Goal: Task Accomplishment & Management: Use online tool/utility

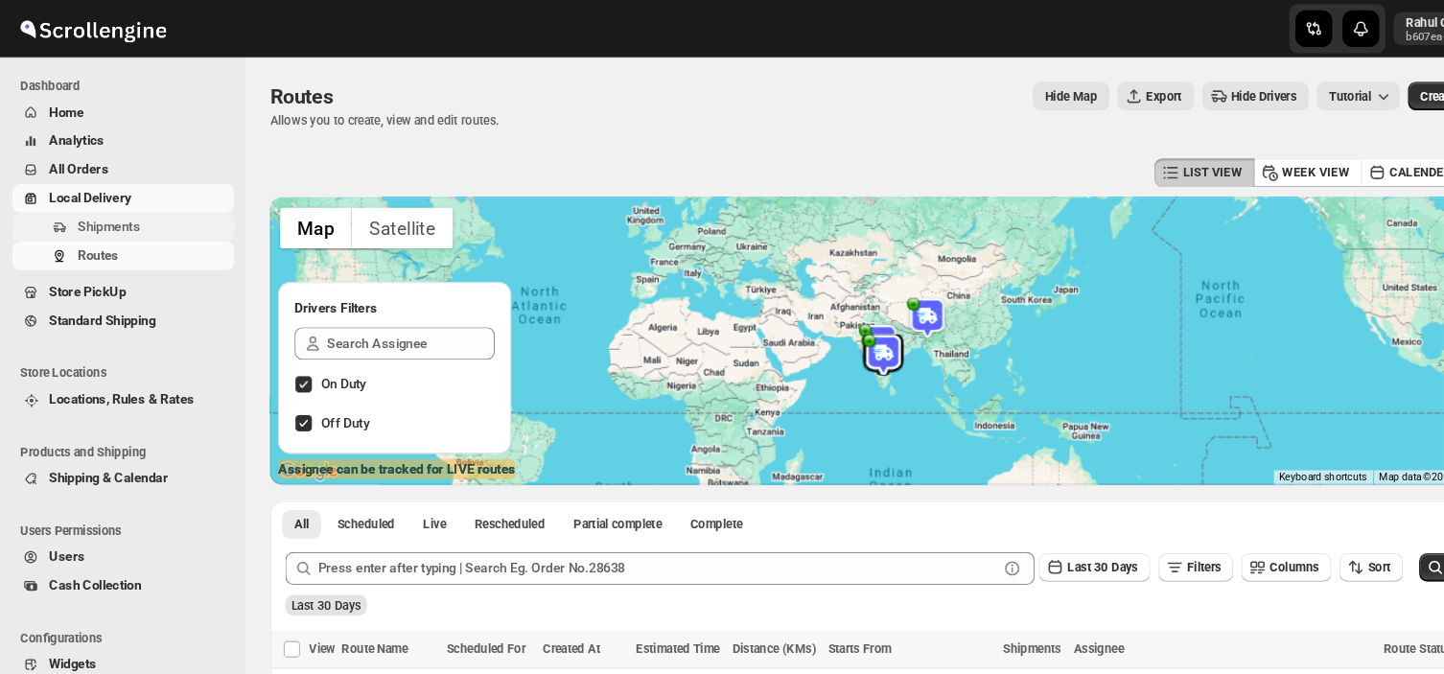
click at [150, 214] on span "Shipments" at bounding box center [144, 212] width 143 height 19
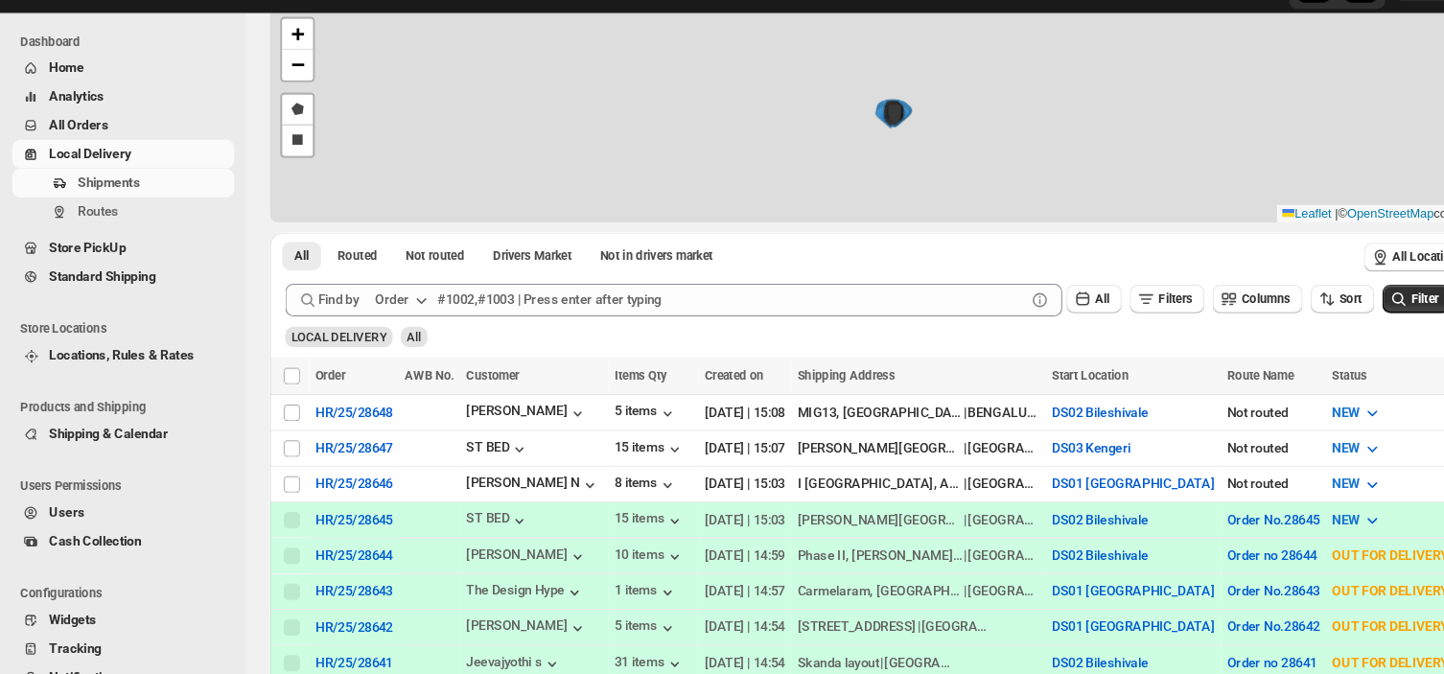
scroll to position [321, 0]
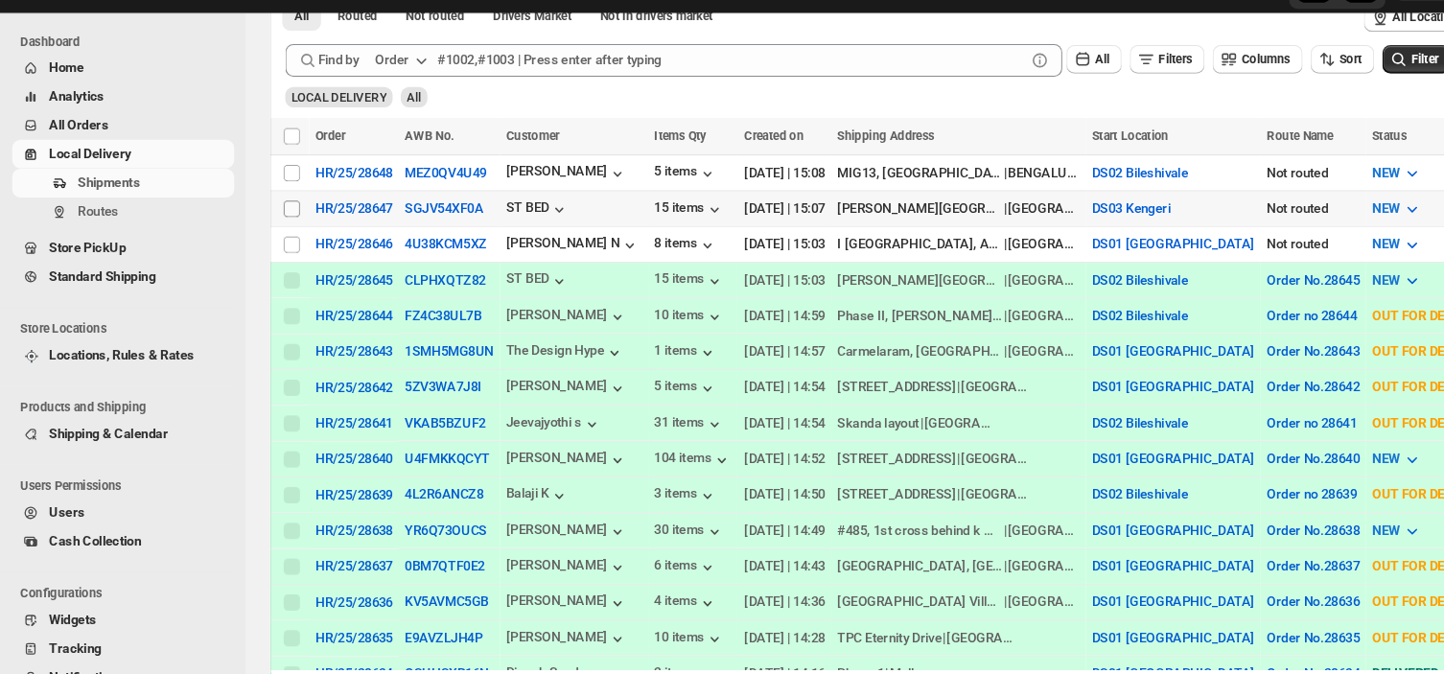
click at [273, 231] on input "Select shipment" at bounding box center [273, 236] width 15 height 15
checkbox input "true"
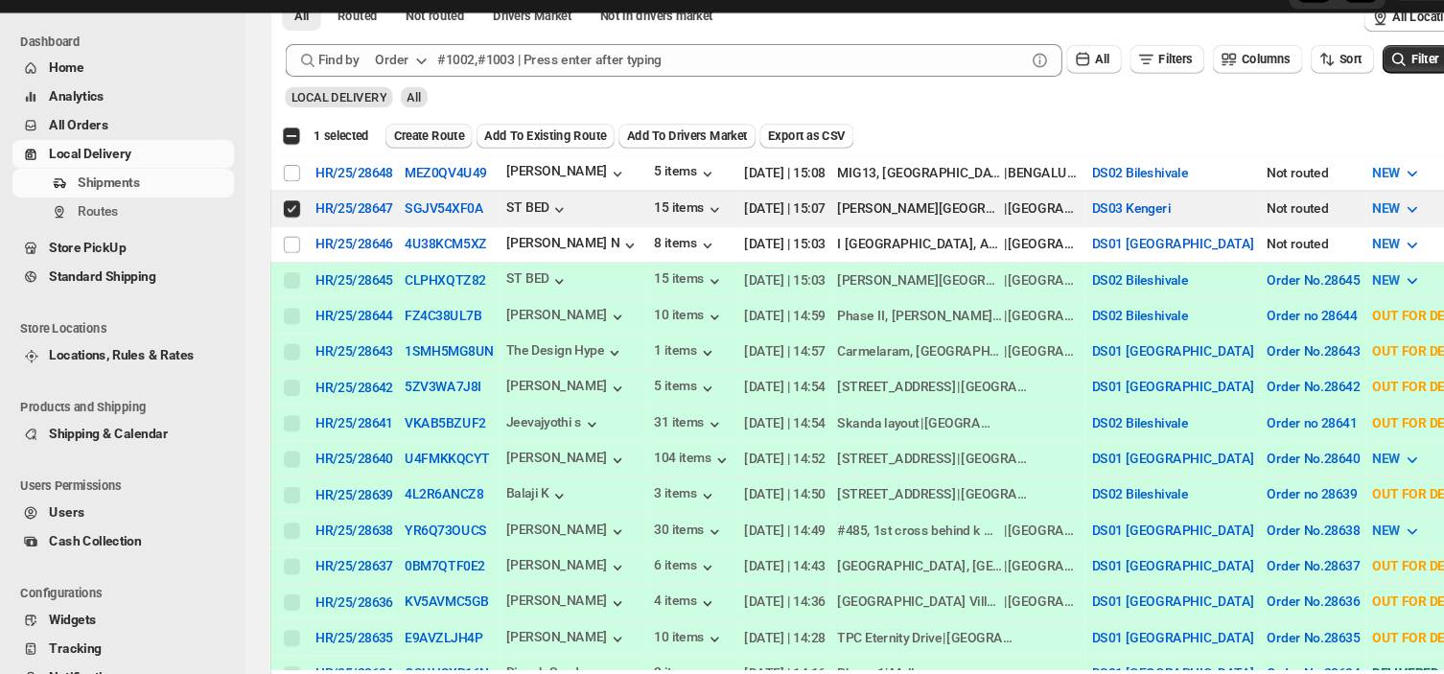
click at [409, 161] on span "Create Route" at bounding box center [402, 168] width 66 height 15
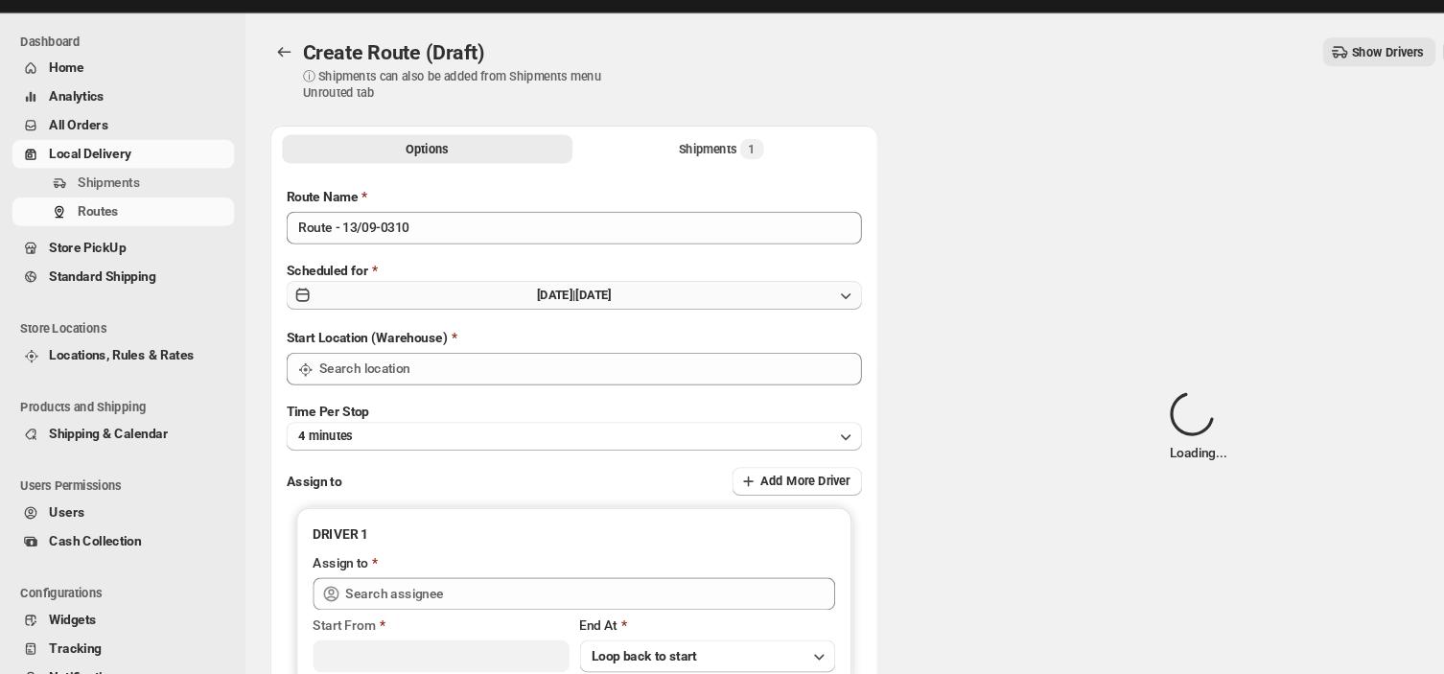
type input "DS03 Kengeri"
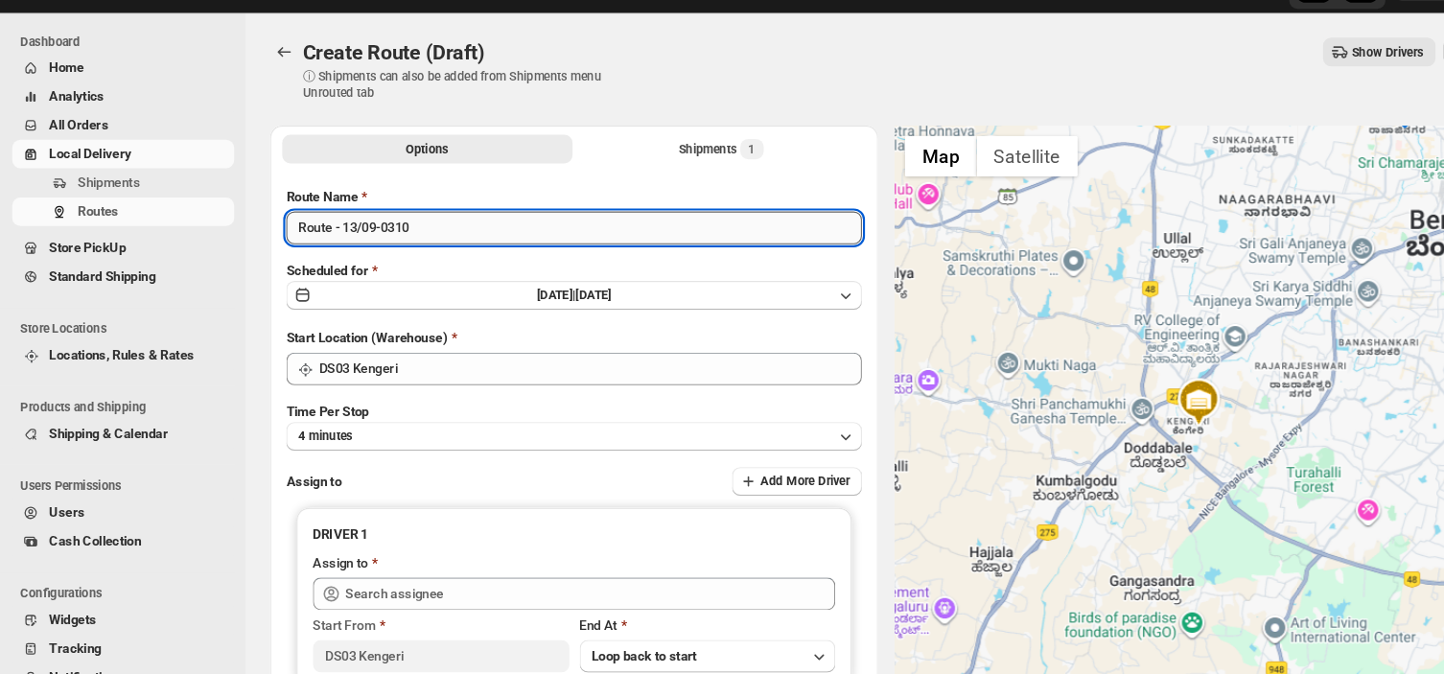
click at [398, 253] on input "Route - 13/09-0310" at bounding box center [538, 255] width 540 height 31
type input "R"
type input "2"
type input "Order no 28647"
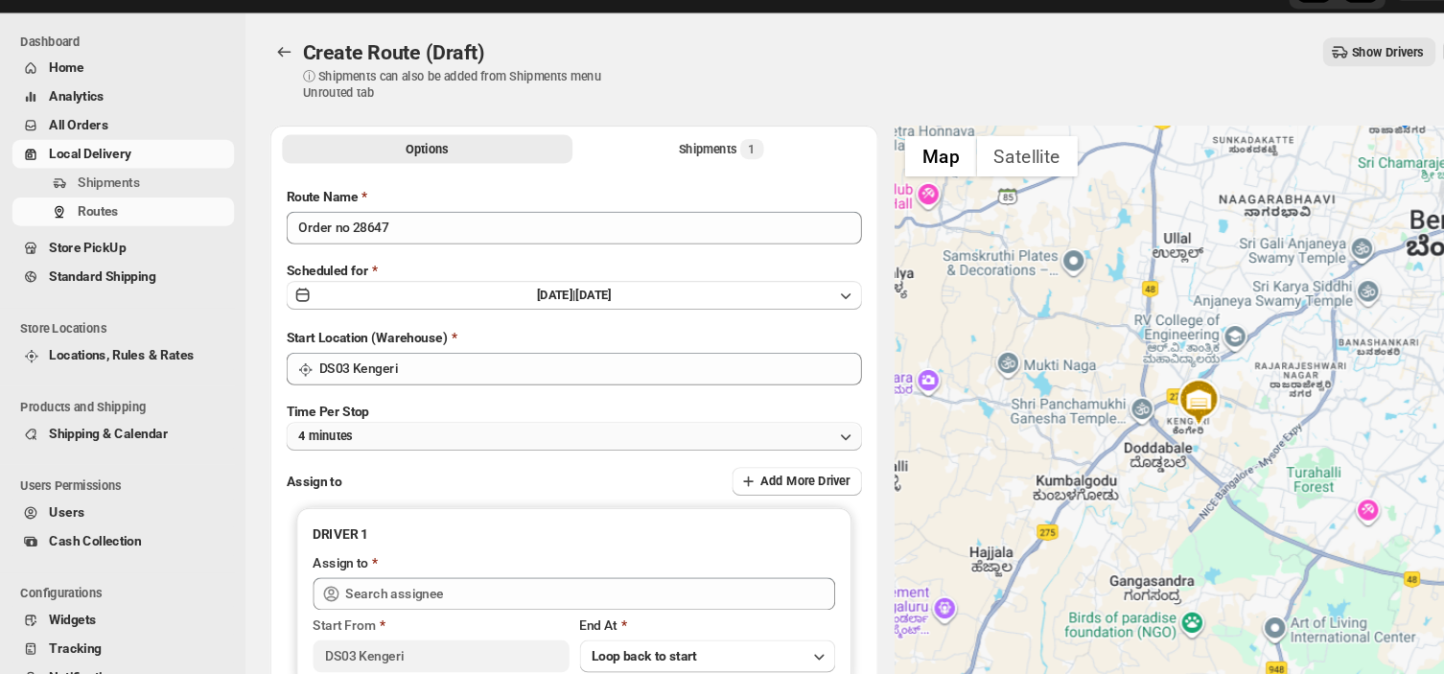
click at [391, 446] on button "4 minutes" at bounding box center [538, 450] width 540 height 27
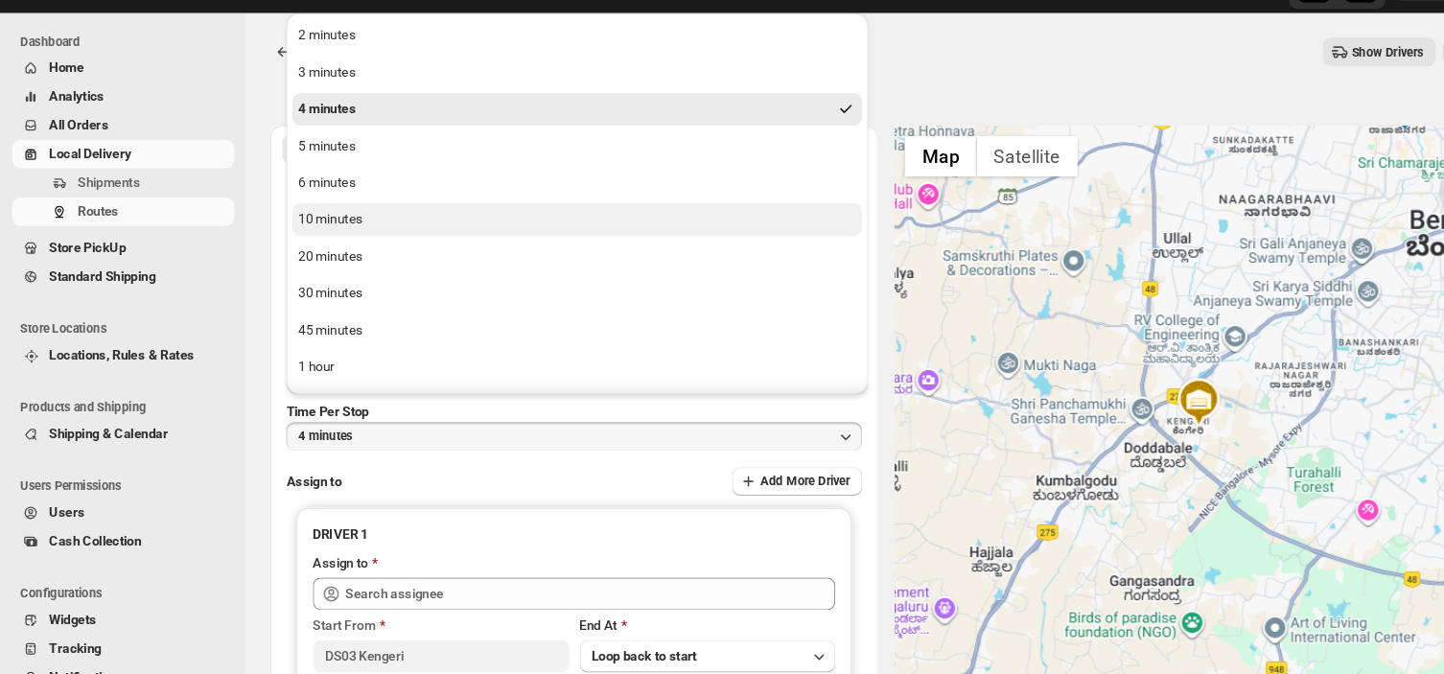
click at [331, 248] on div "10 minutes" at bounding box center [310, 247] width 60 height 19
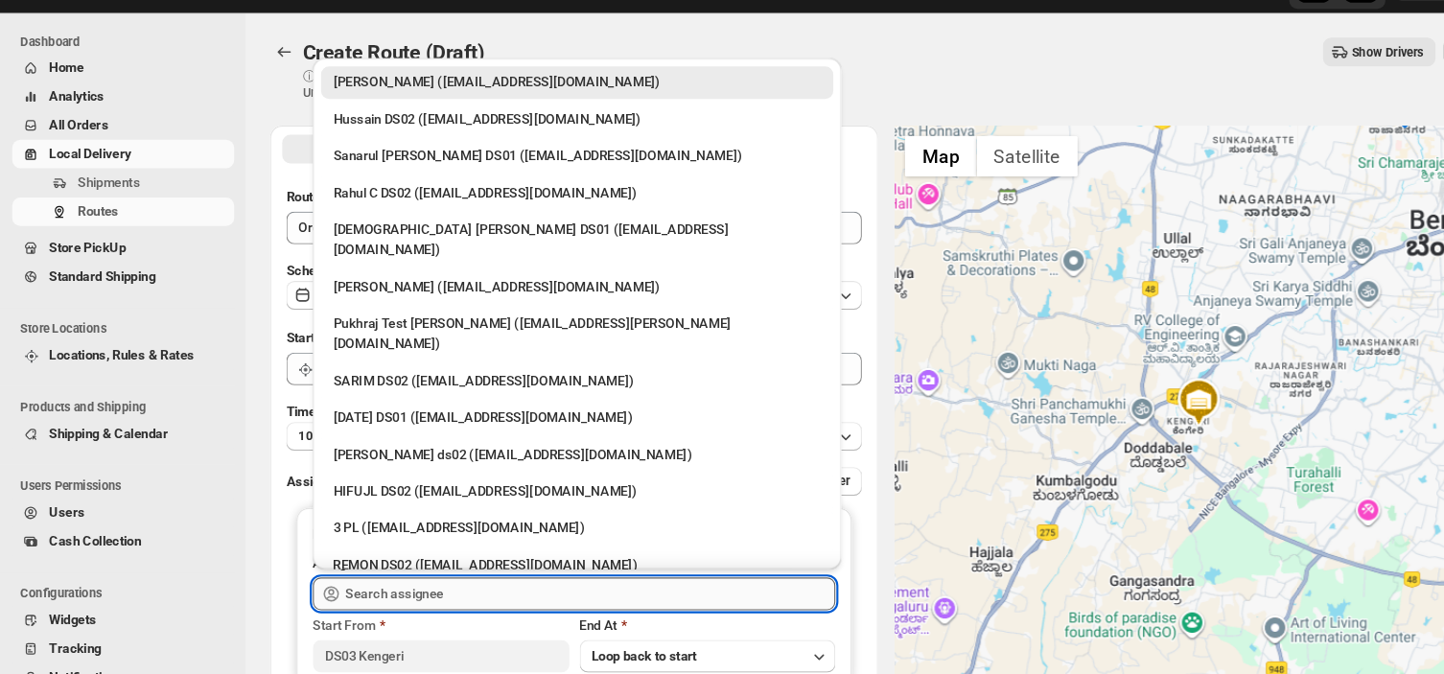
click at [431, 595] on input "text" at bounding box center [553, 598] width 459 height 31
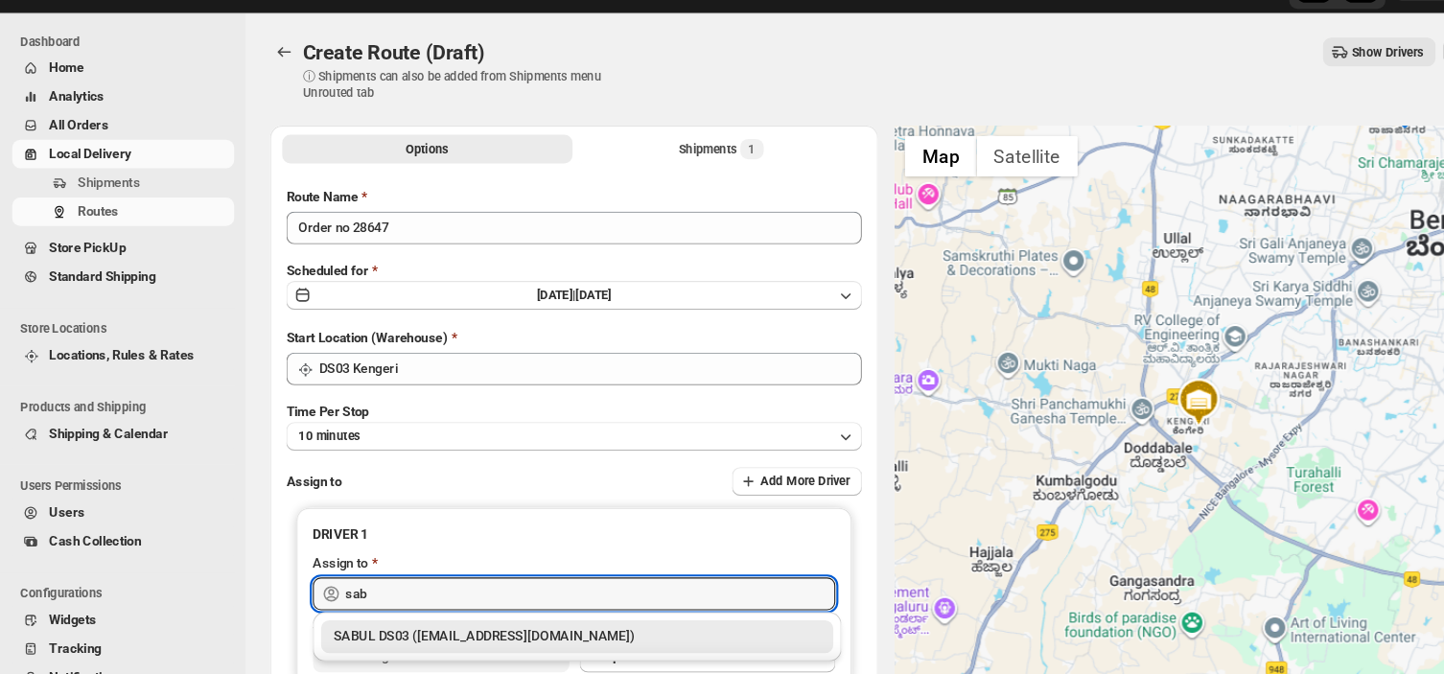
click at [461, 649] on div "SABUL DS03 (pokogin390@dextrago.com)" at bounding box center [541, 638] width 480 height 31
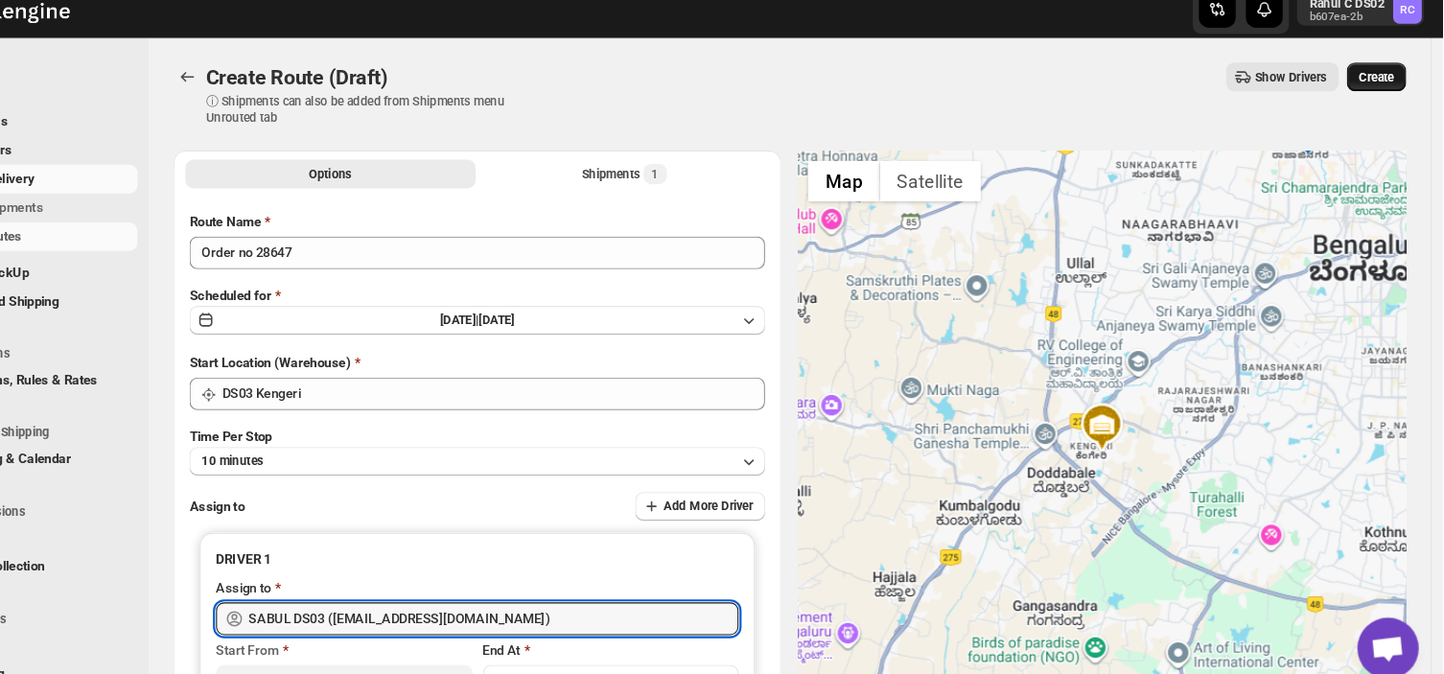
type input "SABUL DS03 (pokogin390@dextrago.com)"
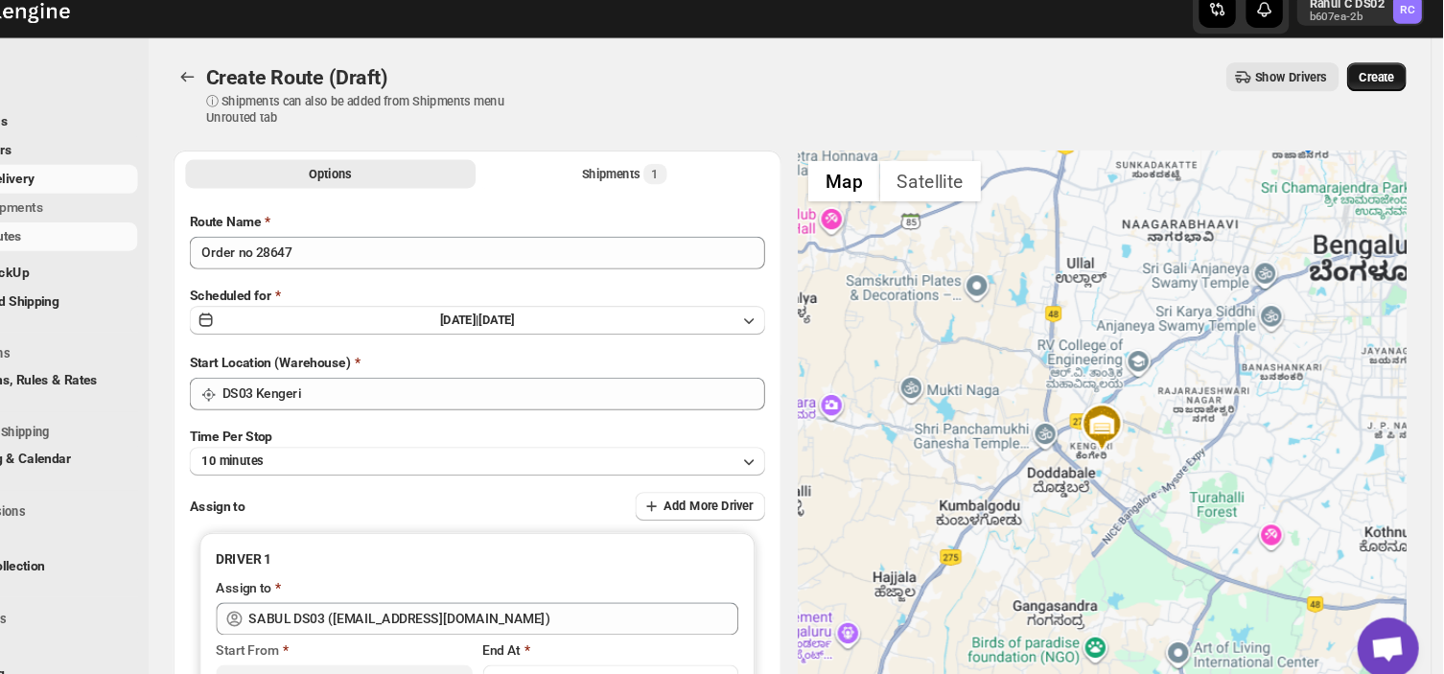
click at [1387, 84] on span "Create" at bounding box center [1381, 89] width 33 height 15
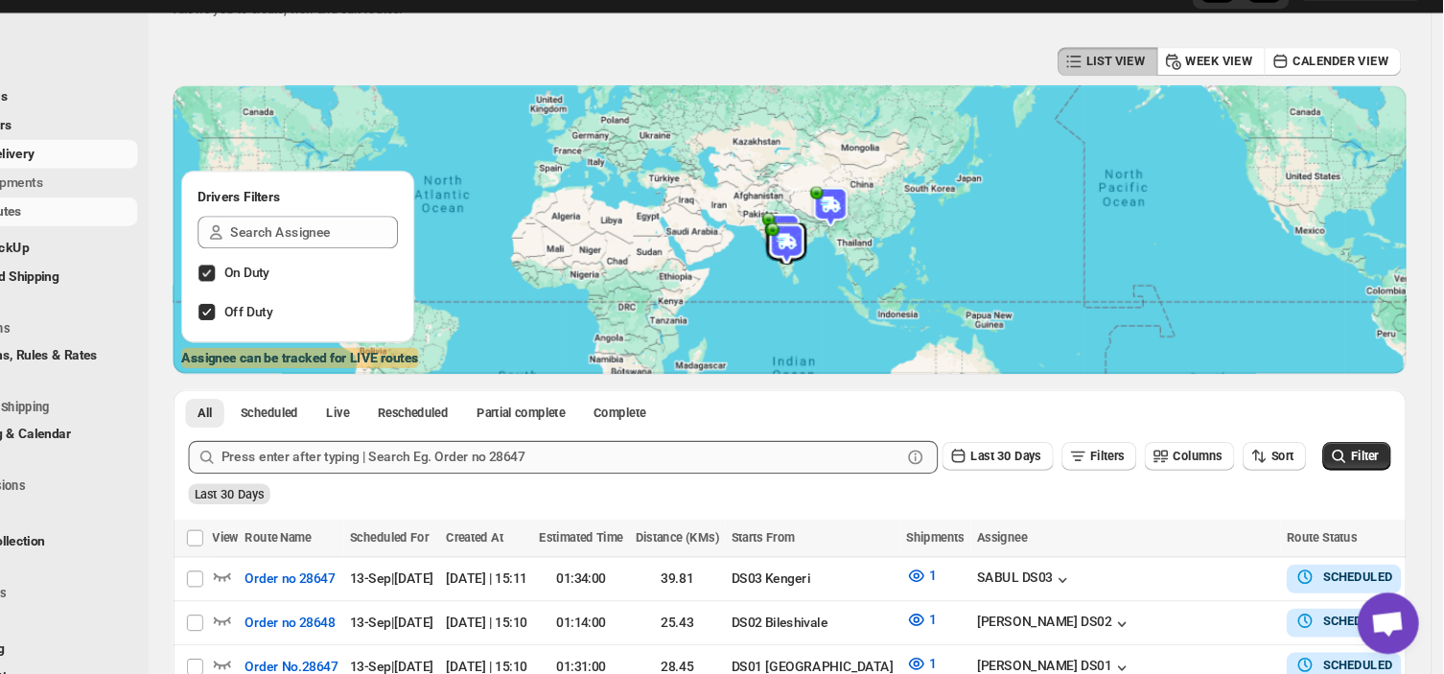
scroll to position [62, 0]
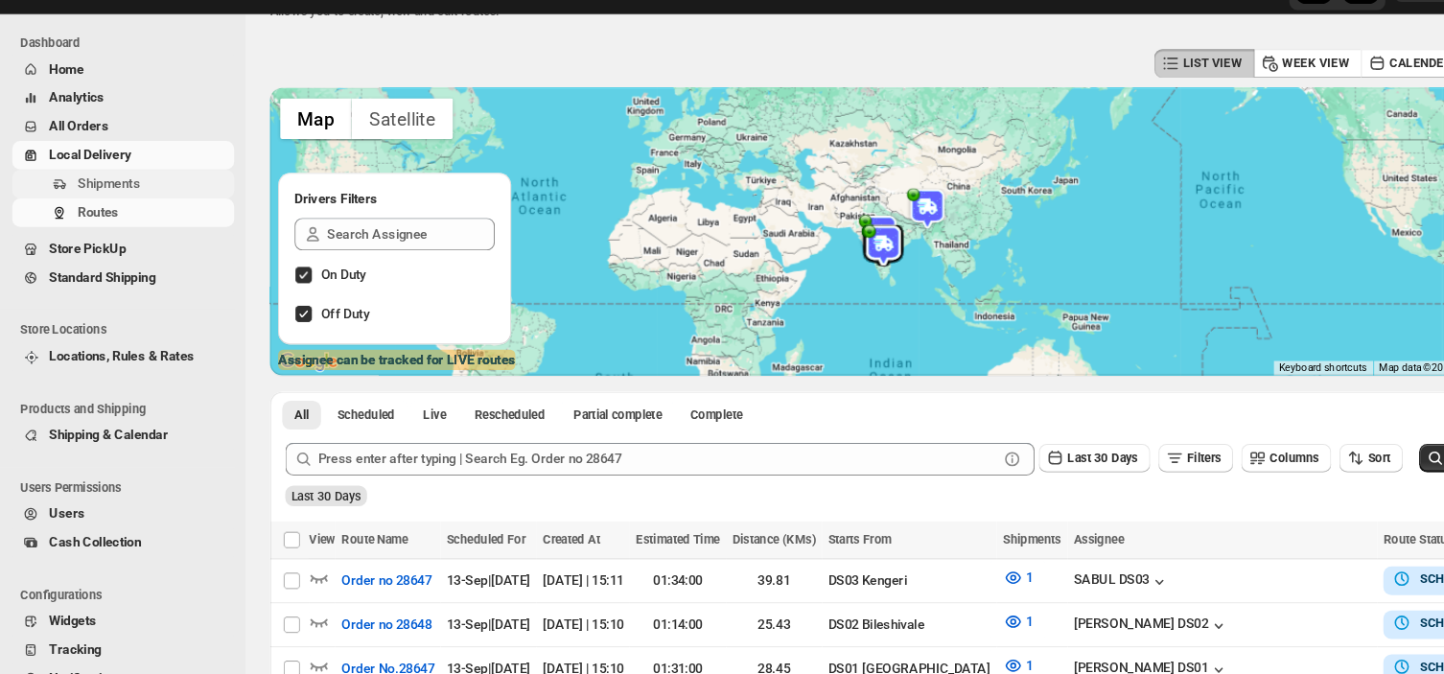
click at [137, 211] on span "Shipments" at bounding box center [144, 212] width 143 height 19
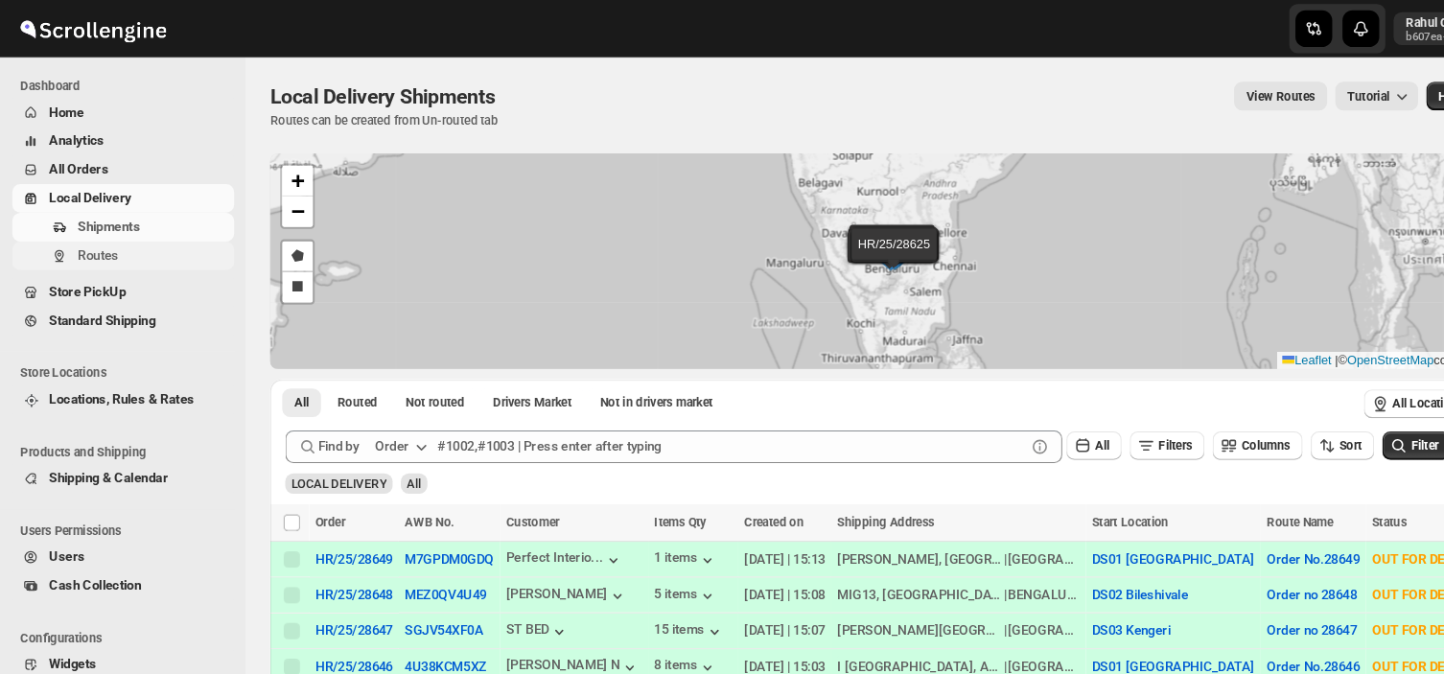
click at [121, 236] on span "Routes" at bounding box center [144, 239] width 143 height 19
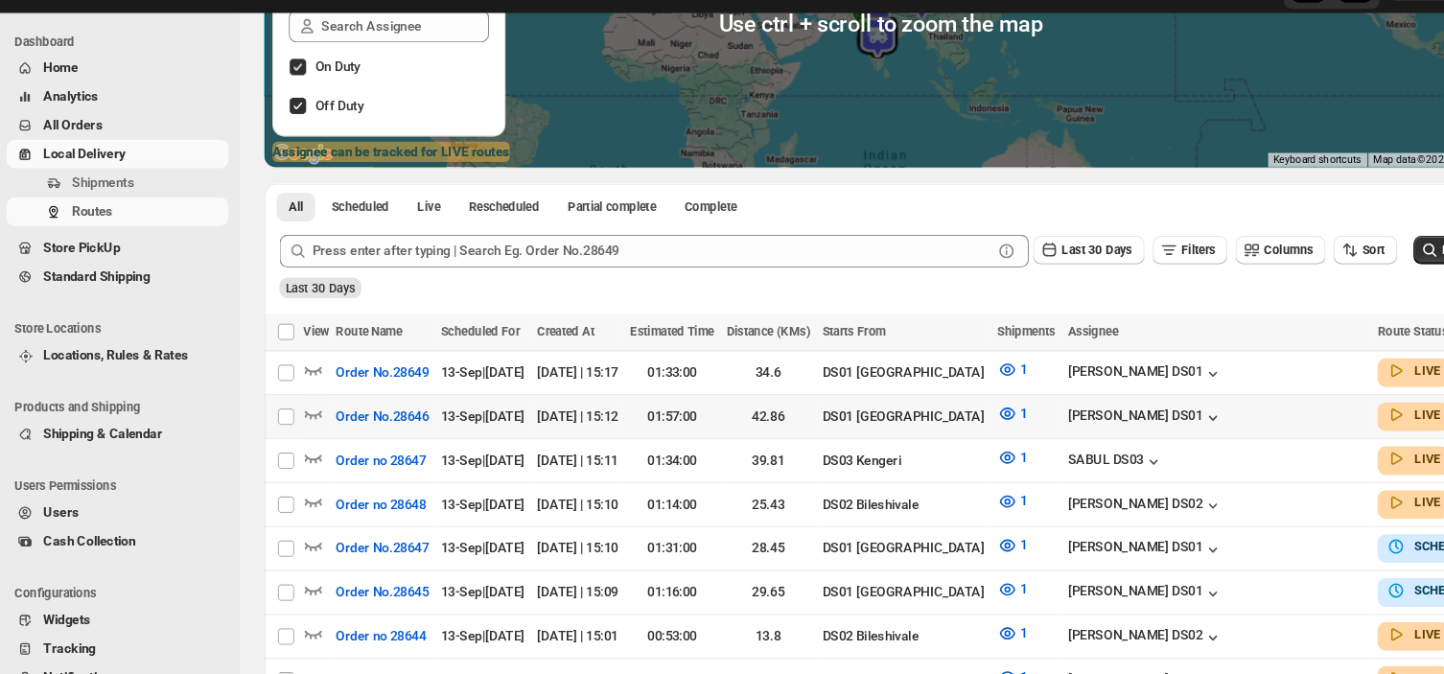
scroll to position [259, 0]
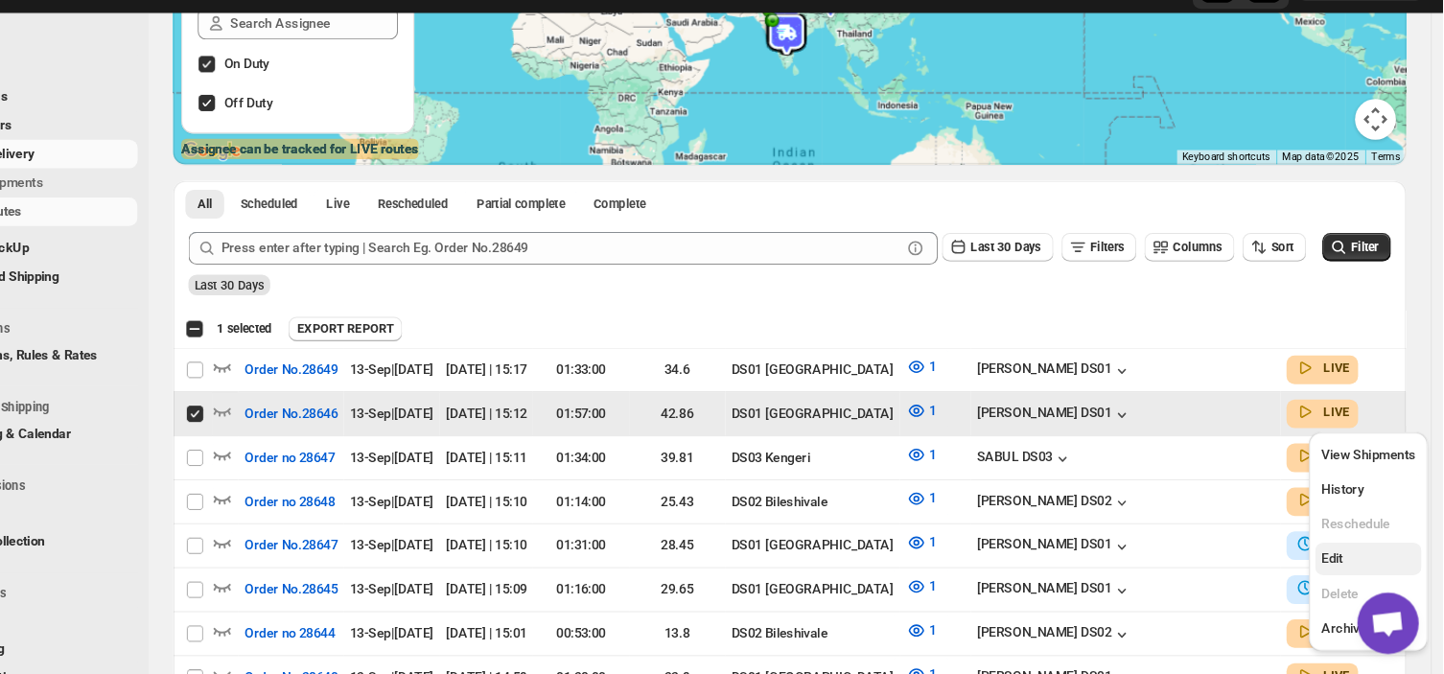
click at [1341, 567] on span "Edit" at bounding box center [1340, 565] width 20 height 14
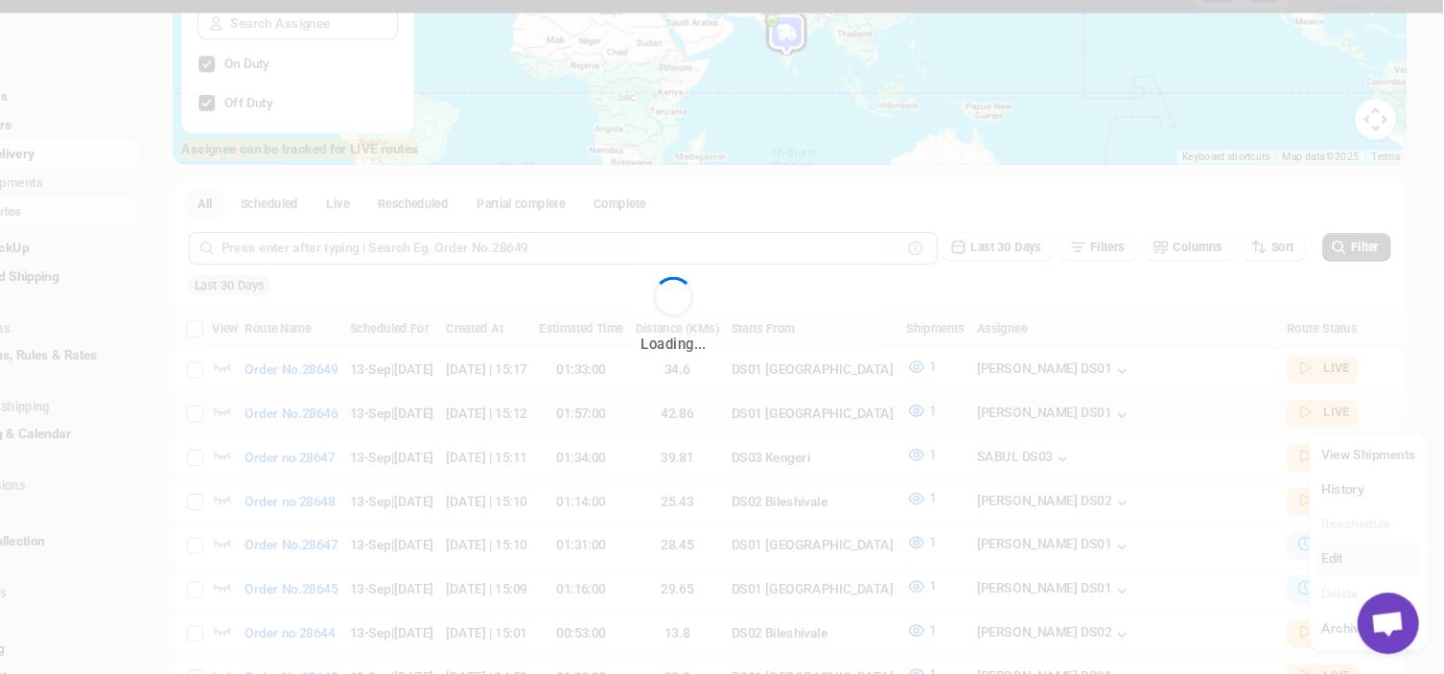
checkbox input "false"
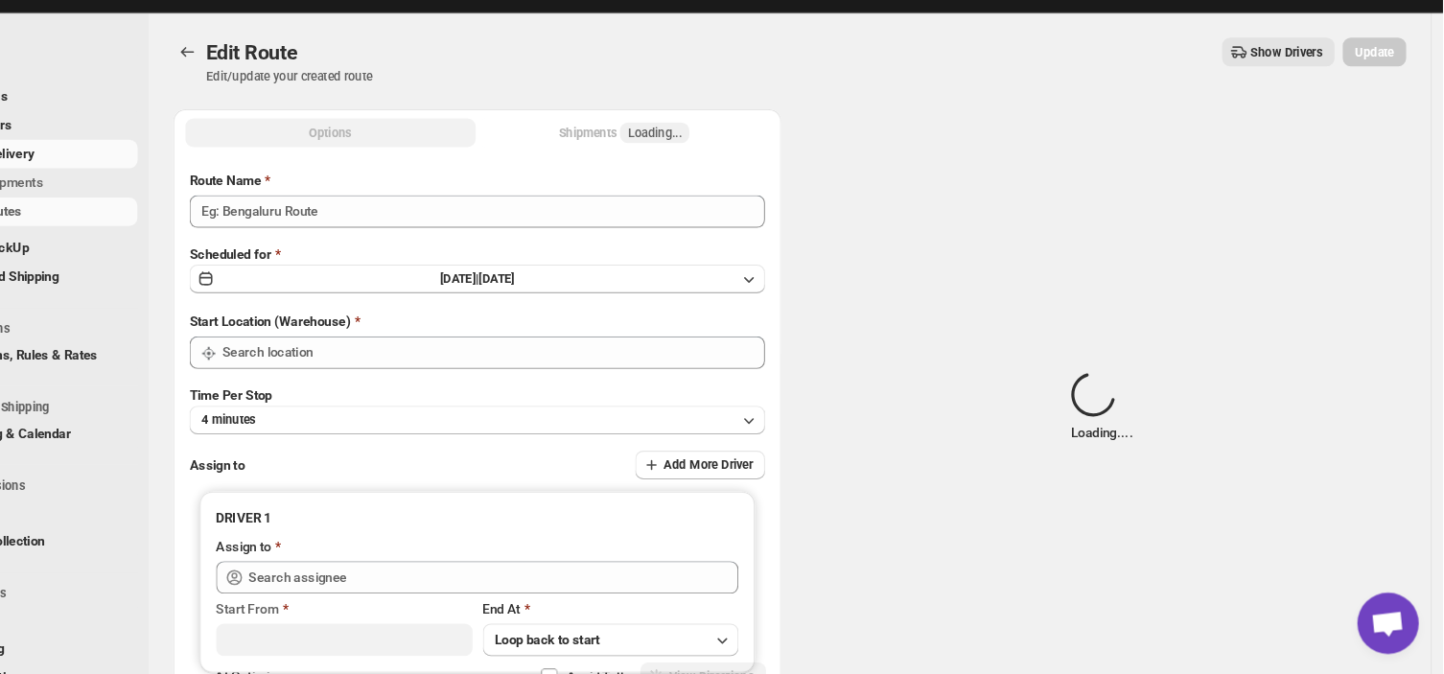
type input "Order No.28646"
type input "DS01 [GEOGRAPHIC_DATA]"
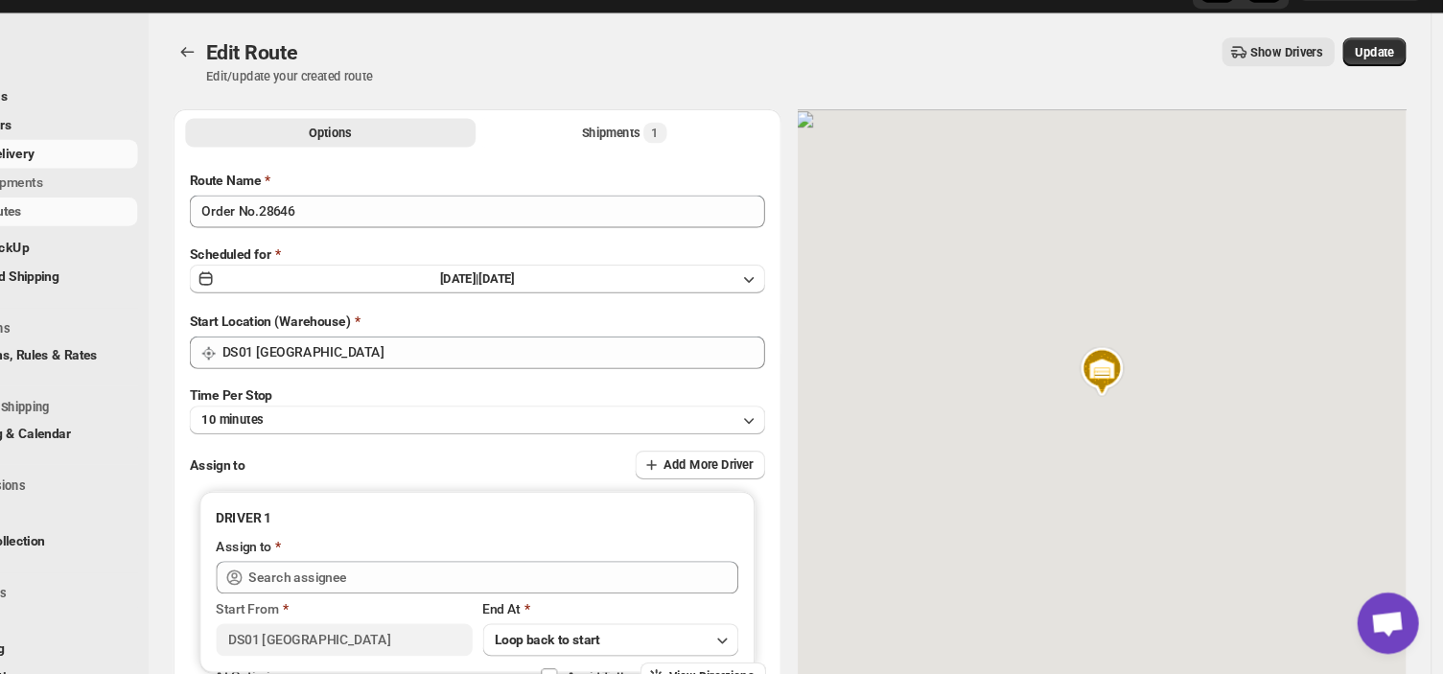
type input "Siraj Uddin DS01 (sopom53870@leabro.com)"
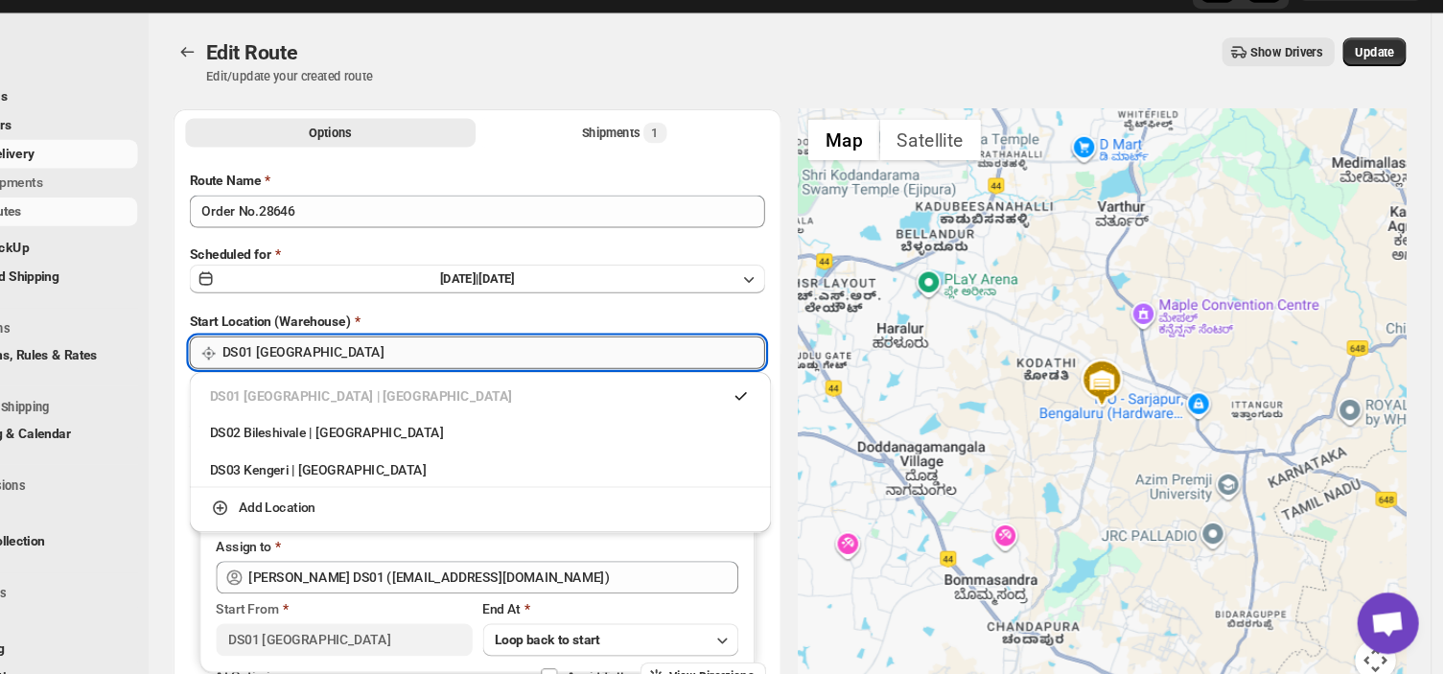
click at [439, 369] on input "DS01 [GEOGRAPHIC_DATA]" at bounding box center [553, 372] width 509 height 31
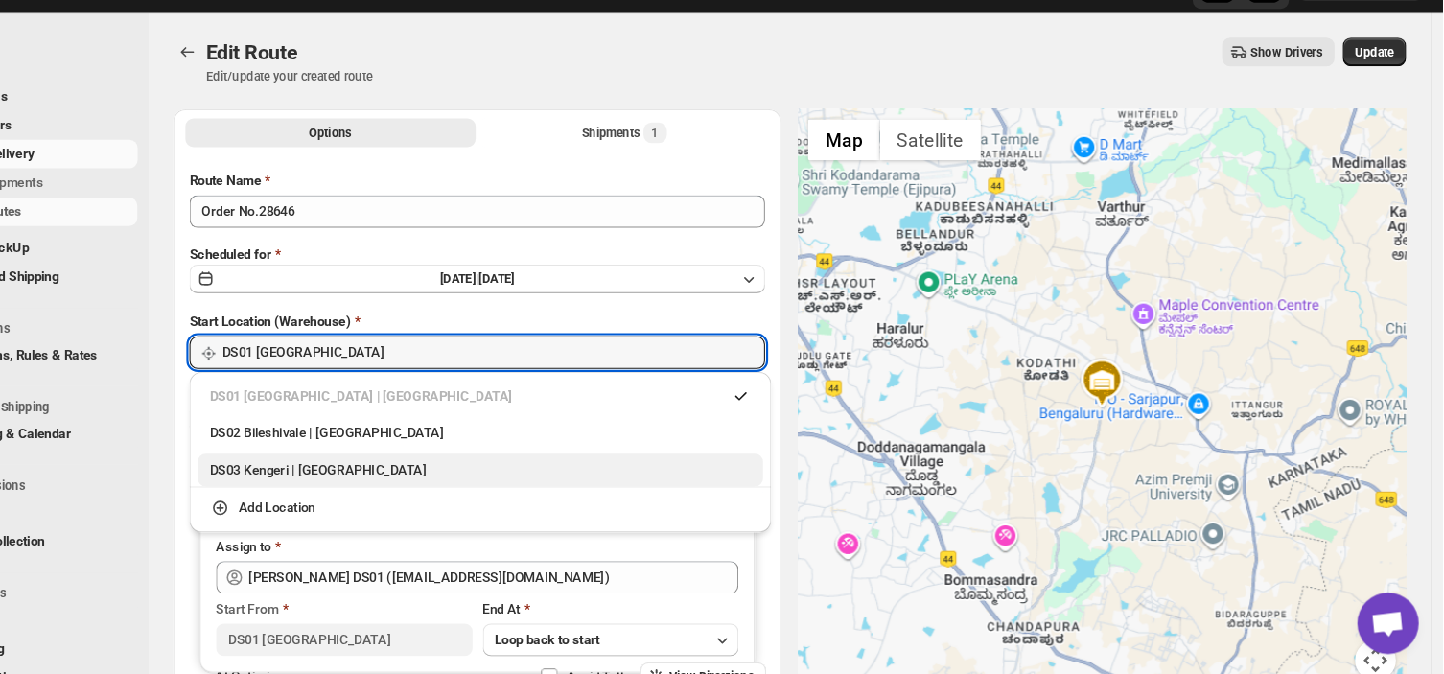
click at [385, 480] on div "DS03 Kengeri | Bengaluru" at bounding box center [541, 482] width 507 height 19
type input "DS03 Kengeri"
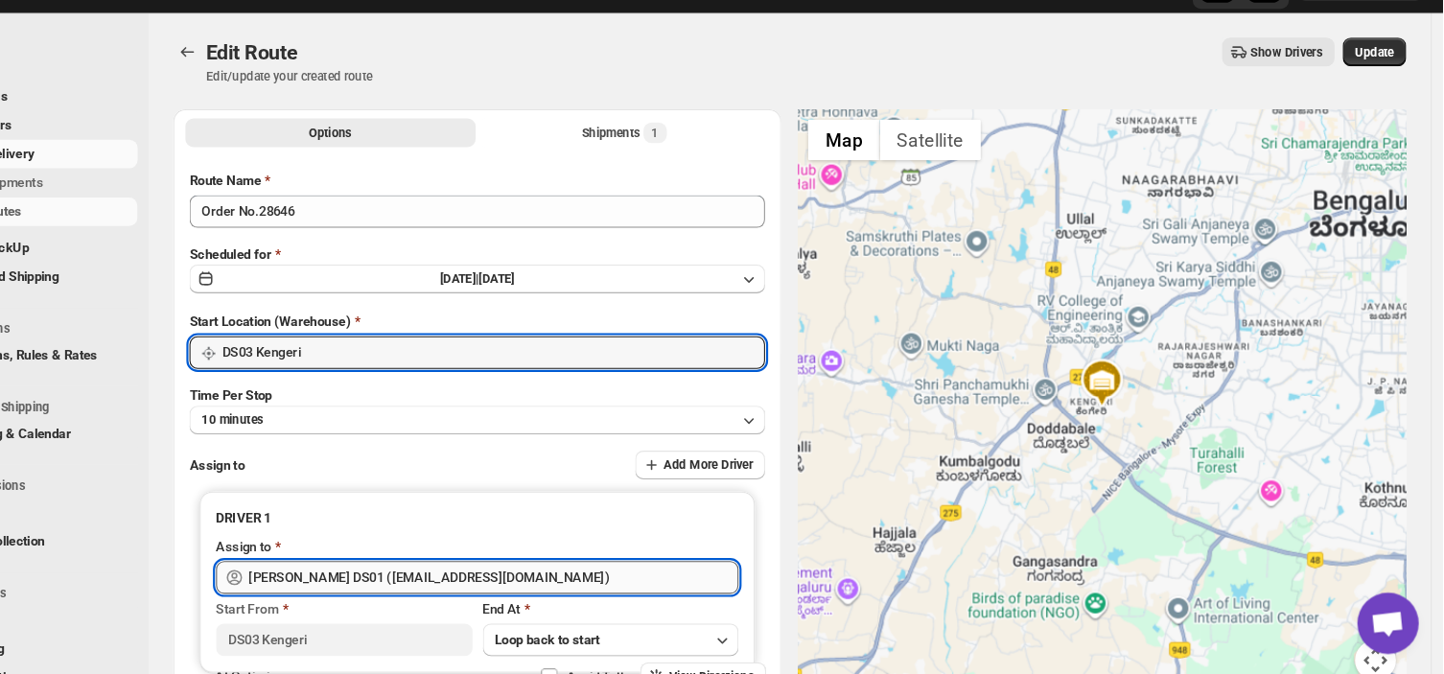
click at [580, 583] on input "Siraj Uddin DS01 (sopom53870@leabro.com)" at bounding box center [553, 582] width 459 height 31
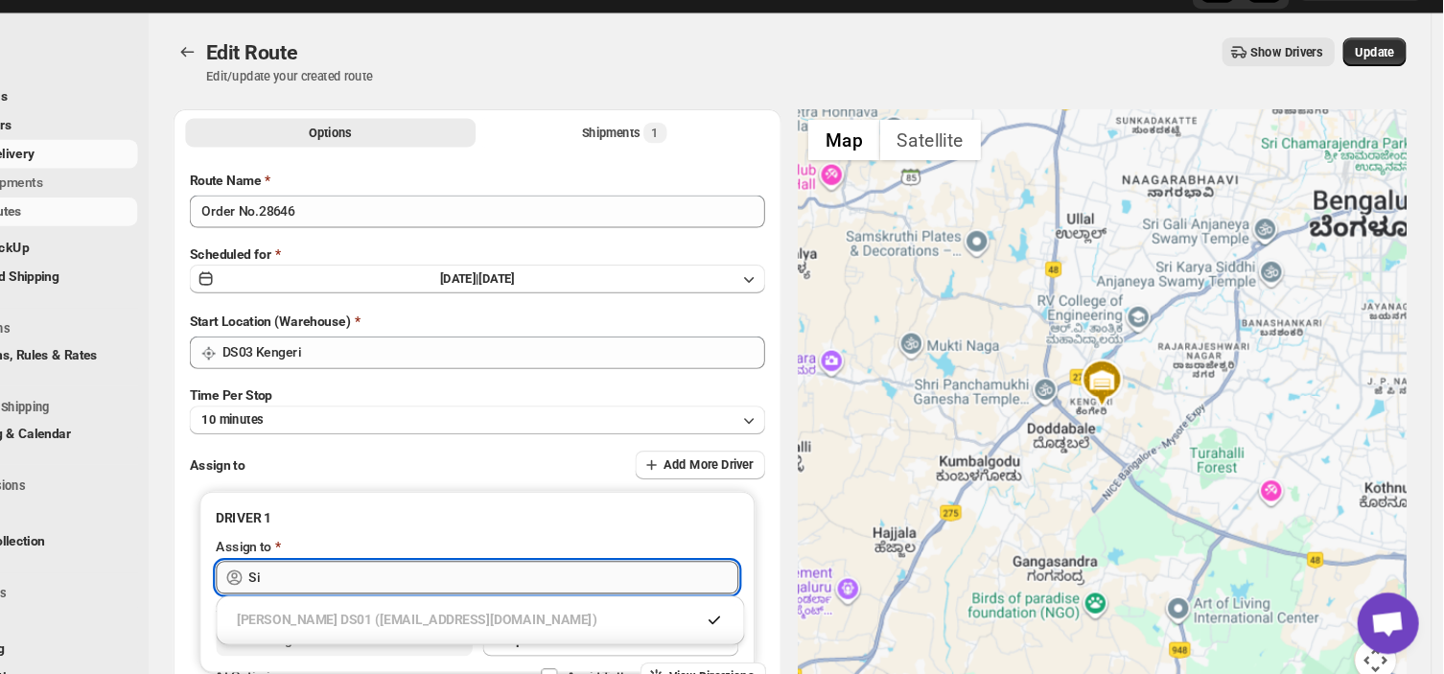
type input "S"
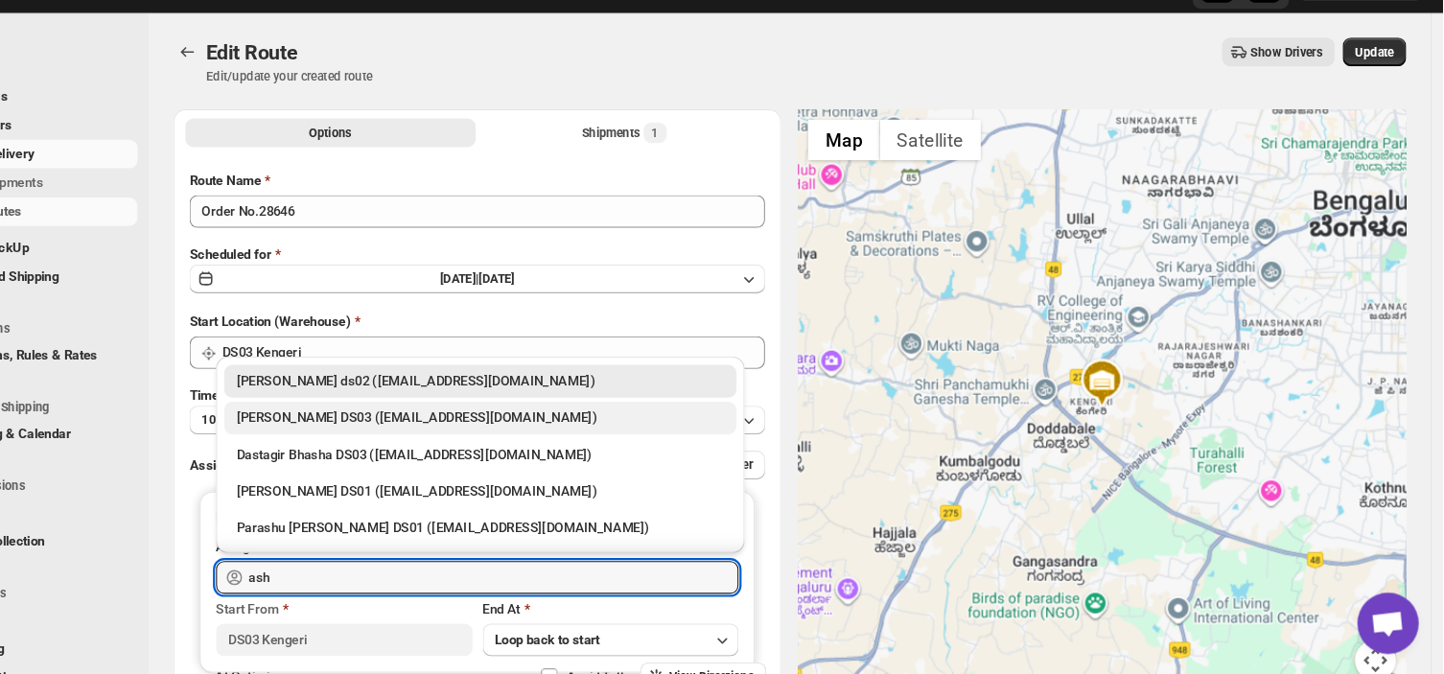
click at [459, 430] on div "ashik uddin DS03 (katiri8361@kimdyn.com)" at bounding box center [540, 433] width 457 height 19
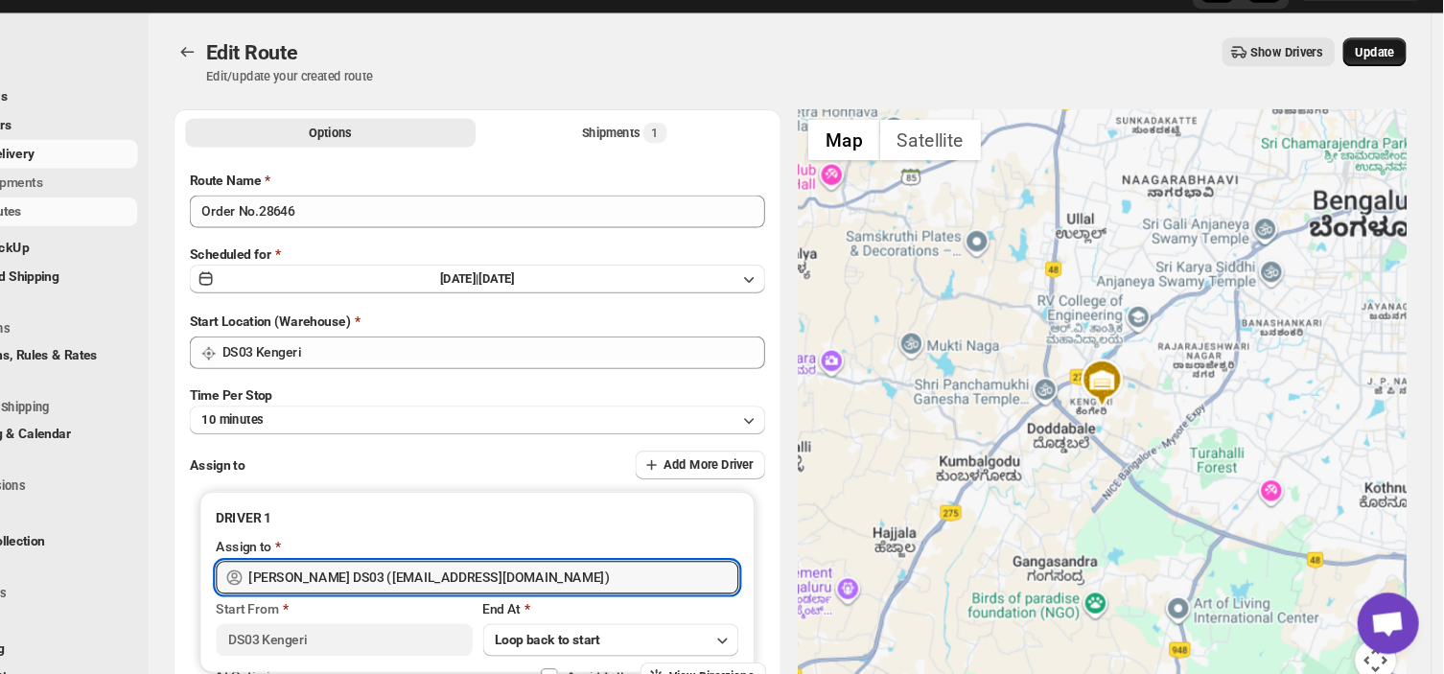
type input "ashik uddin DS03 (katiri8361@kimdyn.com)"
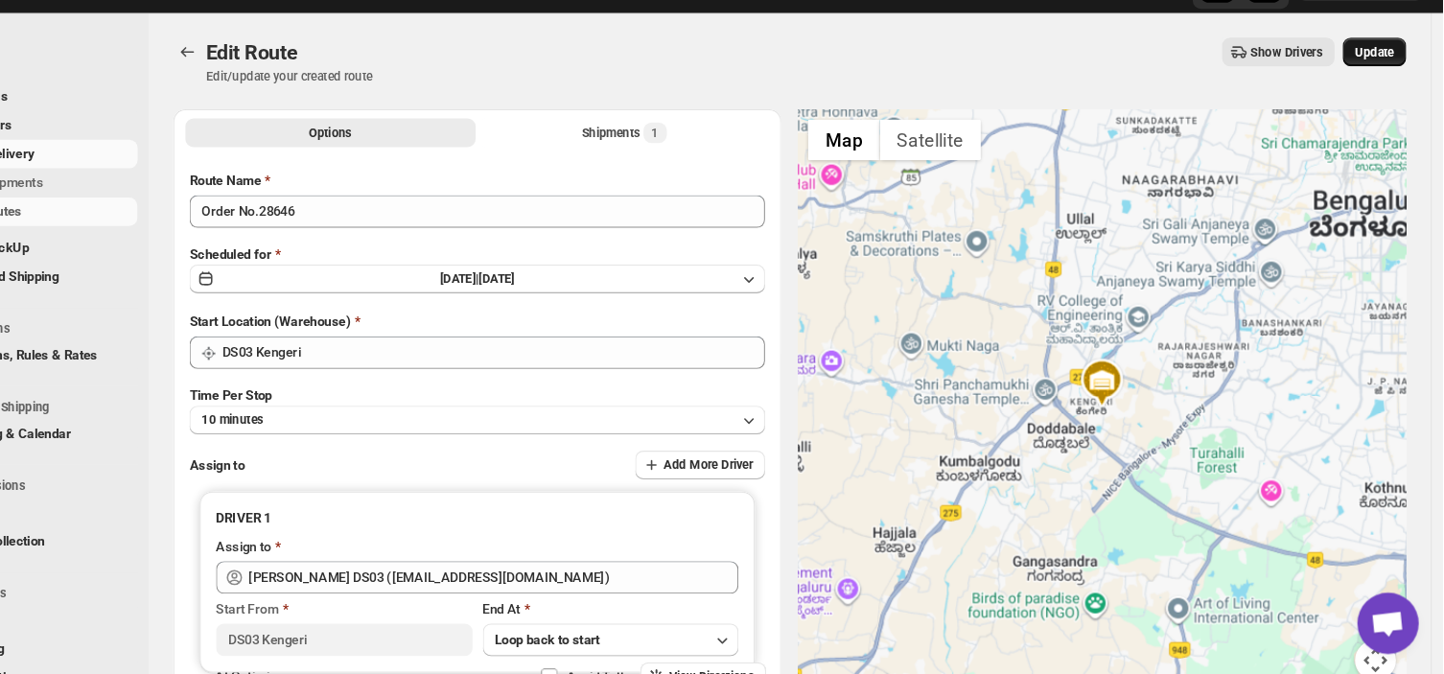
click at [1382, 88] on span "Update" at bounding box center [1379, 89] width 36 height 15
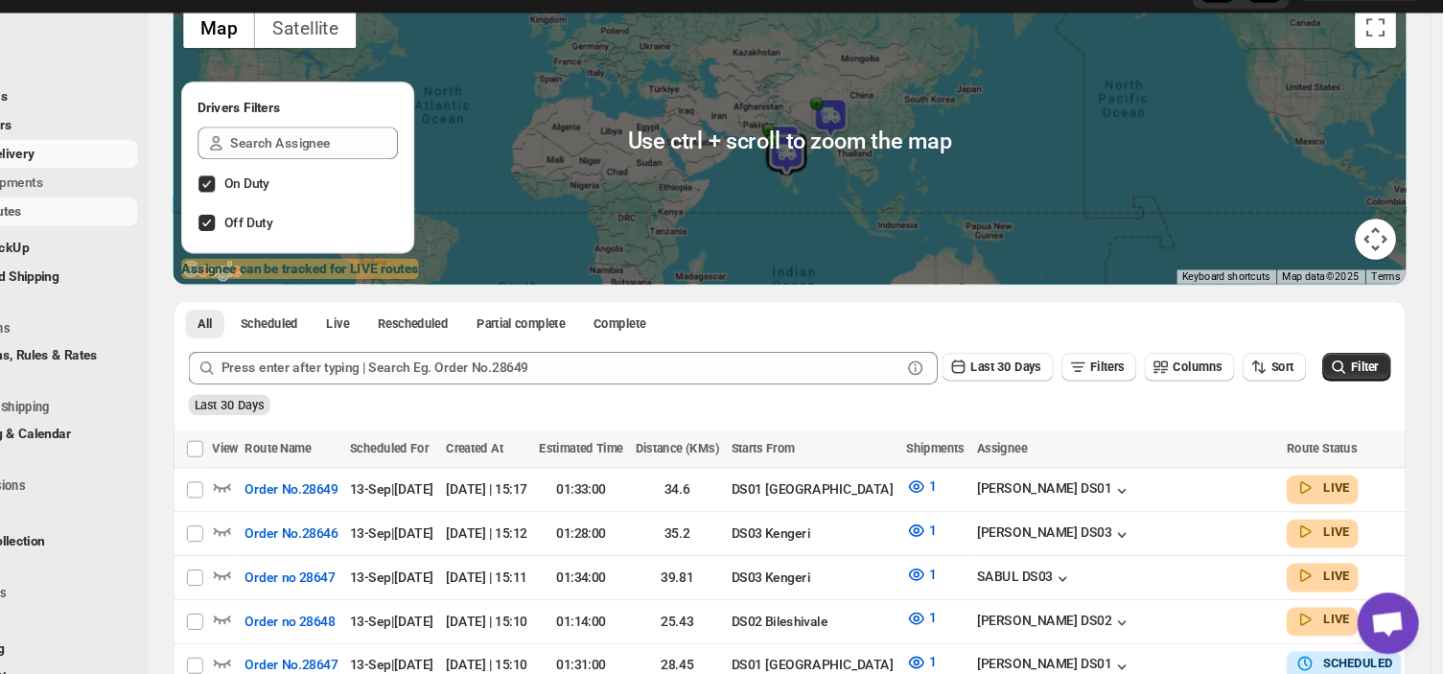
scroll to position [224, 0]
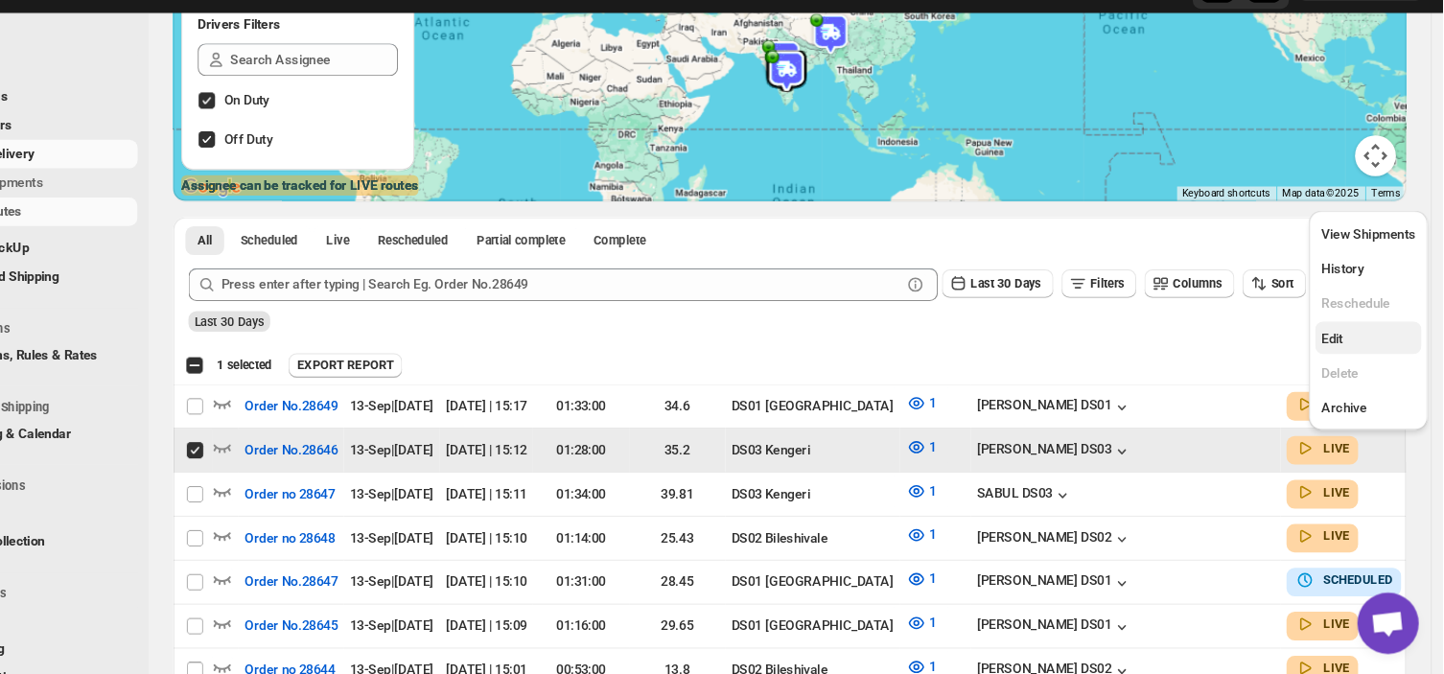
click at [1345, 355] on span "Edit" at bounding box center [1340, 359] width 20 height 14
checkbox input "false"
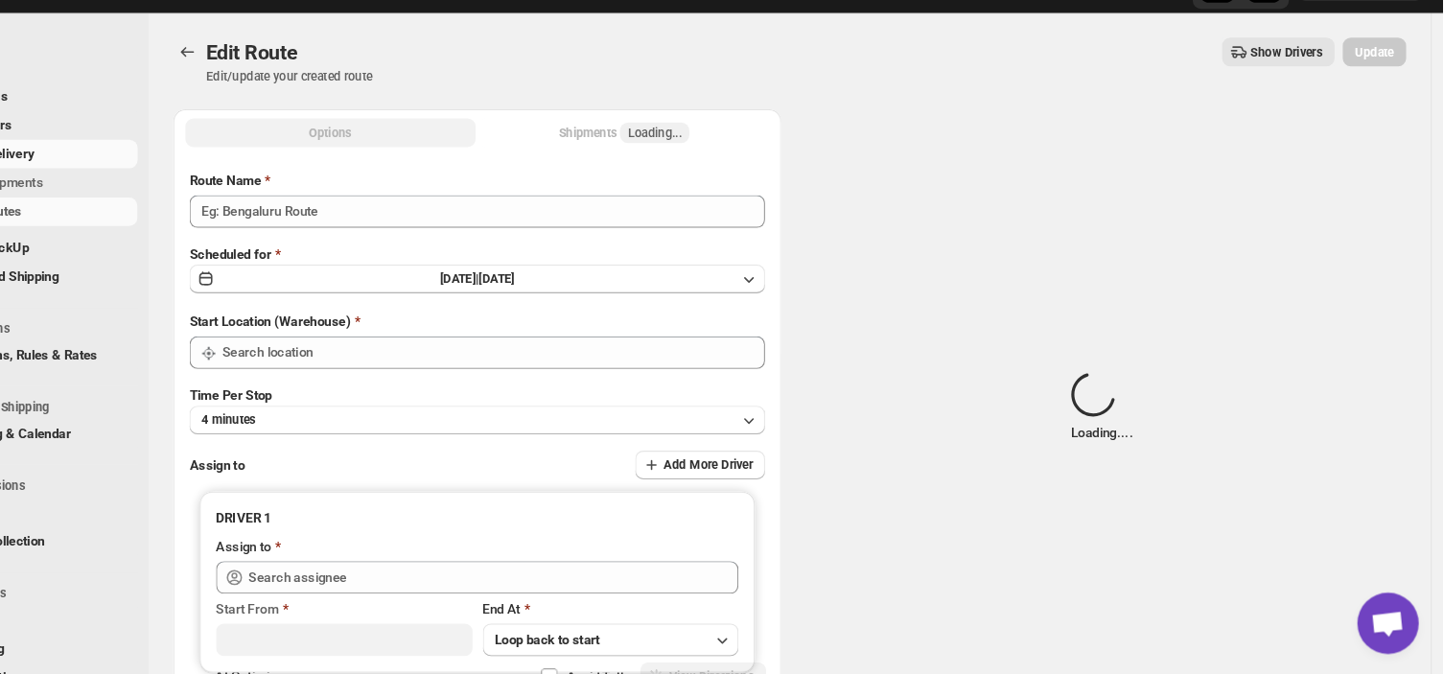
type input "Order No.28646"
type input "DS03 Kengeri"
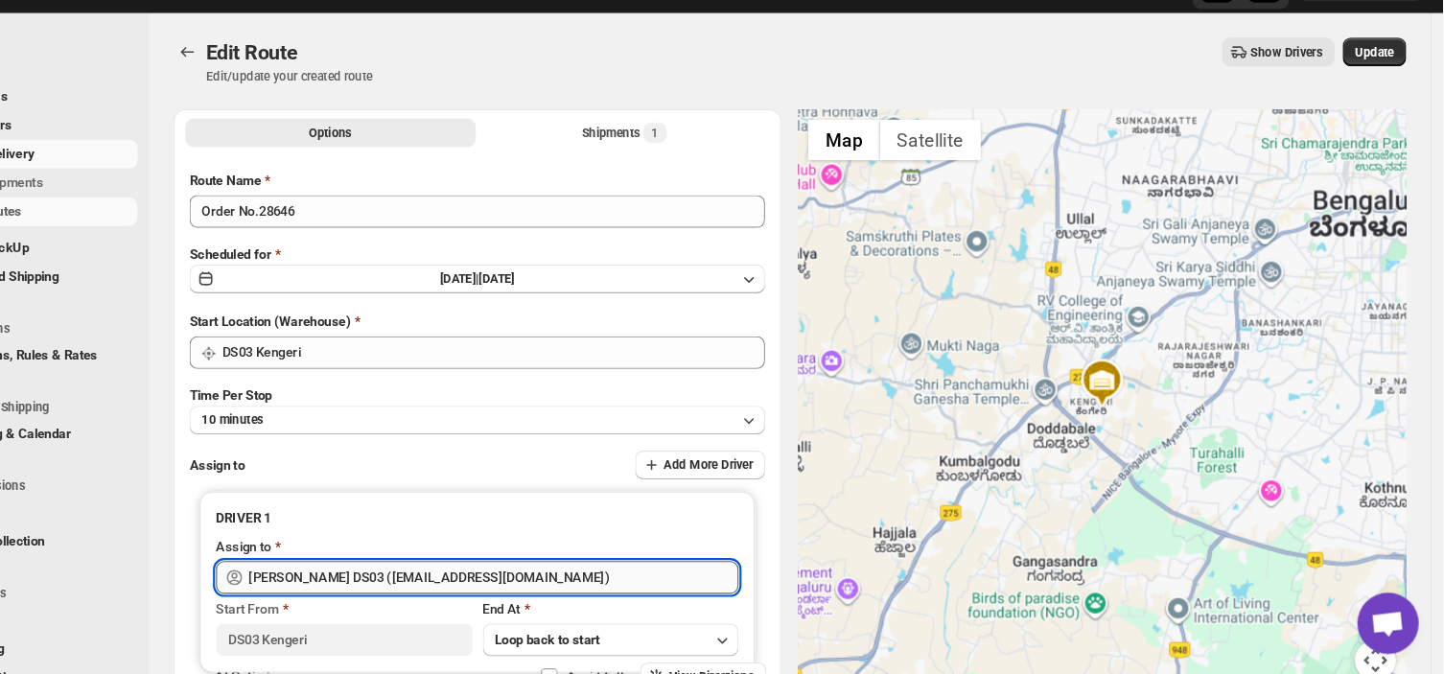
click at [577, 582] on input "ashik uddin DS03 (katiri8361@kimdyn.com)" at bounding box center [553, 582] width 459 height 31
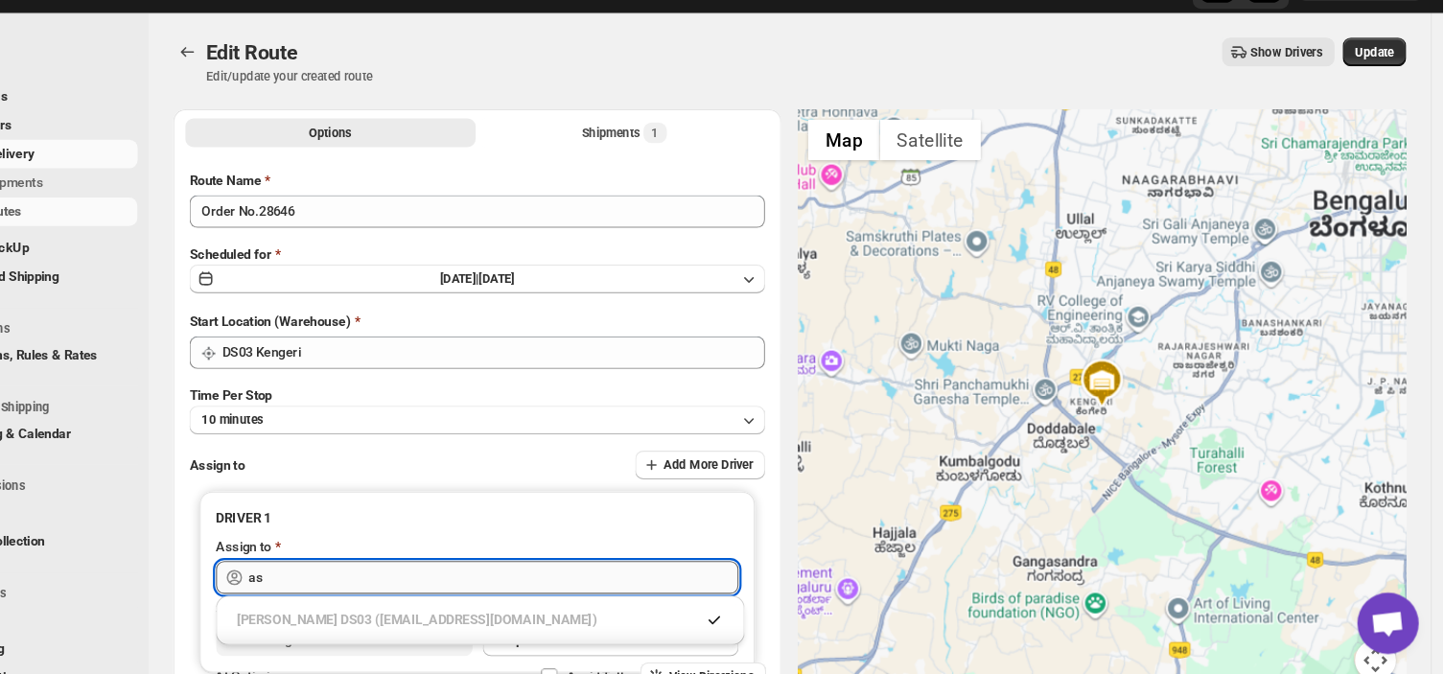
type input "a"
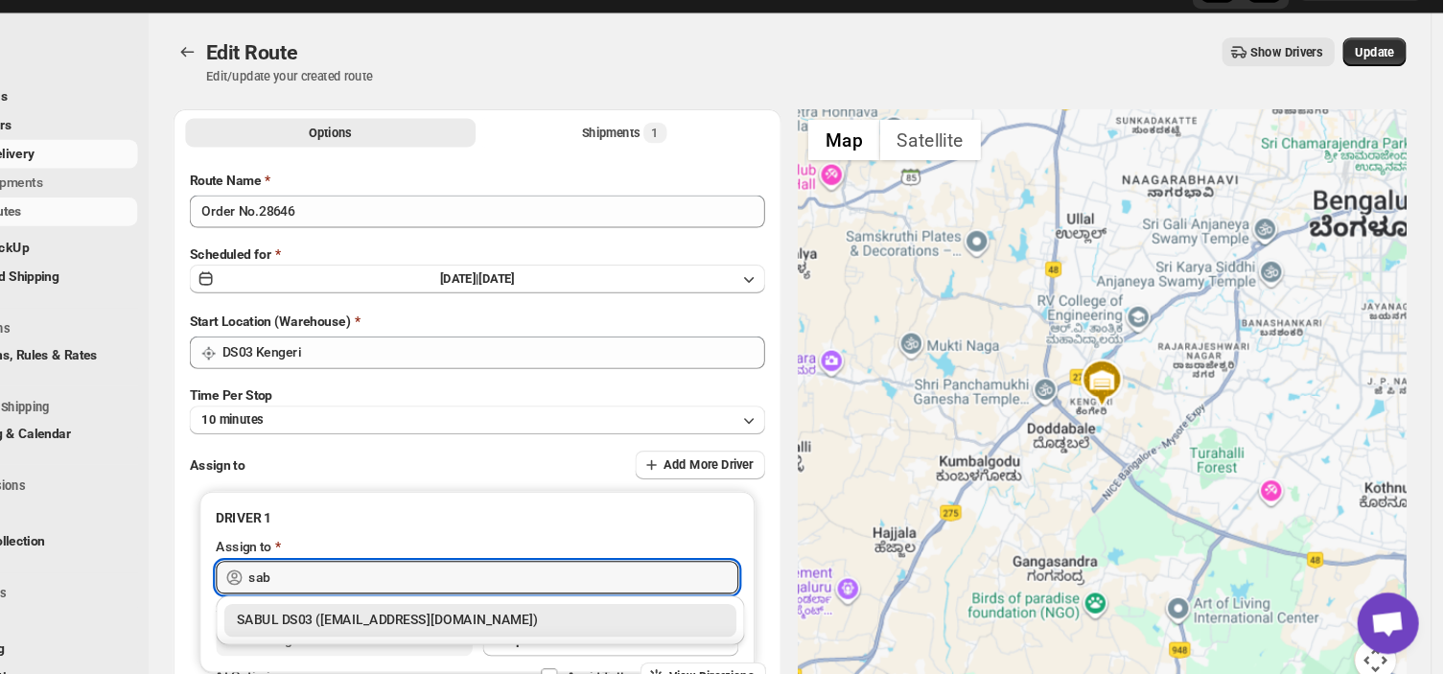
click at [484, 618] on div "SABUL DS03 (pokogin390@dextrago.com)" at bounding box center [540, 622] width 457 height 19
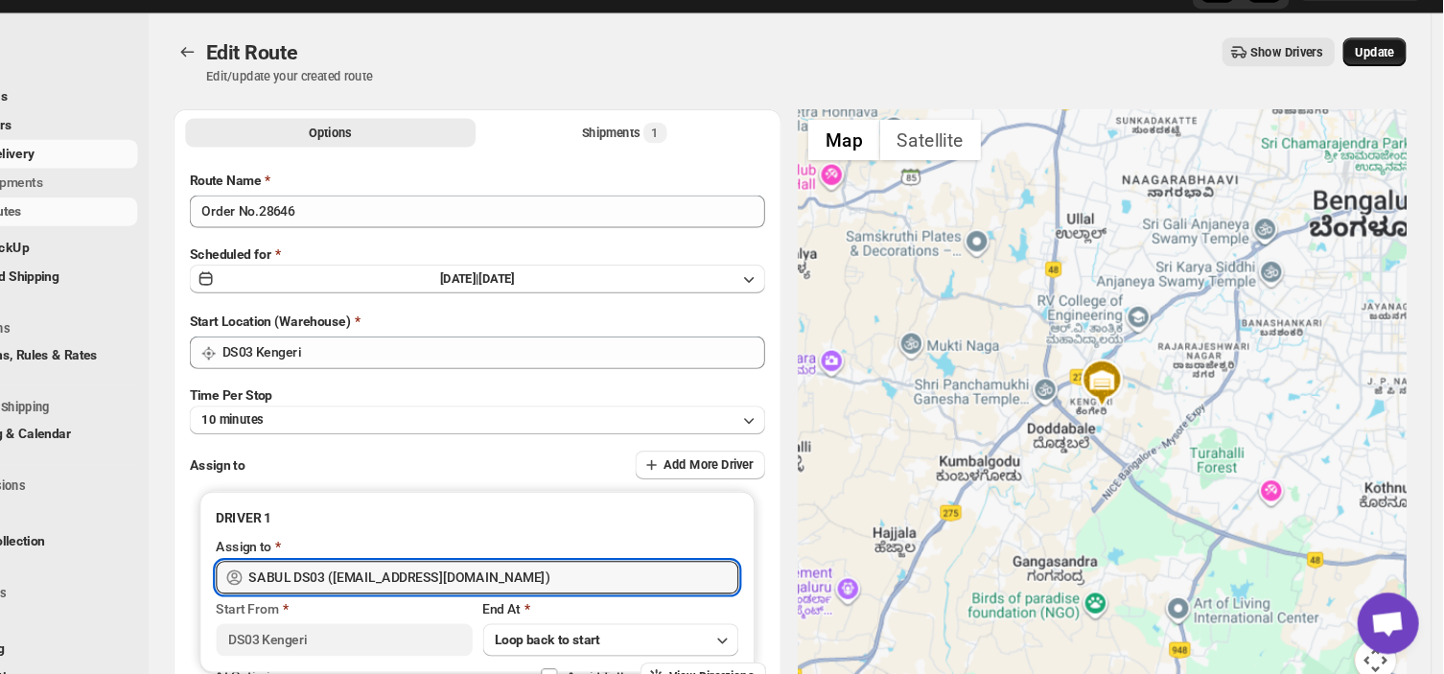
type input "SABUL DS03 (pokogin390@dextrago.com)"
click at [1387, 85] on span "Update" at bounding box center [1379, 89] width 36 height 15
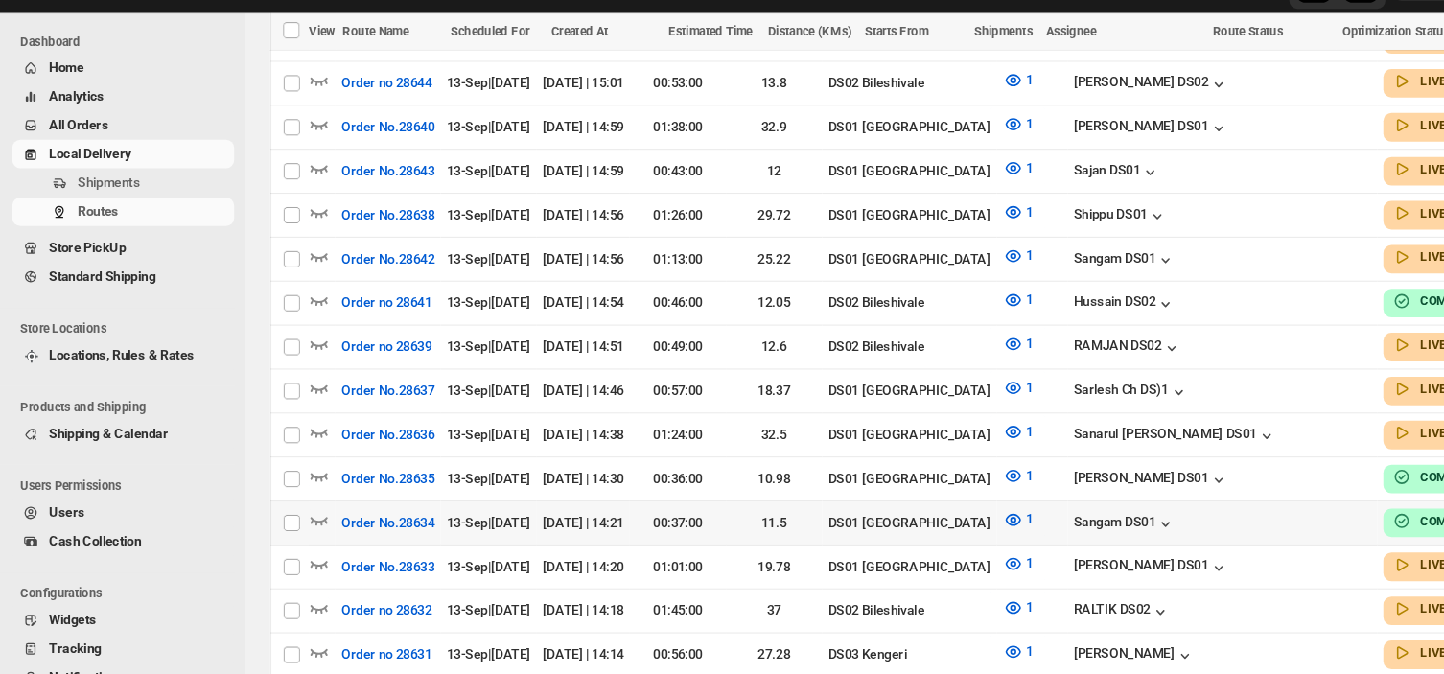
scroll to position [801, 0]
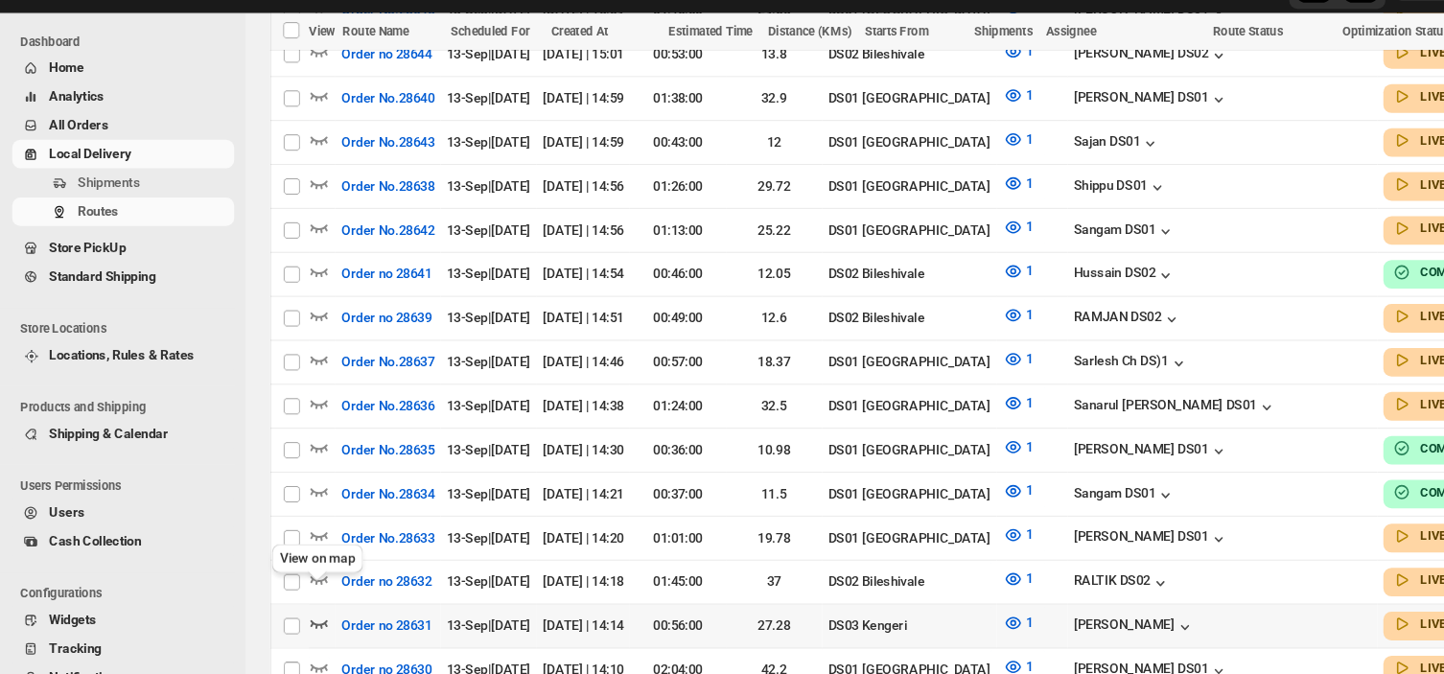
click at [294, 623] on icon "button" at bounding box center [299, 627] width 16 height 8
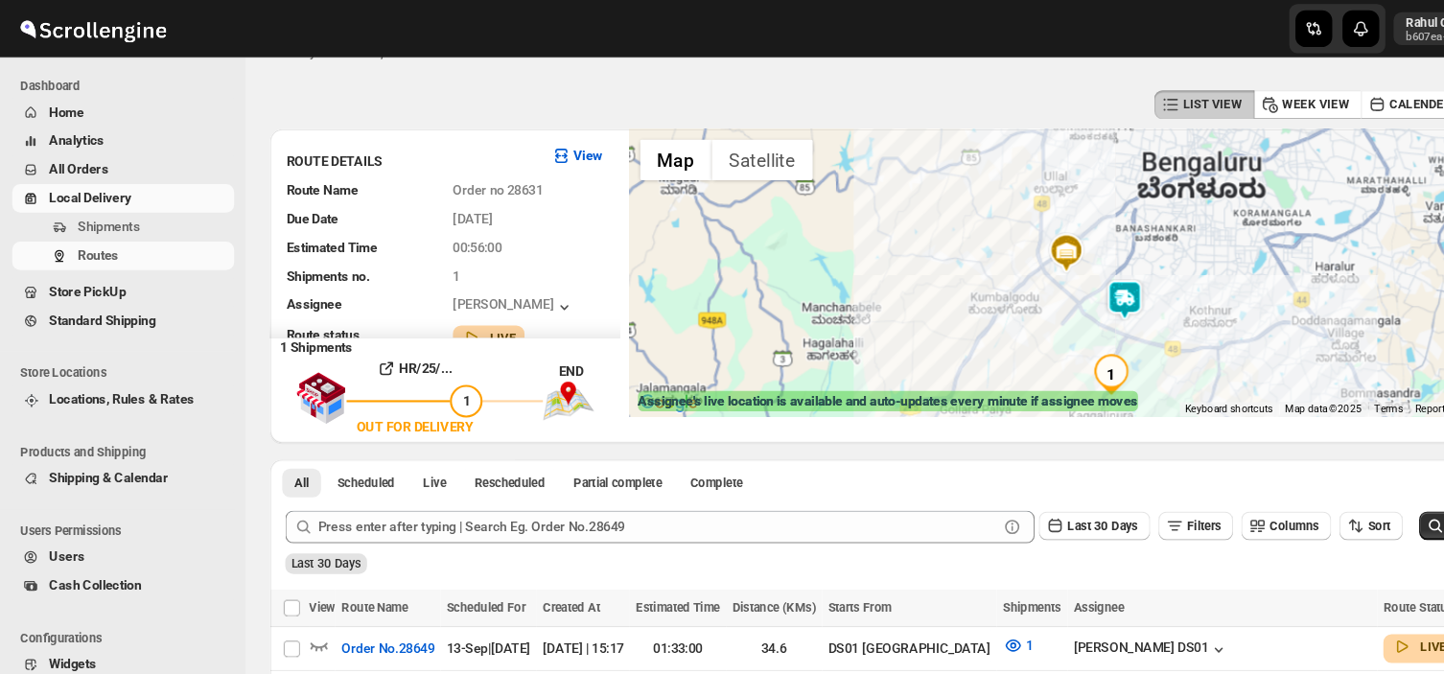
scroll to position [0, 0]
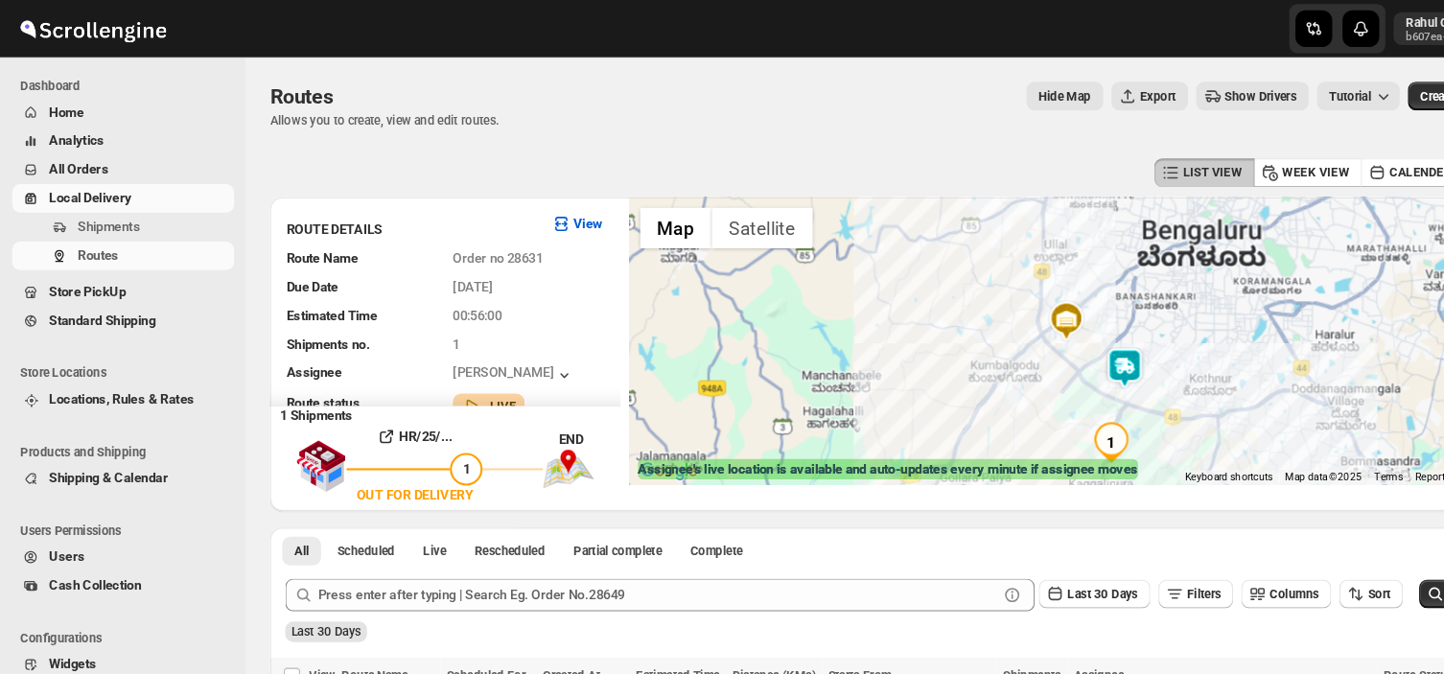
click at [1015, 298] on img at bounding box center [1000, 301] width 38 height 38
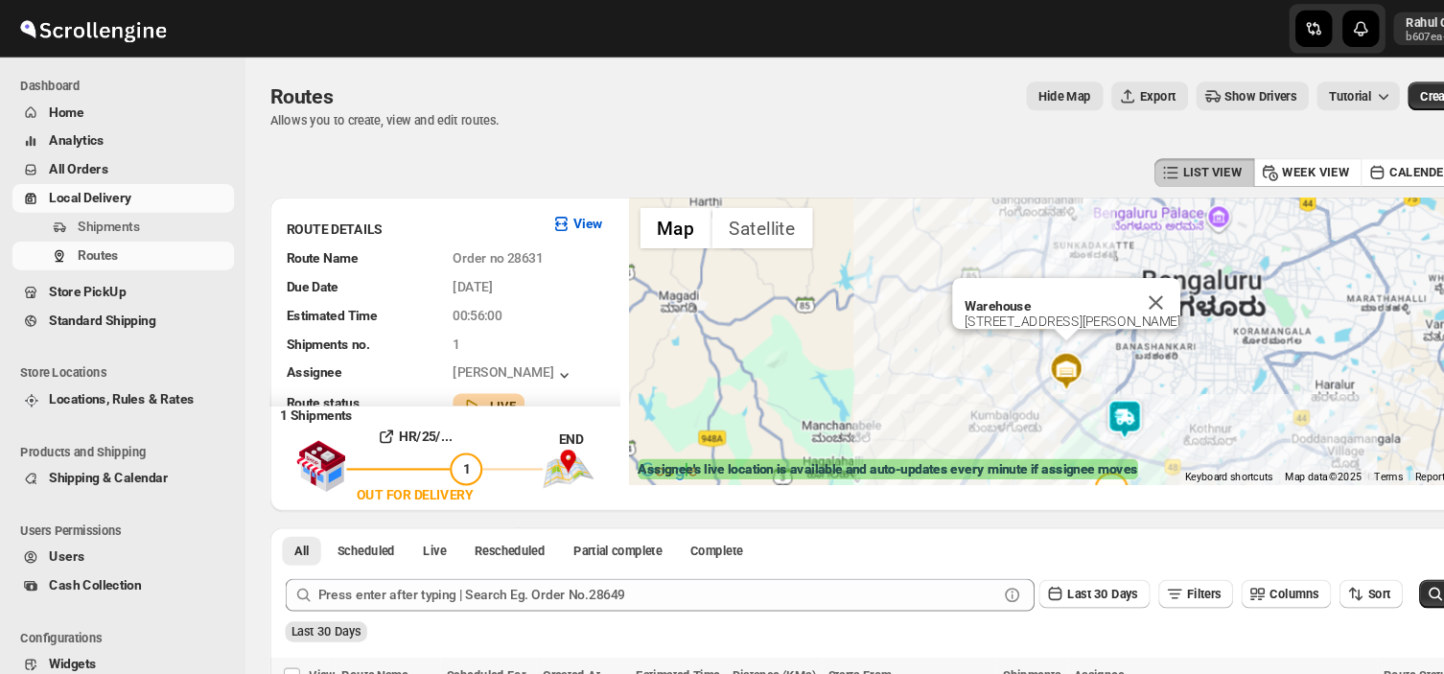
click at [995, 368] on div "Warehouse 12/1A, CV Raman Road, 560060" at bounding box center [999, 319] width 819 height 269
click at [1002, 358] on img at bounding box center [1000, 348] width 38 height 38
click at [1003, 349] on img at bounding box center [1000, 348] width 38 height 38
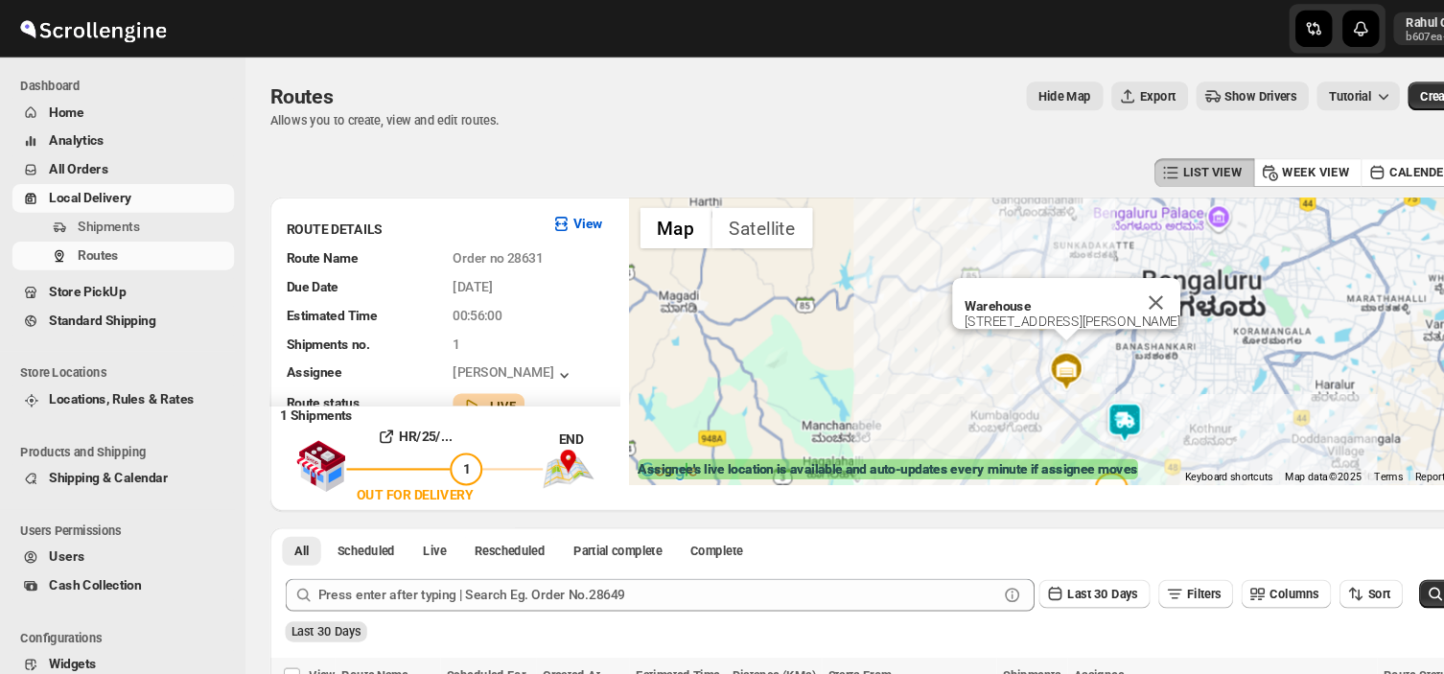
click at [1003, 349] on img at bounding box center [1000, 348] width 38 height 38
click at [1063, 402] on img at bounding box center [1053, 397] width 38 height 38
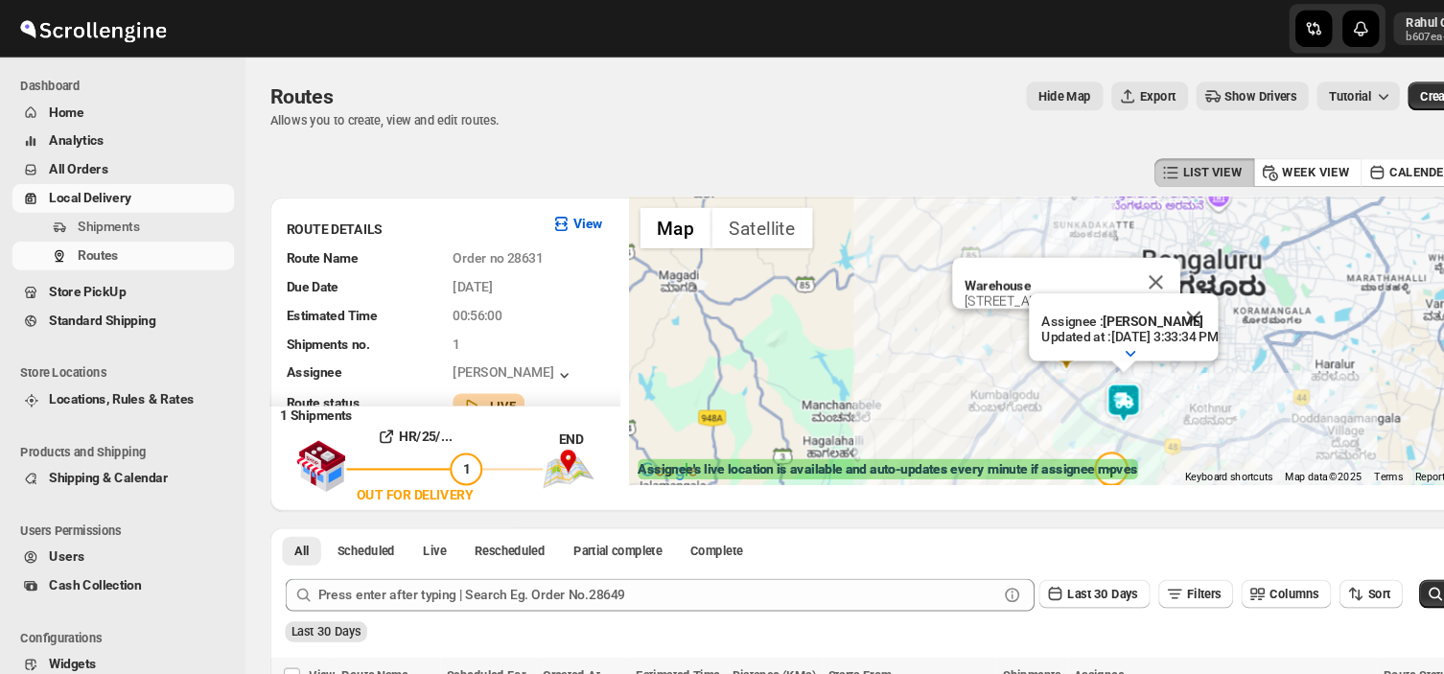
click at [1058, 379] on img at bounding box center [1053, 377] width 38 height 38
click at [1058, 379] on img at bounding box center [1054, 378] width 38 height 38
click at [1058, 379] on img at bounding box center [1054, 377] width 38 height 38
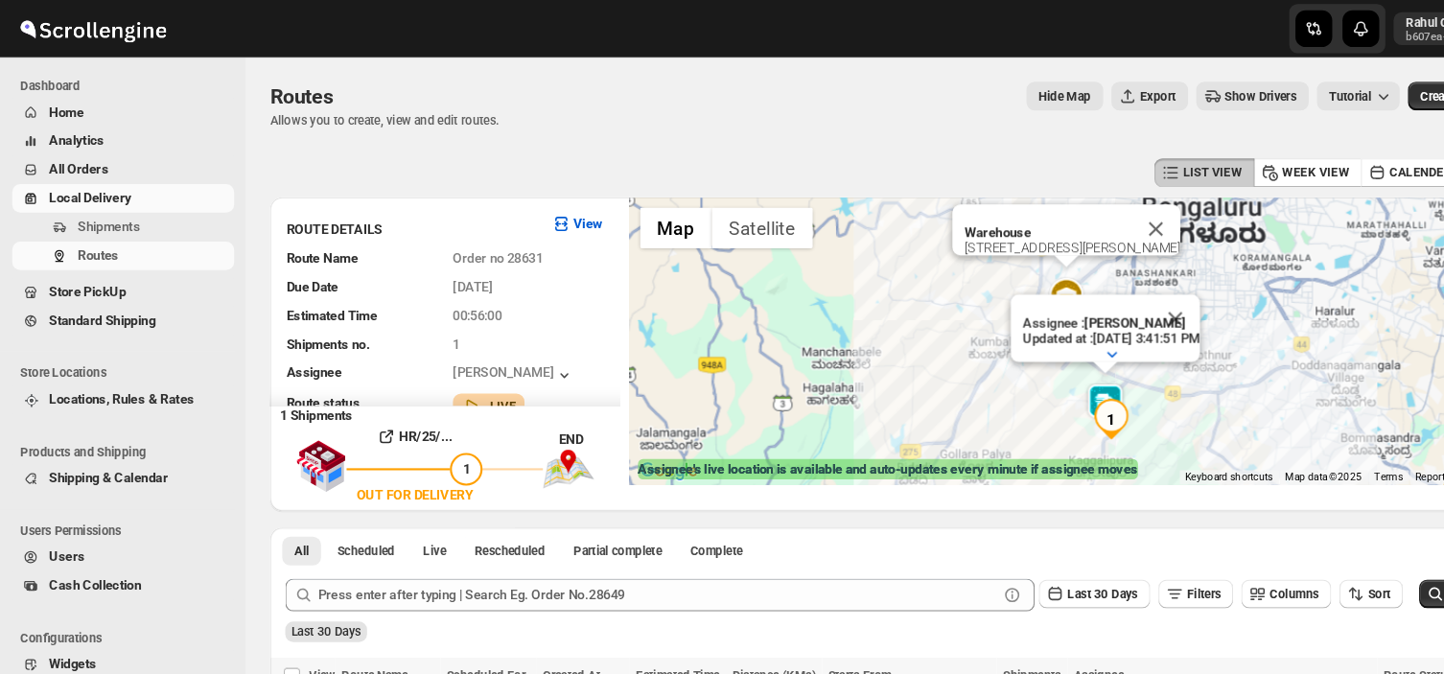
click at [1011, 324] on div at bounding box center [1042, 331] width 166 height 15
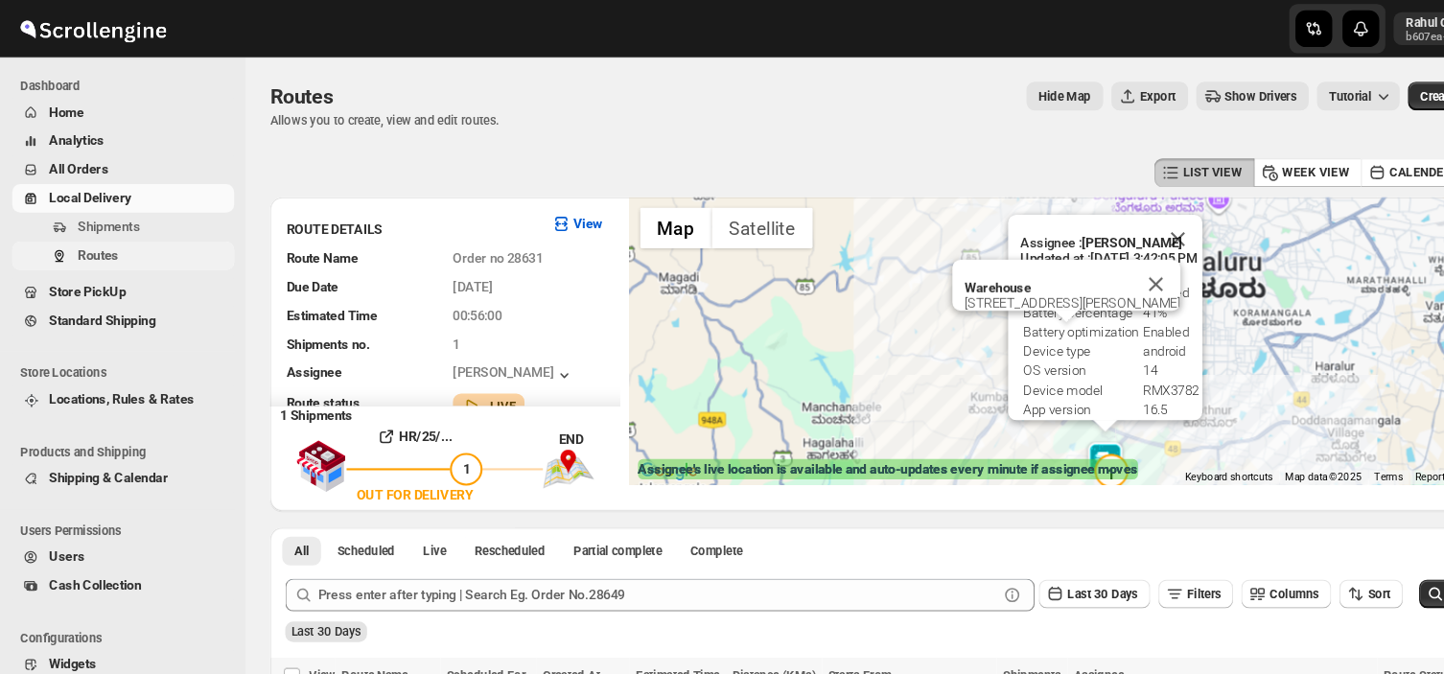
click at [109, 233] on span "Routes" at bounding box center [92, 239] width 38 height 14
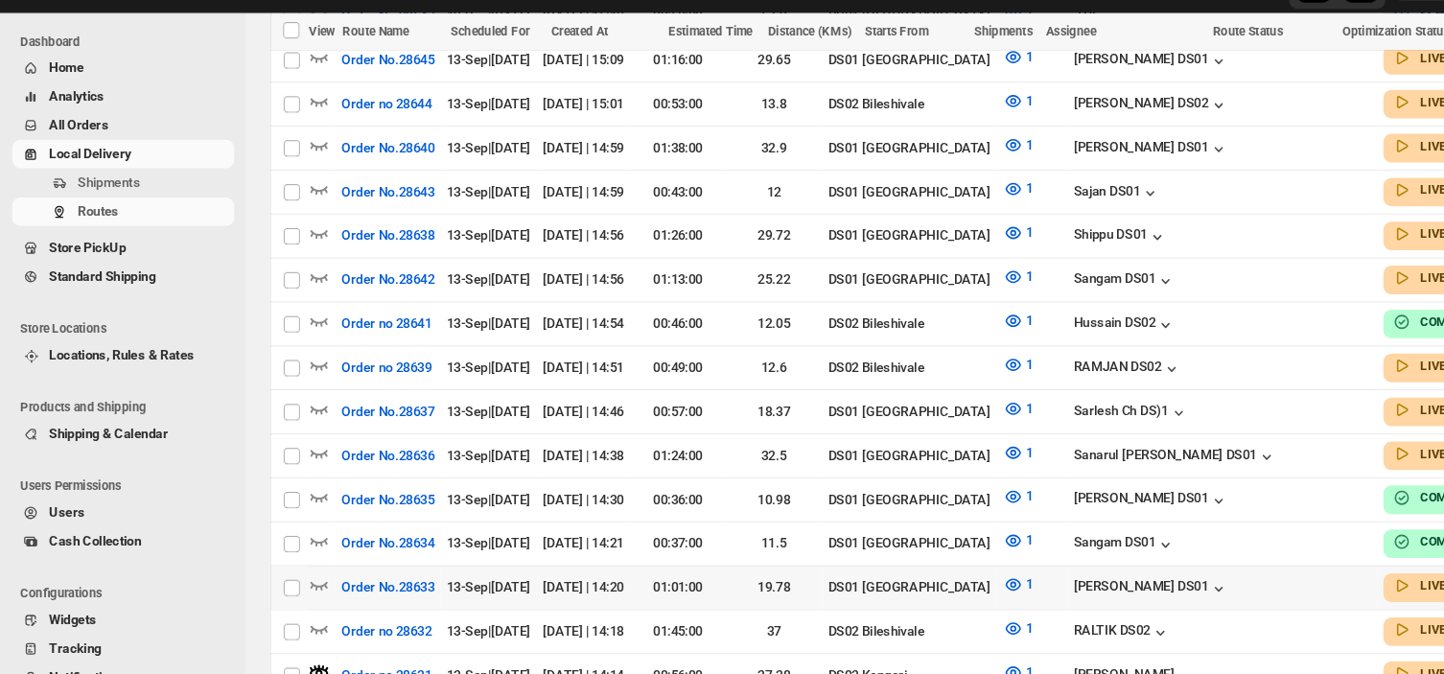
scroll to position [874, 0]
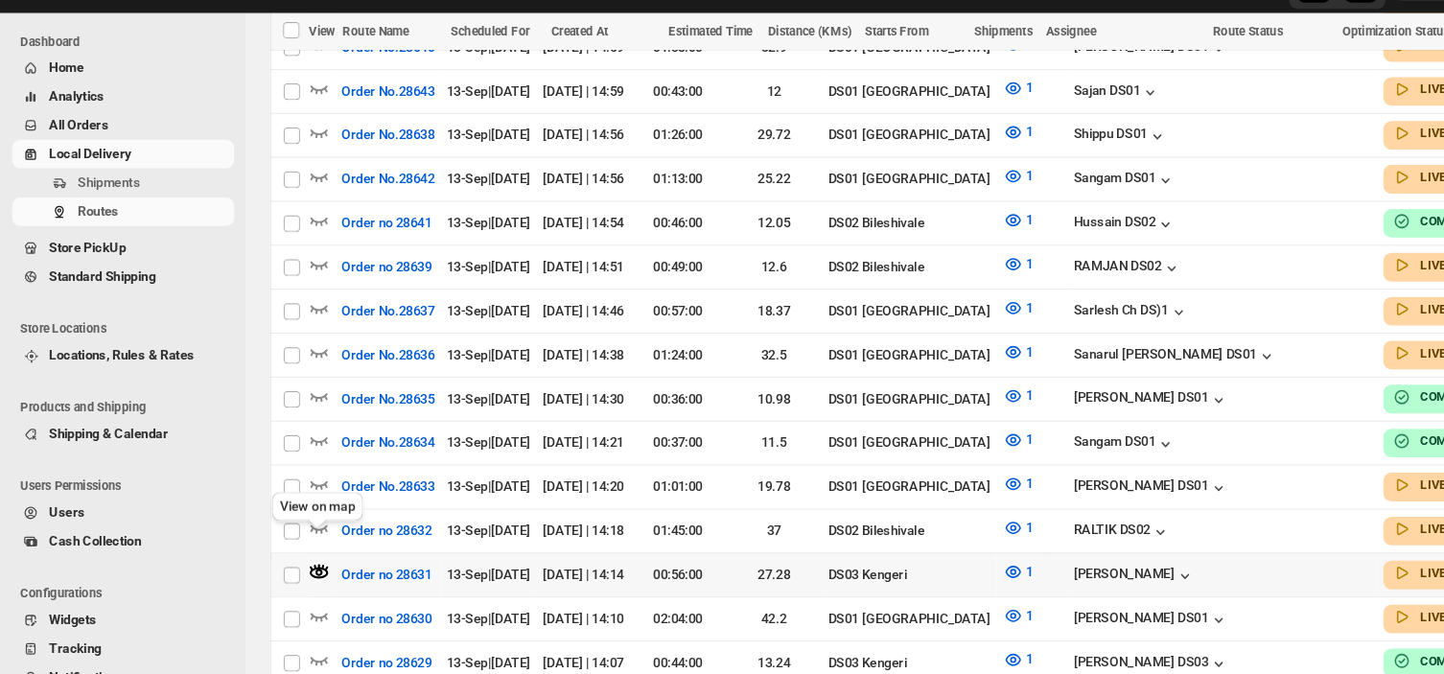
click at [305, 572] on icon "button" at bounding box center [306, 574] width 4 height 5
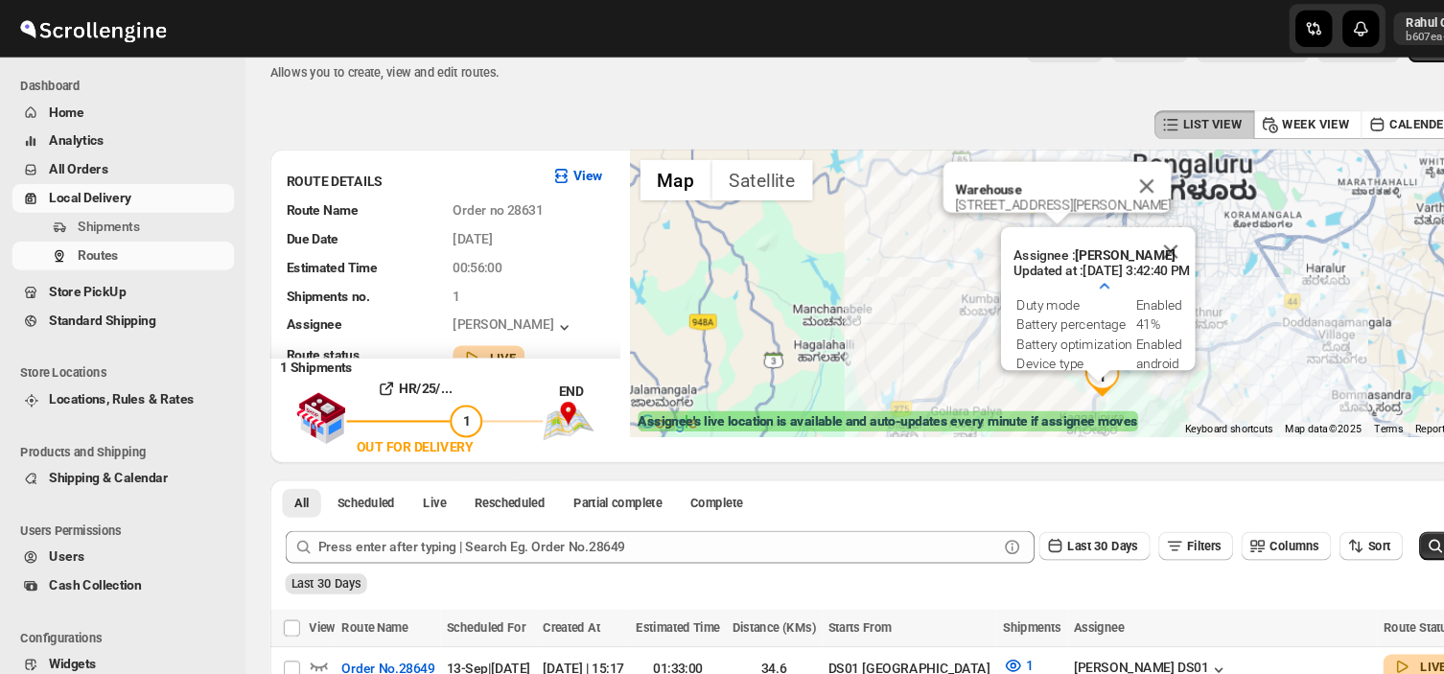
scroll to position [11, 0]
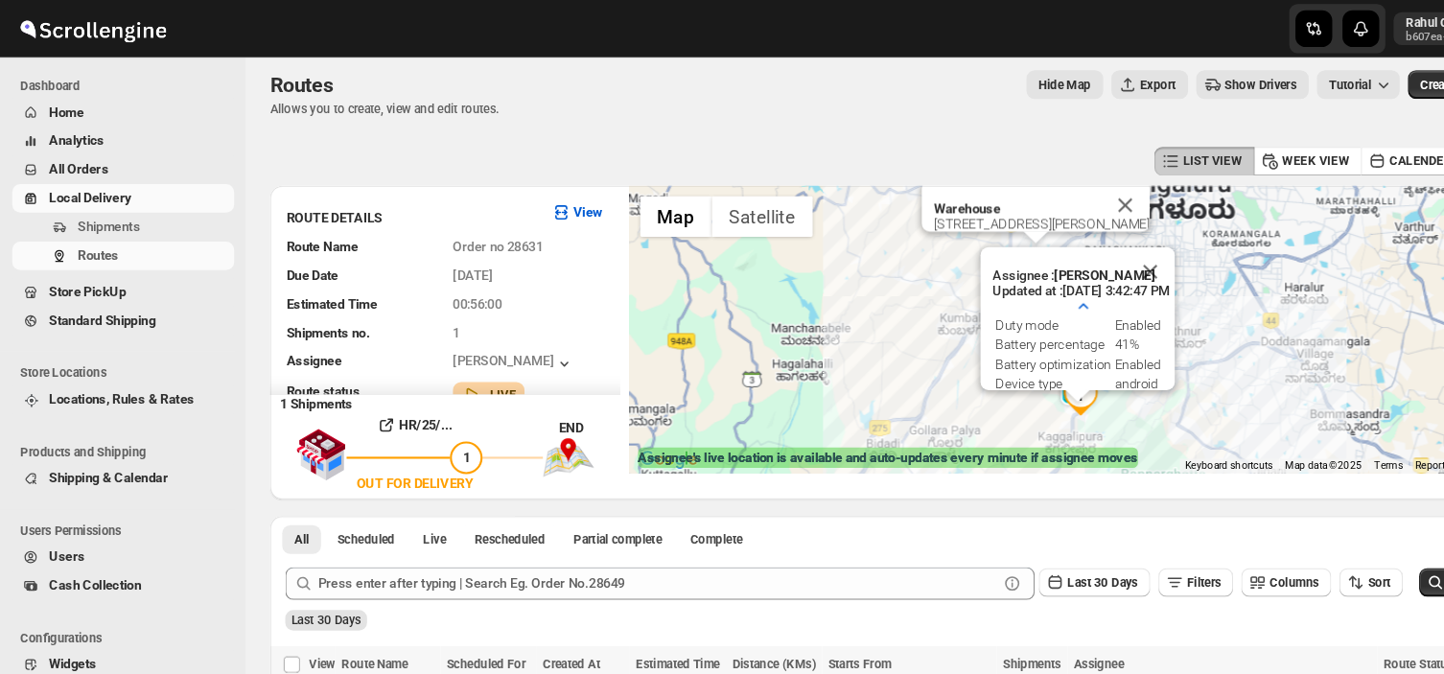
click at [1245, 358] on div "Warehouse 12/1A, CV Raman Road, 560060 Assignee : Satish kumar veera Updated at…" at bounding box center [999, 308] width 819 height 269
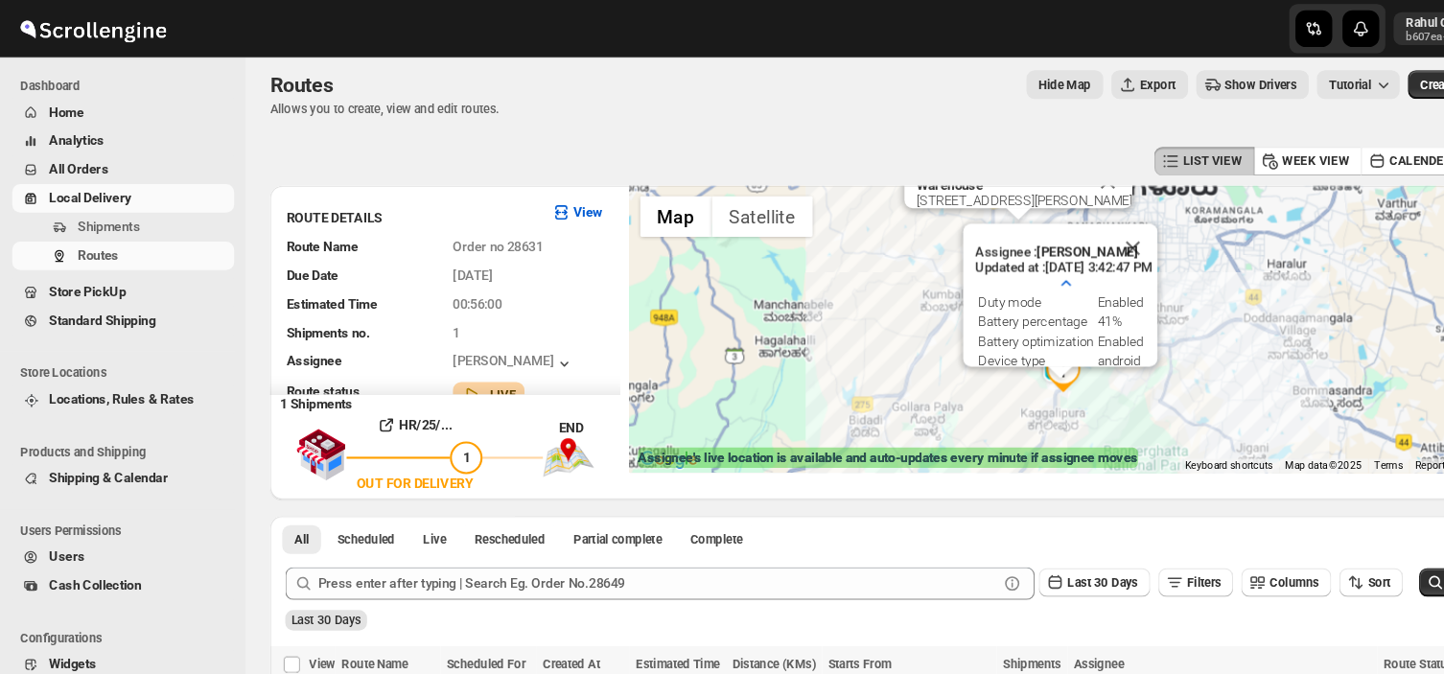
drag, startPoint x: 1245, startPoint y: 358, endPoint x: 1214, endPoint y: 331, distance: 40.8
click at [1214, 331] on div "Warehouse 12/1A, CV Raman Road, 560060 Assignee : Satish kumar veera Updated at…" at bounding box center [999, 308] width 819 height 269
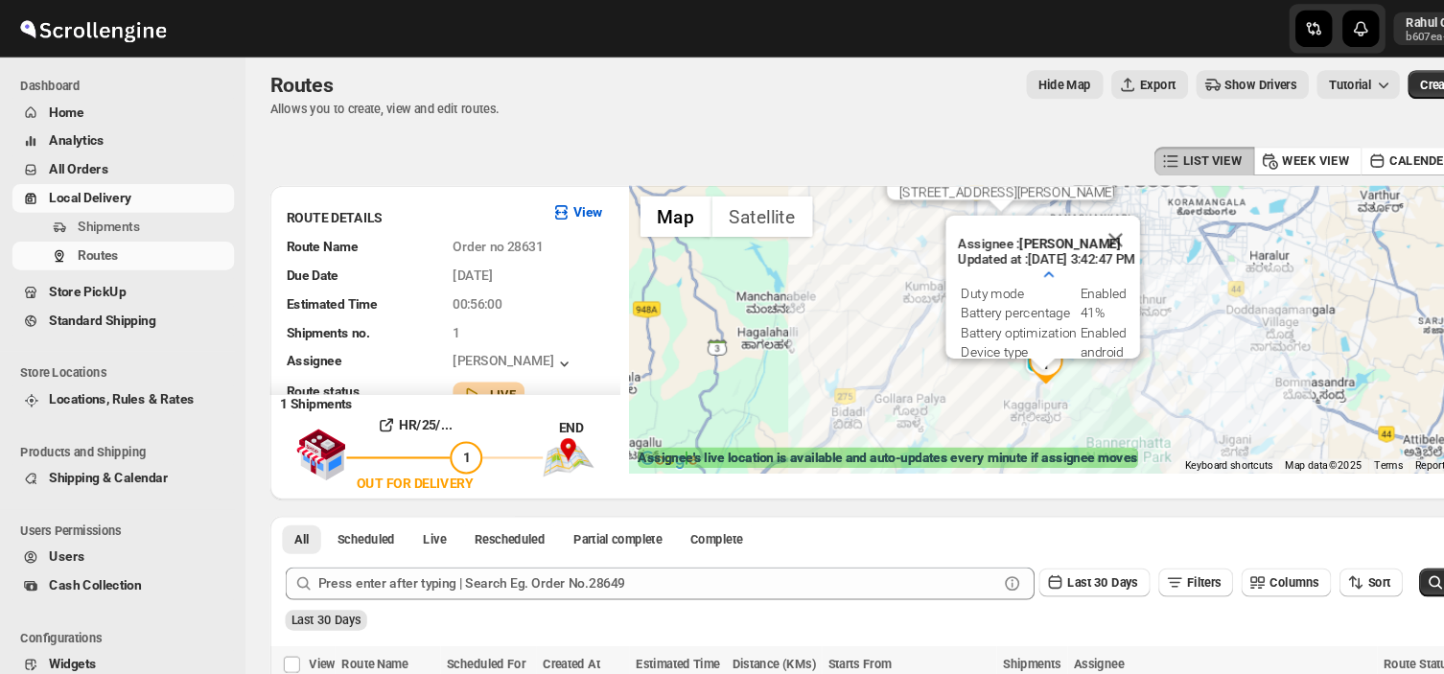
click at [1214, 331] on div "Warehouse 12/1A, CV Raman Road, 560060 Assignee : Satish kumar veera Updated at…" at bounding box center [999, 308] width 819 height 269
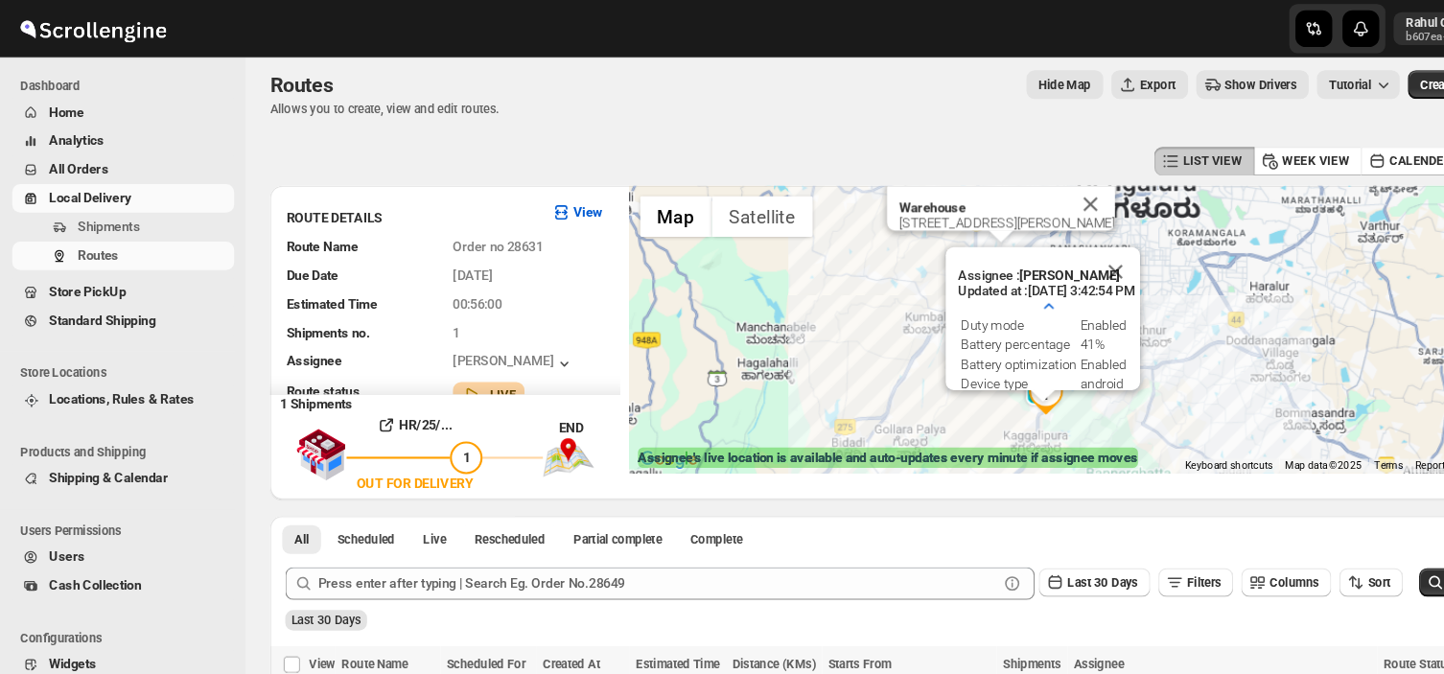
click at [995, 381] on img "1" at bounding box center [980, 370] width 38 height 38
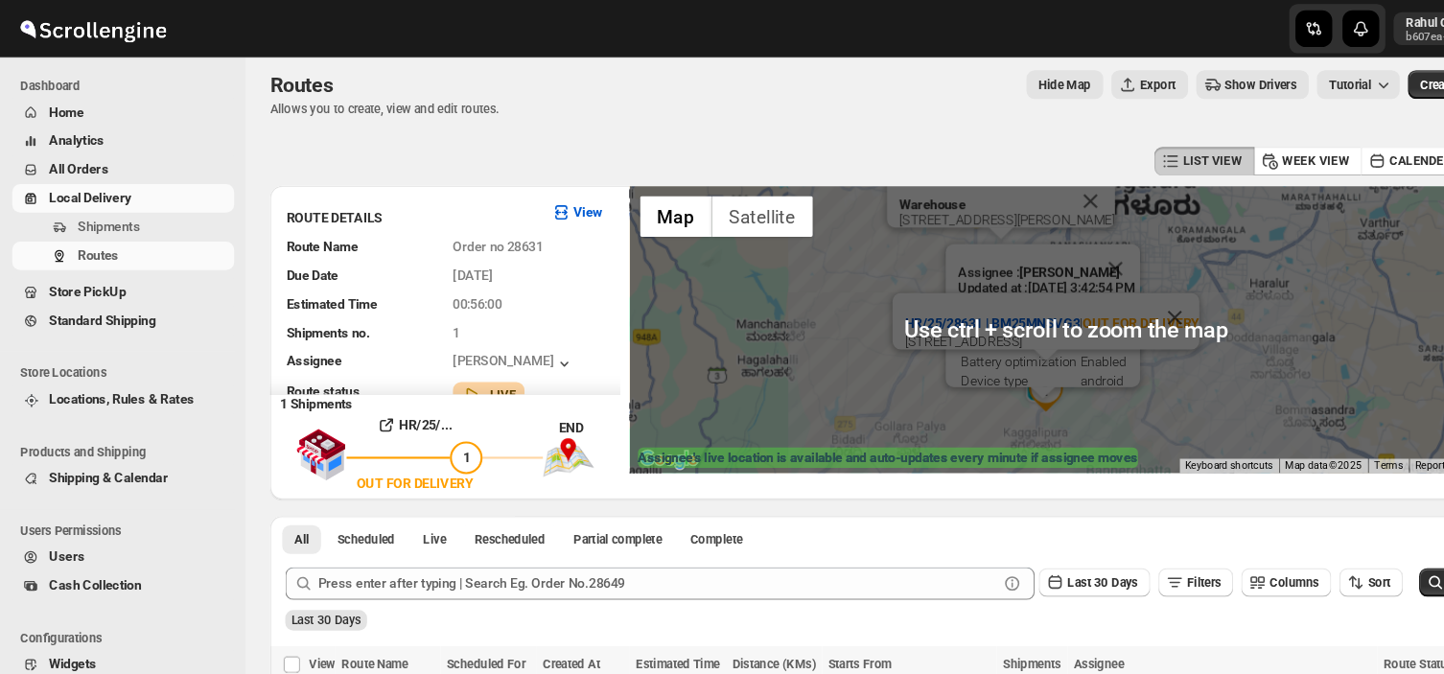
scroll to position [0, 0]
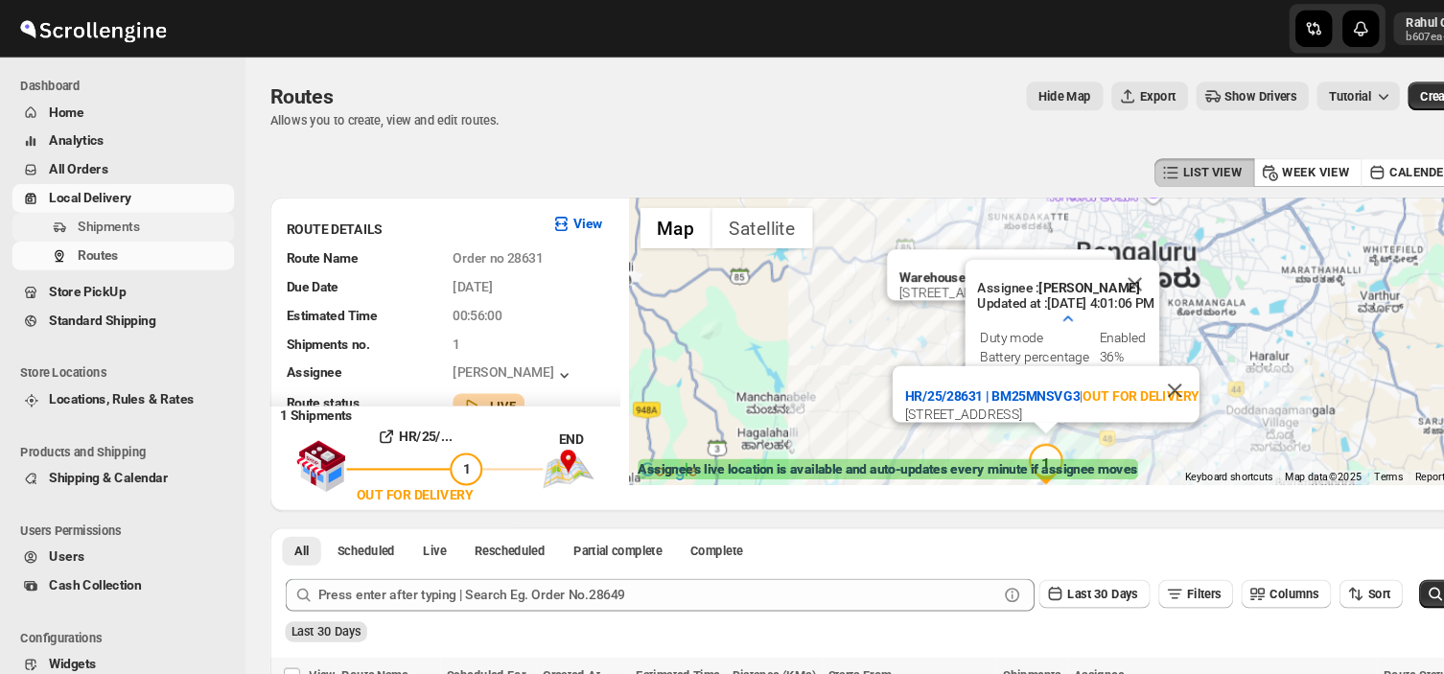
click at [126, 214] on span "Shipments" at bounding box center [102, 212] width 58 height 14
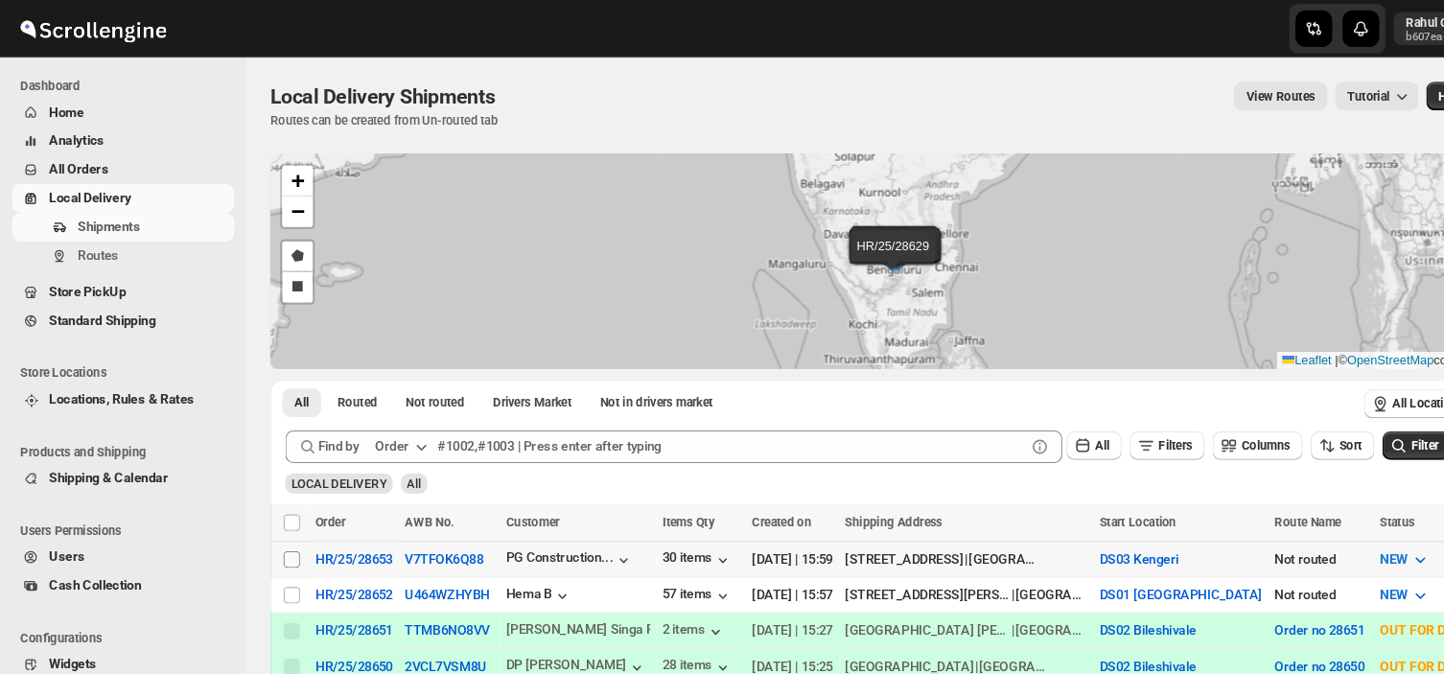
click at [269, 524] on input "Select shipment" at bounding box center [273, 524] width 15 height 15
checkbox input "true"
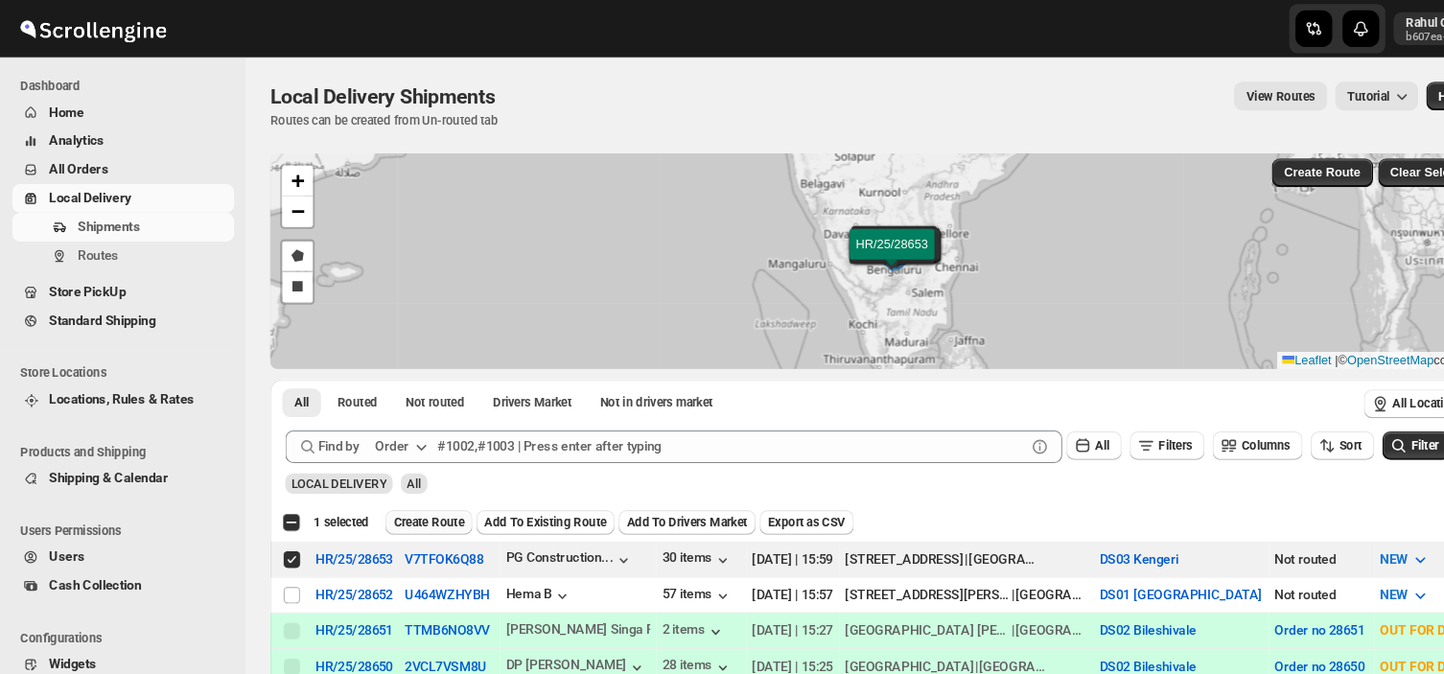
click at [406, 482] on span "Create Route" at bounding box center [402, 489] width 66 height 15
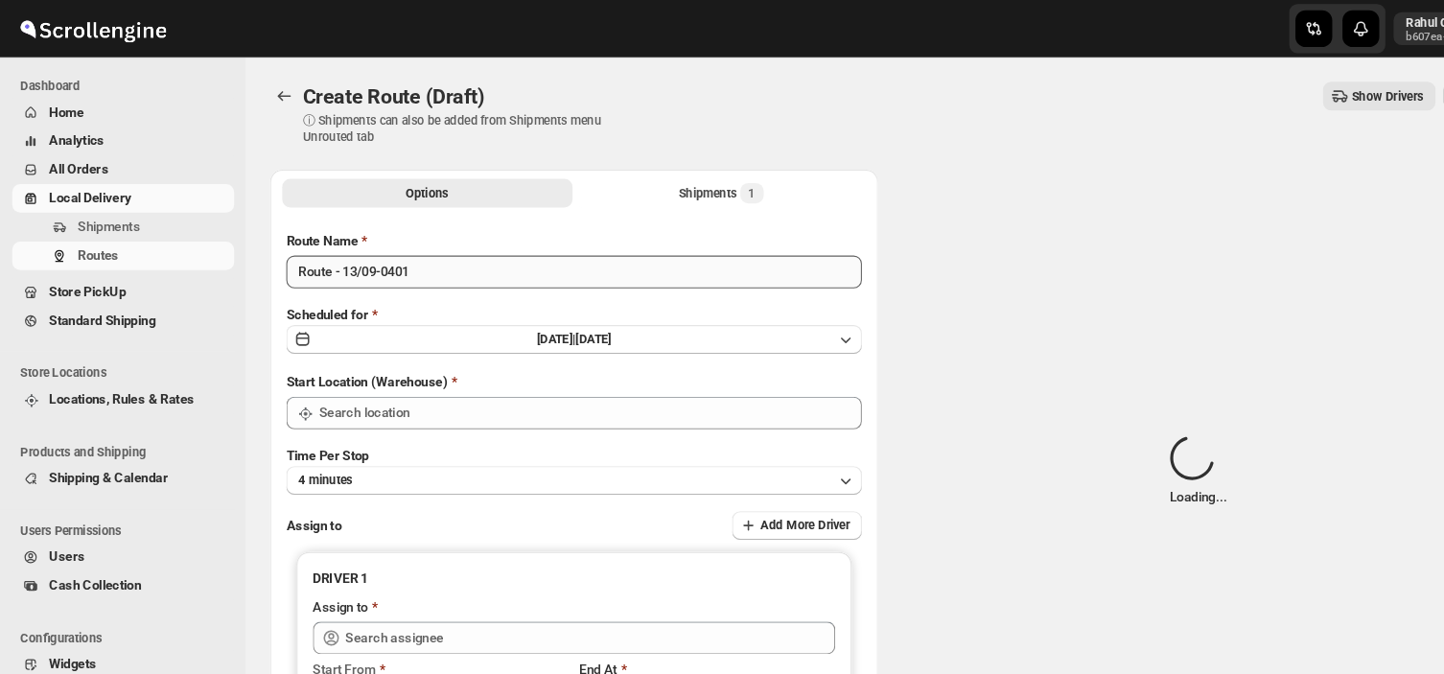
type input "DS03 Kengeri"
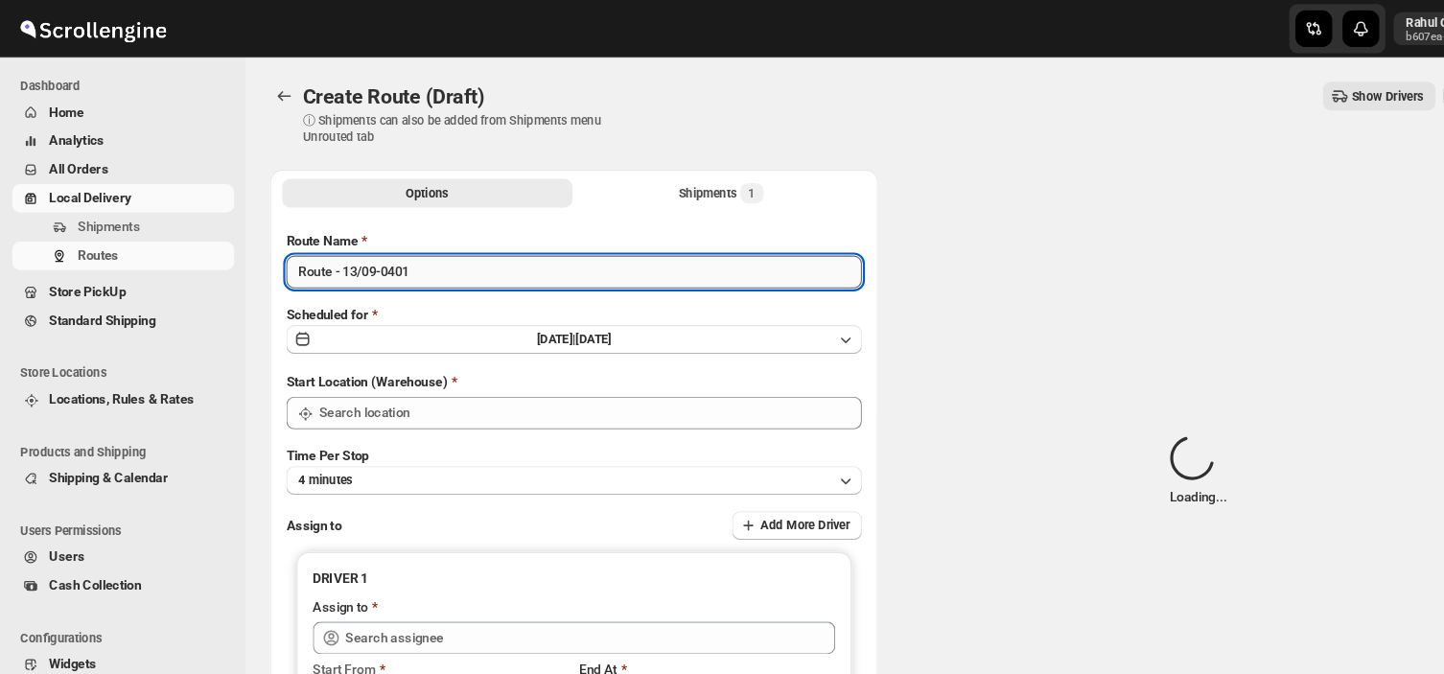
type input "DS03 Kengeri"
click at [391, 254] on input "Route - 13/09-0401" at bounding box center [538, 255] width 540 height 31
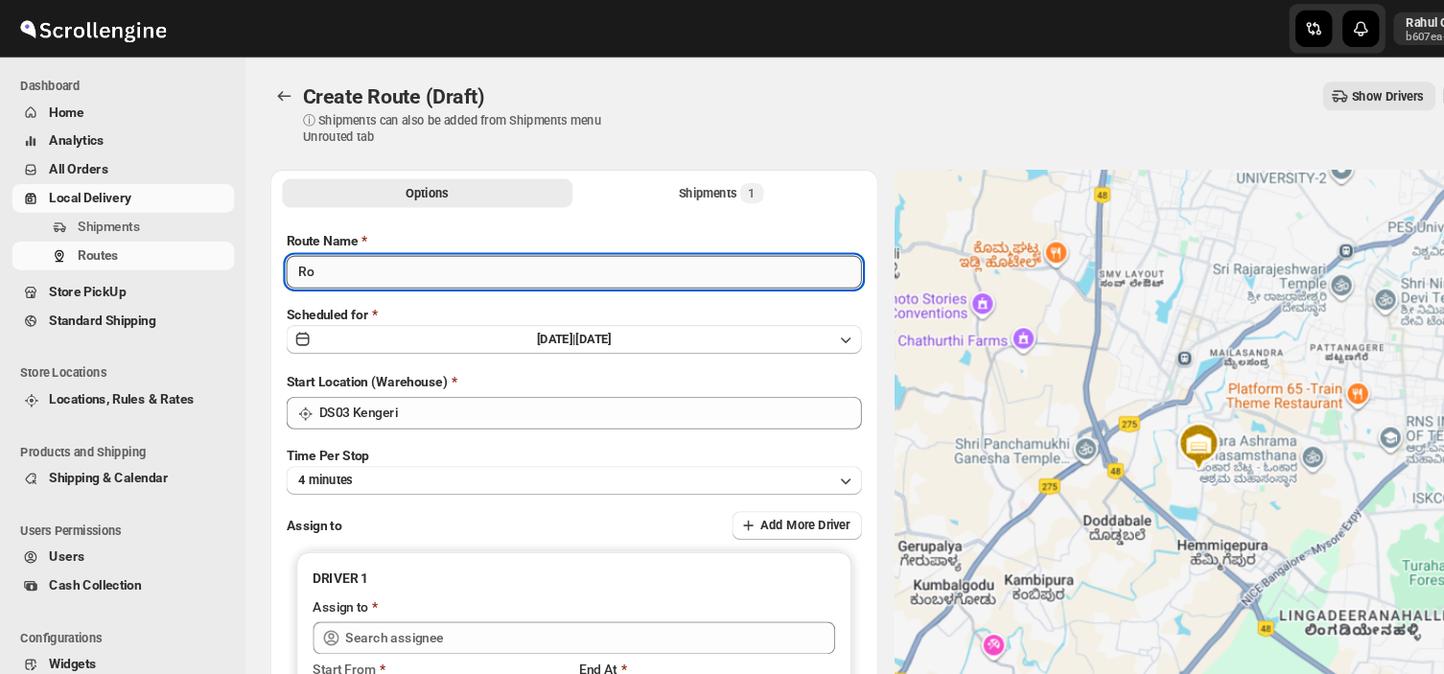
type input "R"
type input "Order no 28653"
click at [361, 445] on button "4 minutes" at bounding box center [538, 450] width 540 height 27
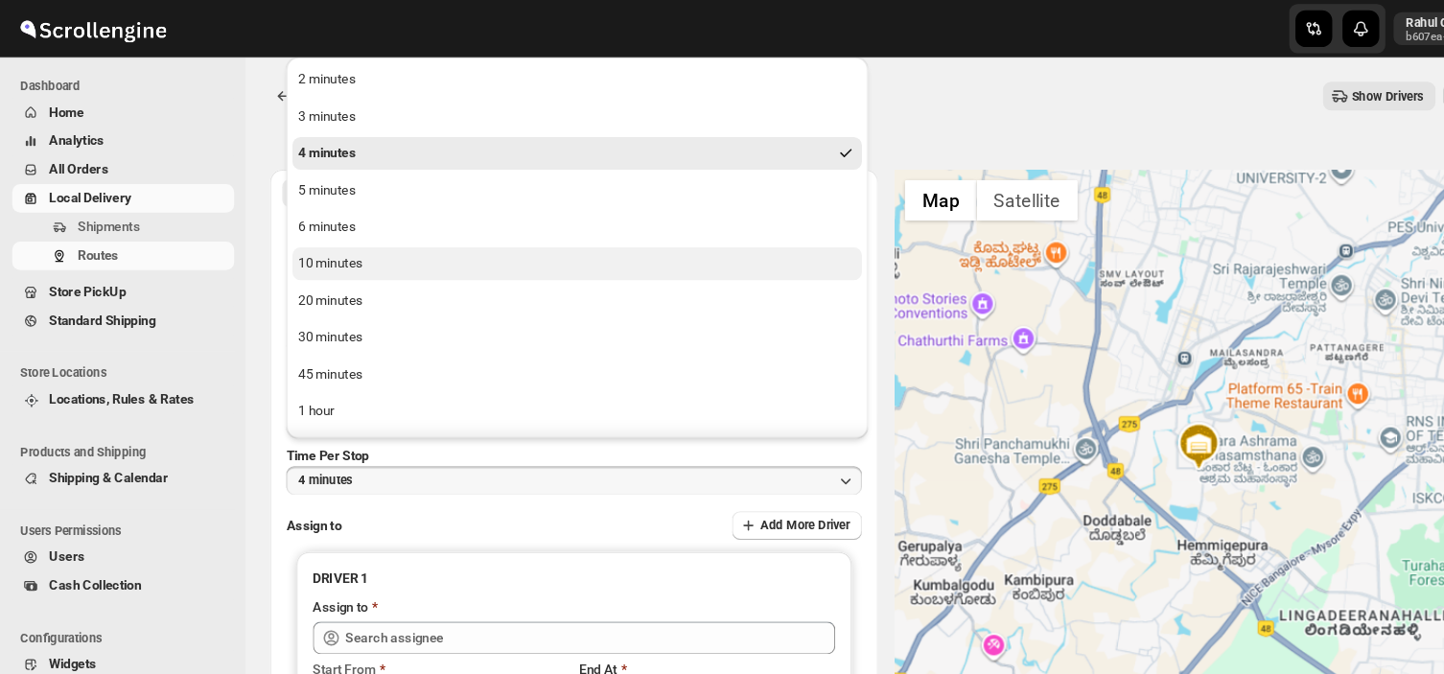
click at [309, 250] on div "10 minutes" at bounding box center [310, 247] width 60 height 19
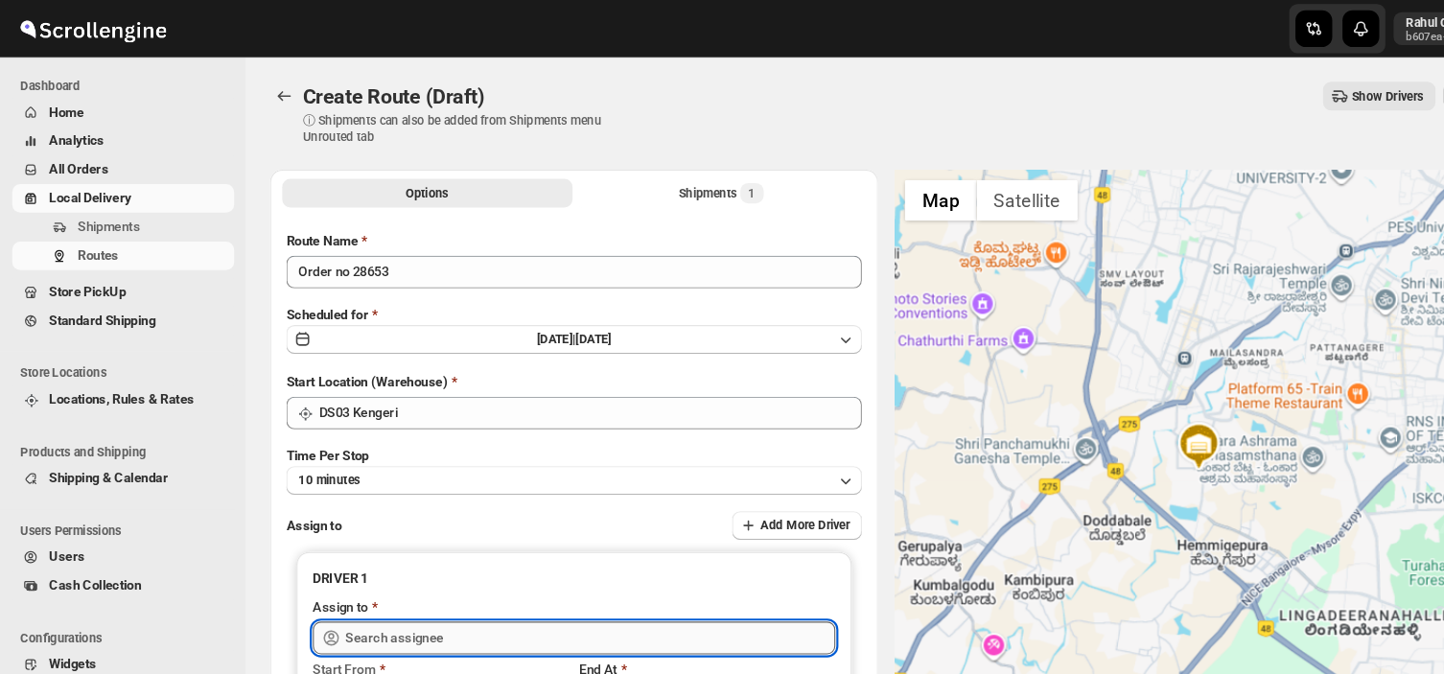
click at [424, 600] on input "text" at bounding box center [553, 598] width 459 height 31
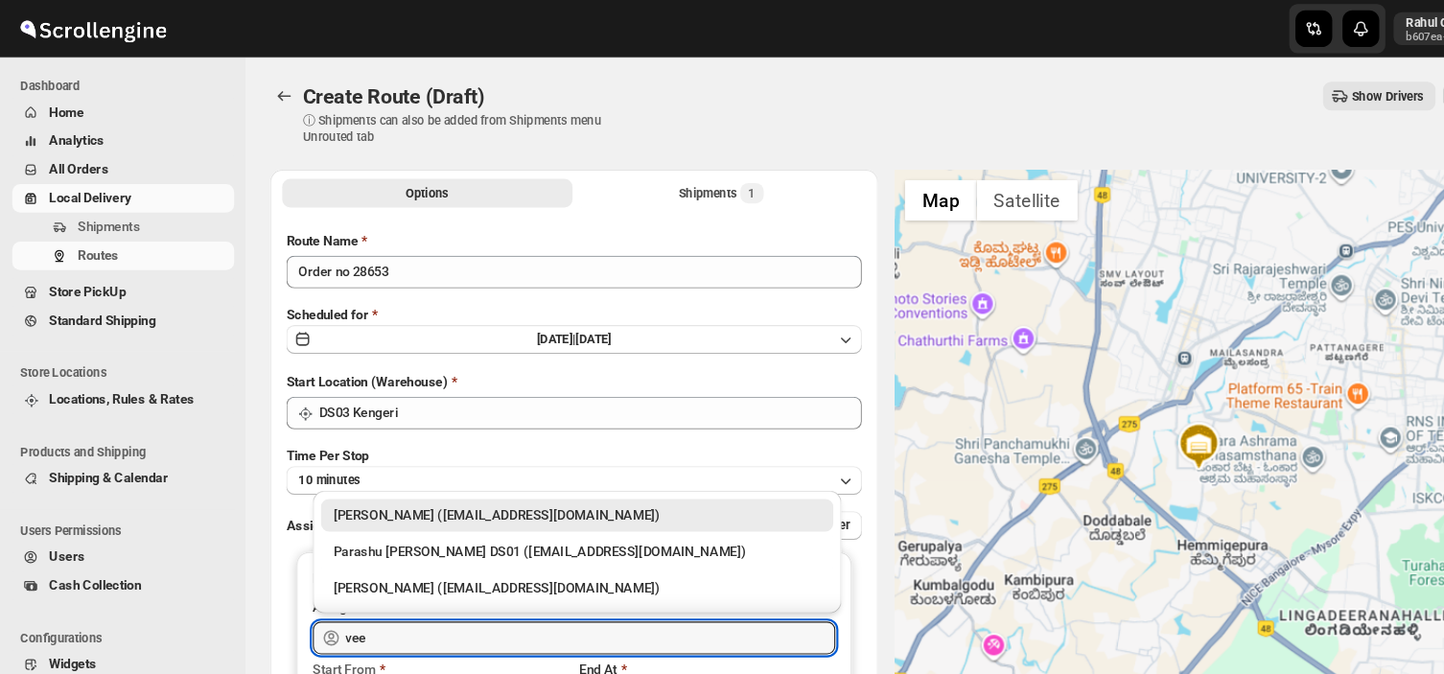
click at [521, 488] on div "Veera Kesavan (xagos20938@boxmach.com)" at bounding box center [540, 483] width 457 height 19
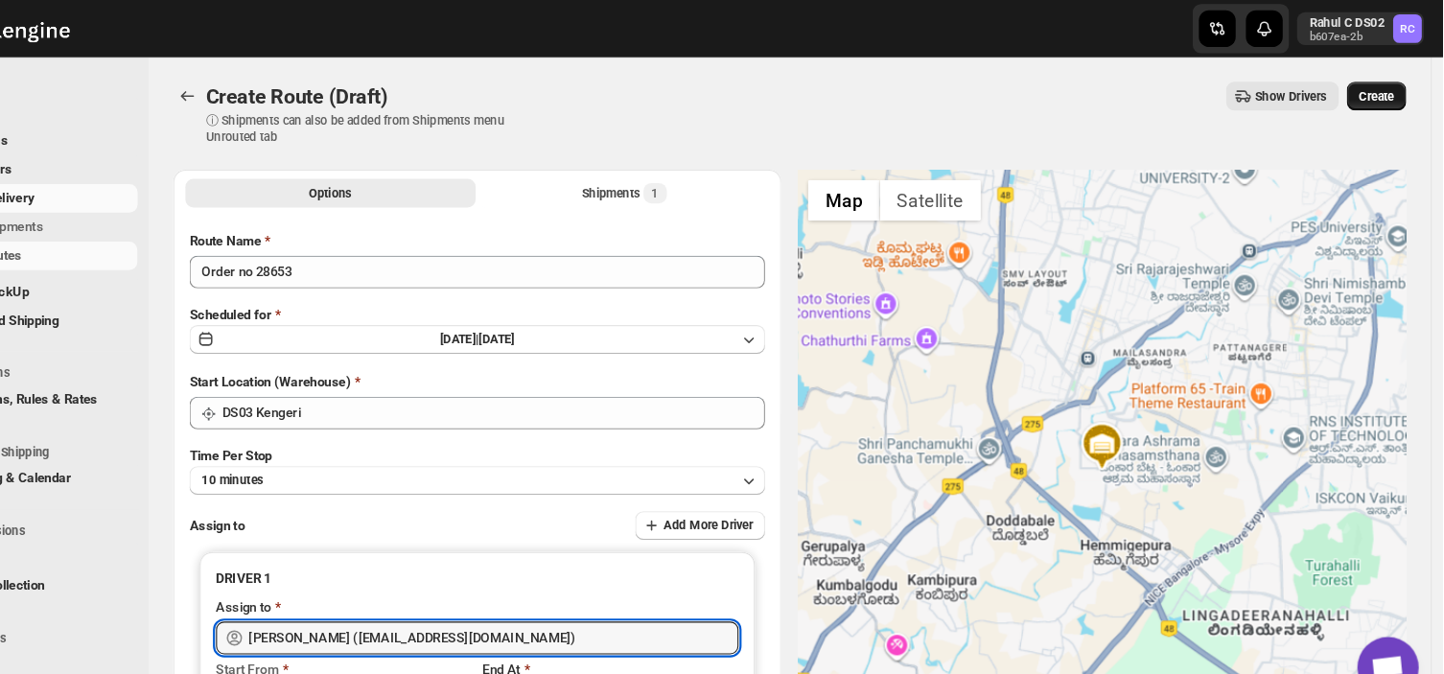
type input "Veera Kesavan (xagos20938@boxmach.com)"
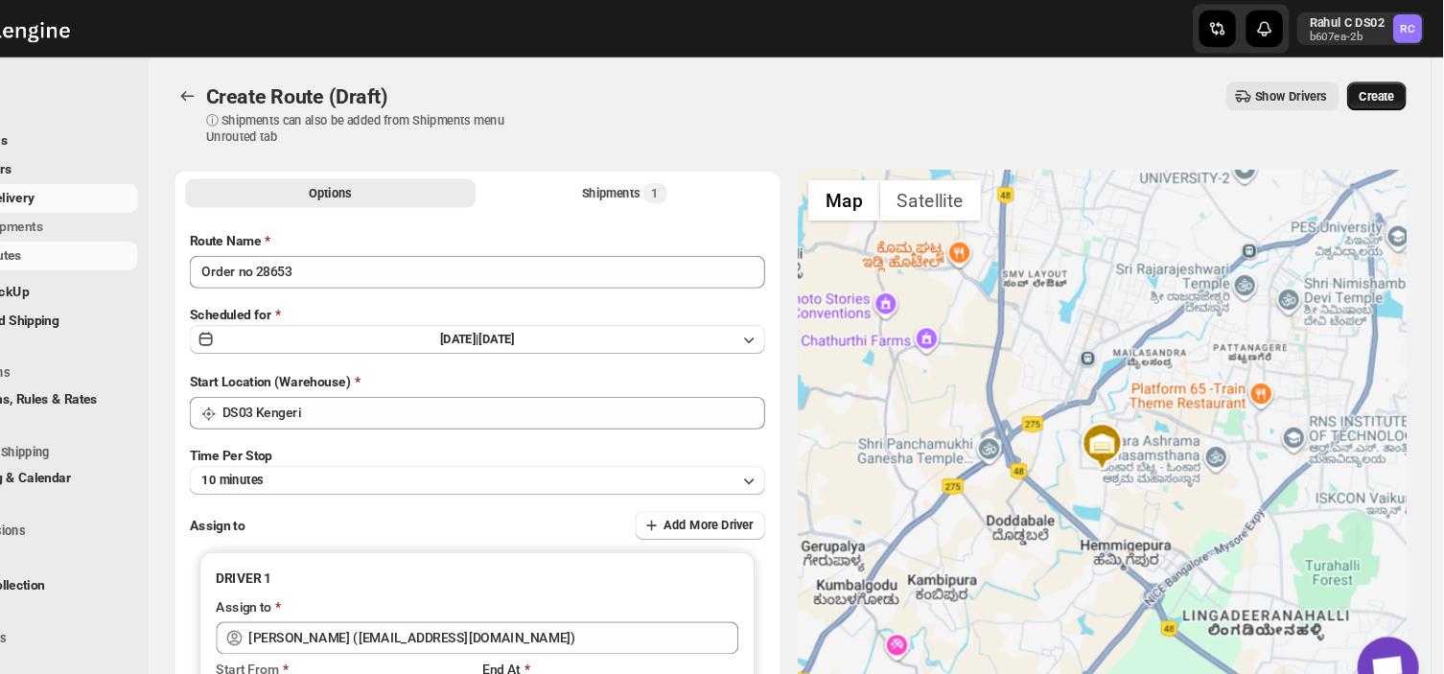
click at [1392, 81] on button "Create" at bounding box center [1381, 90] width 56 height 27
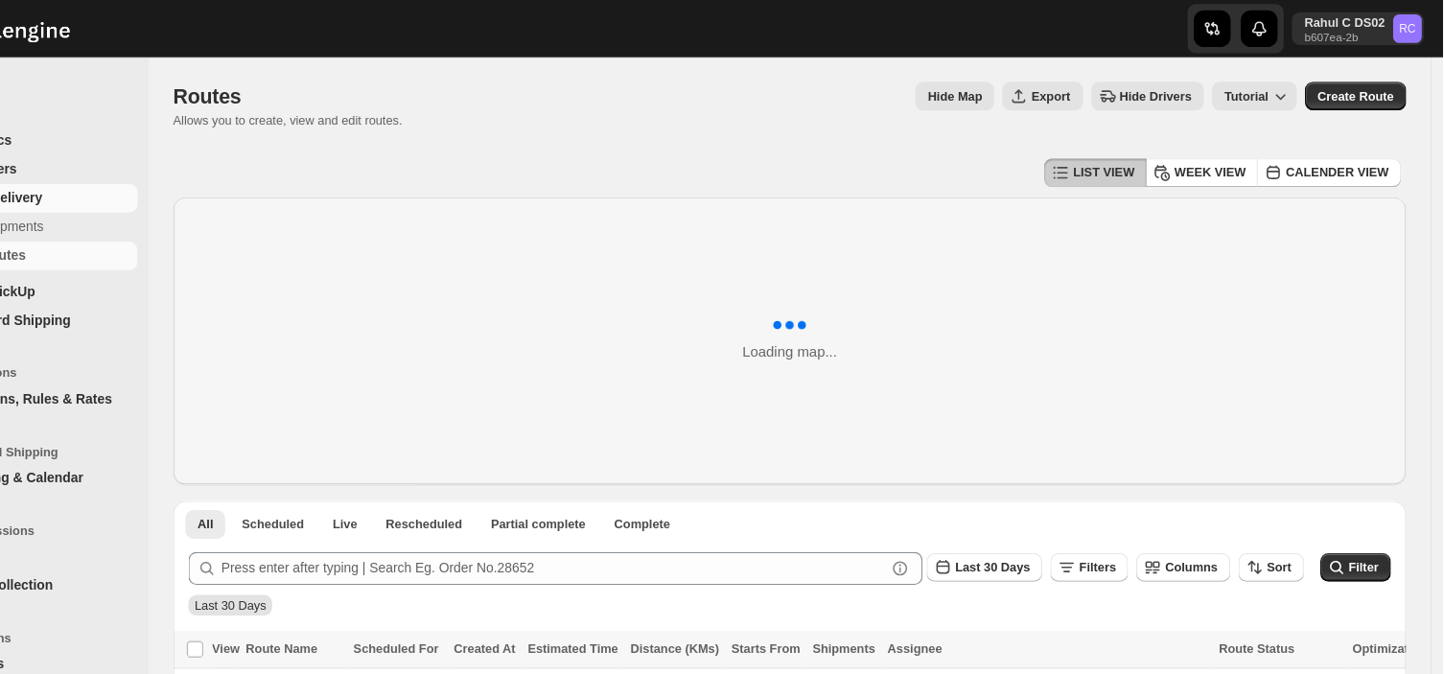
scroll to position [132, 0]
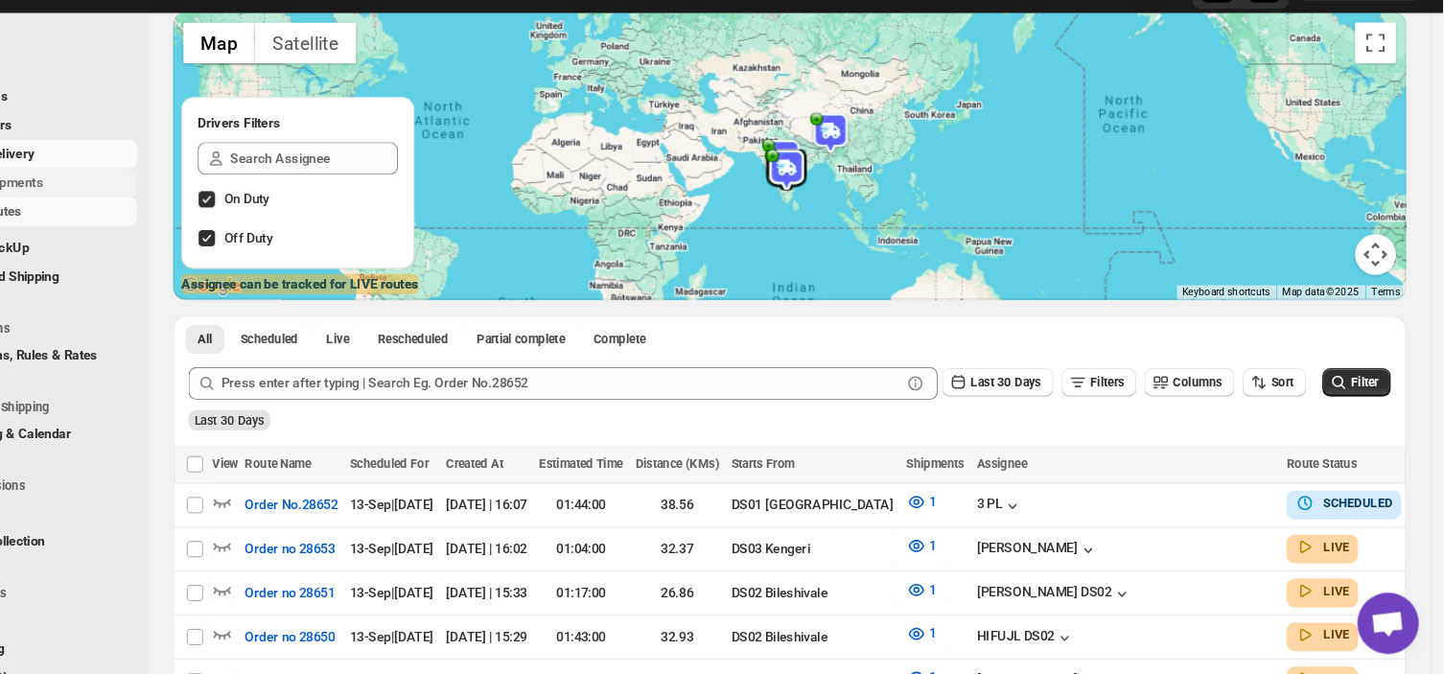
click at [149, 203] on span "Shipments" at bounding box center [144, 212] width 143 height 19
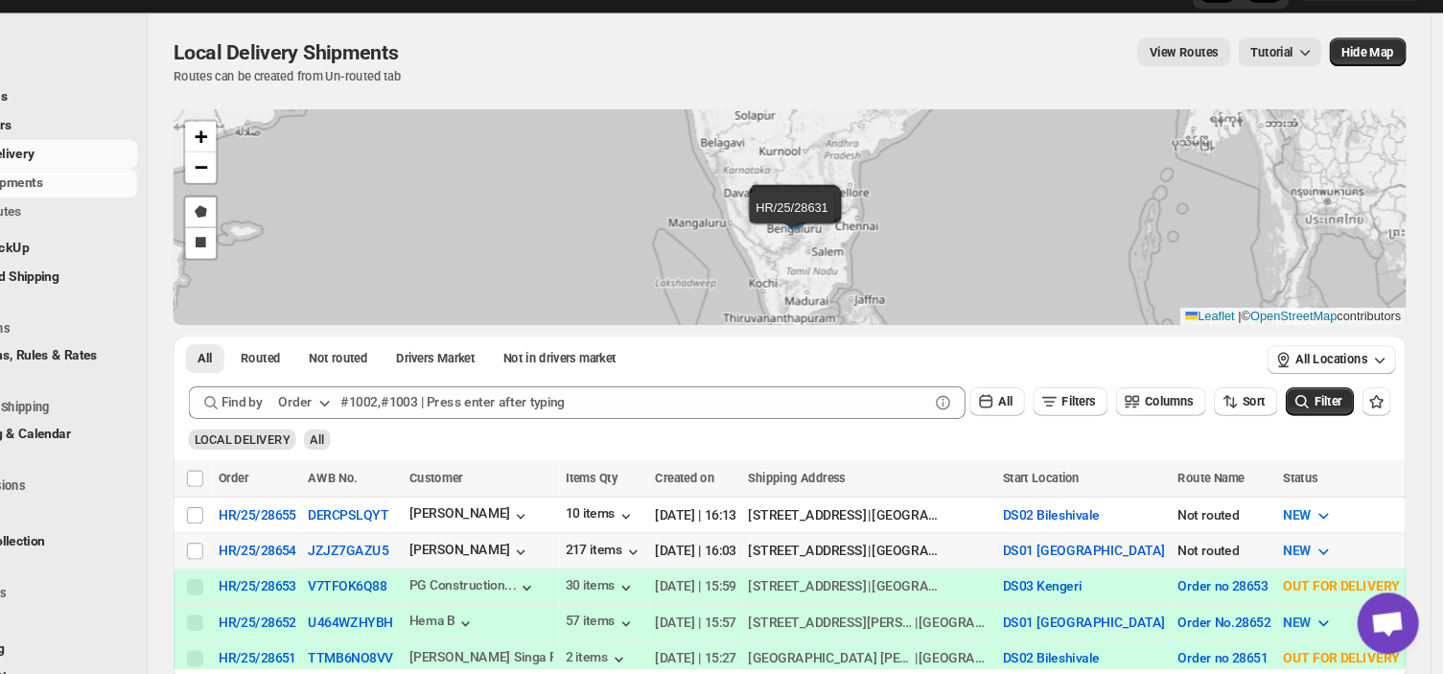
click at [262, 560] on td "Select shipment" at bounding box center [271, 558] width 36 height 34
checkbox input "true"
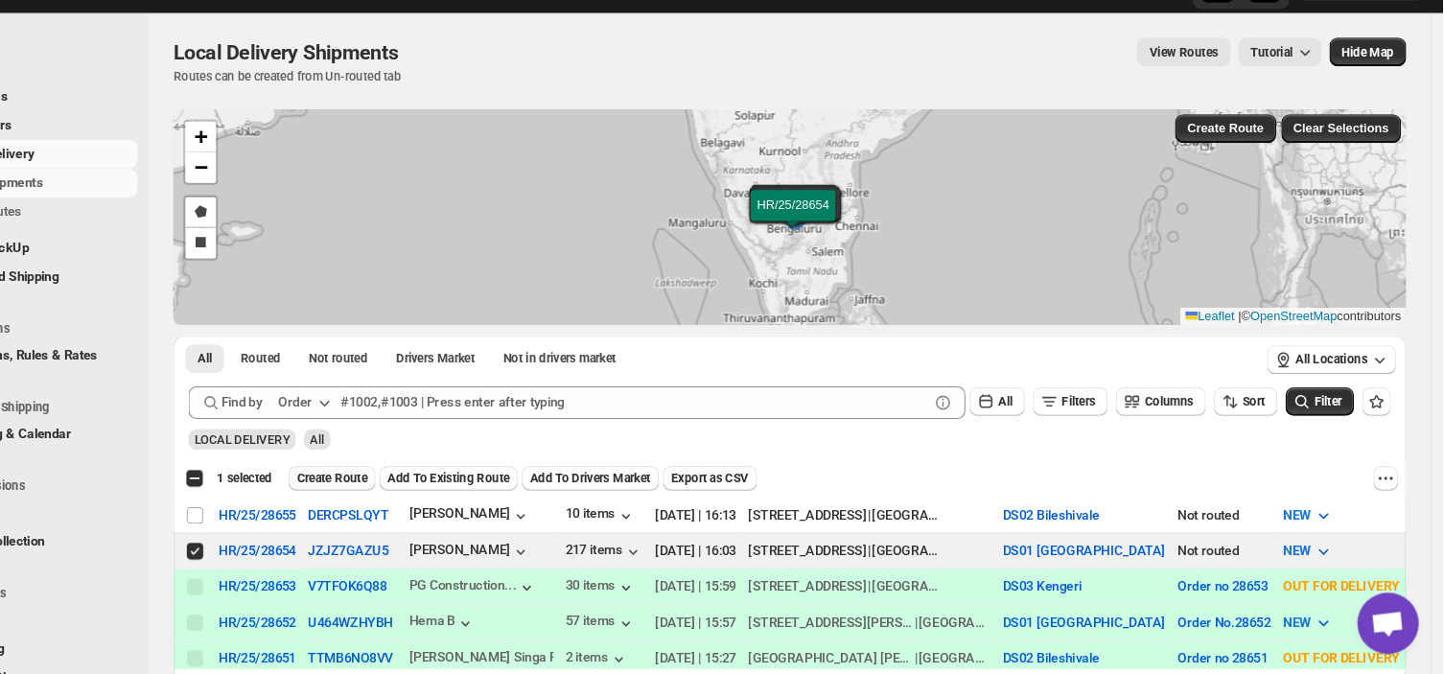
click at [404, 488] on span "Create Route" at bounding box center [402, 489] width 66 height 15
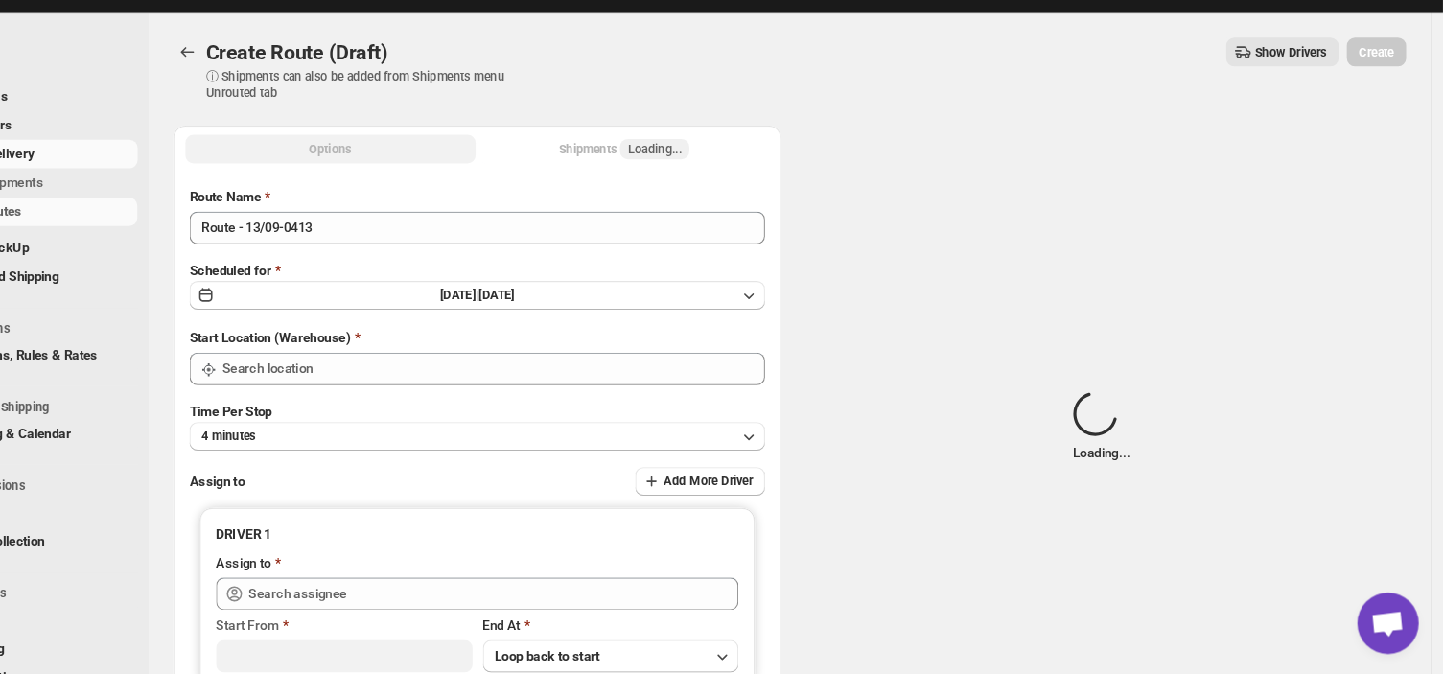
type input "DS01 [GEOGRAPHIC_DATA]"
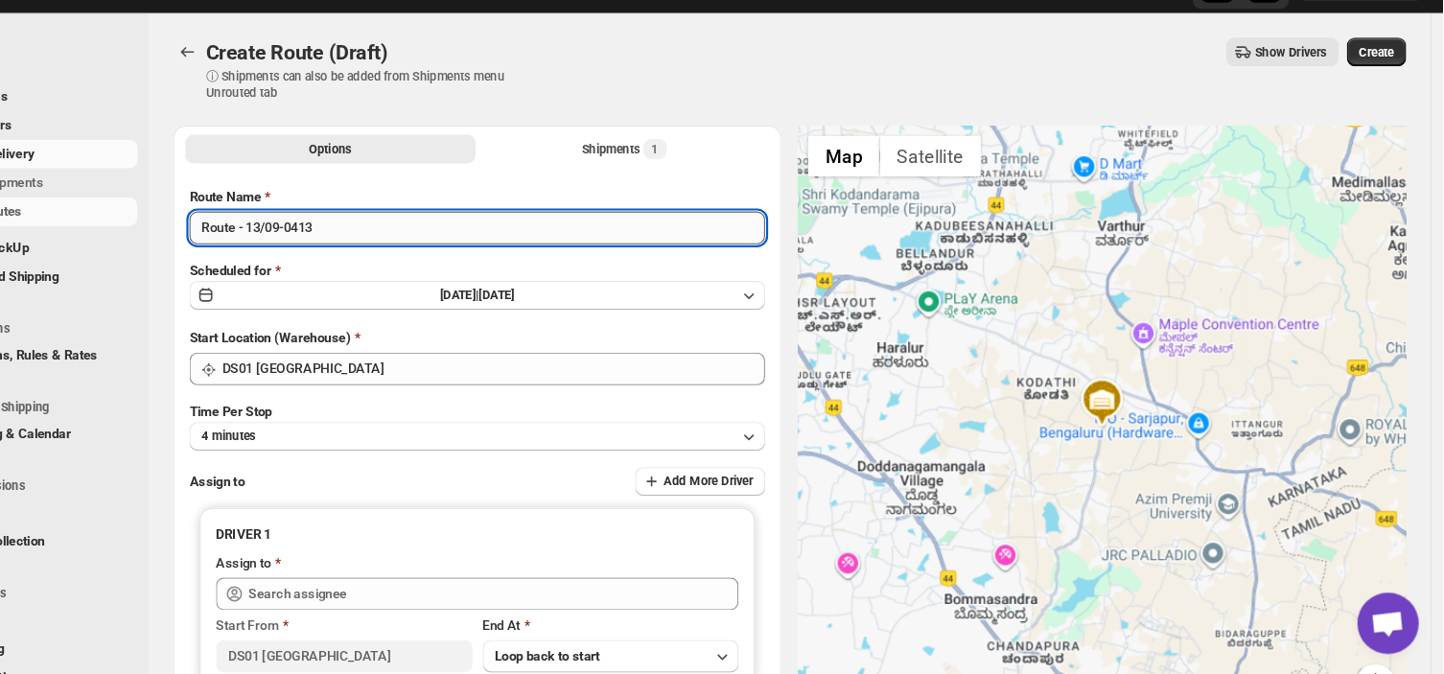
click at [386, 258] on input "Route - 13/09-0413" at bounding box center [538, 255] width 540 height 31
type input "R"
type input "Order no 28654"
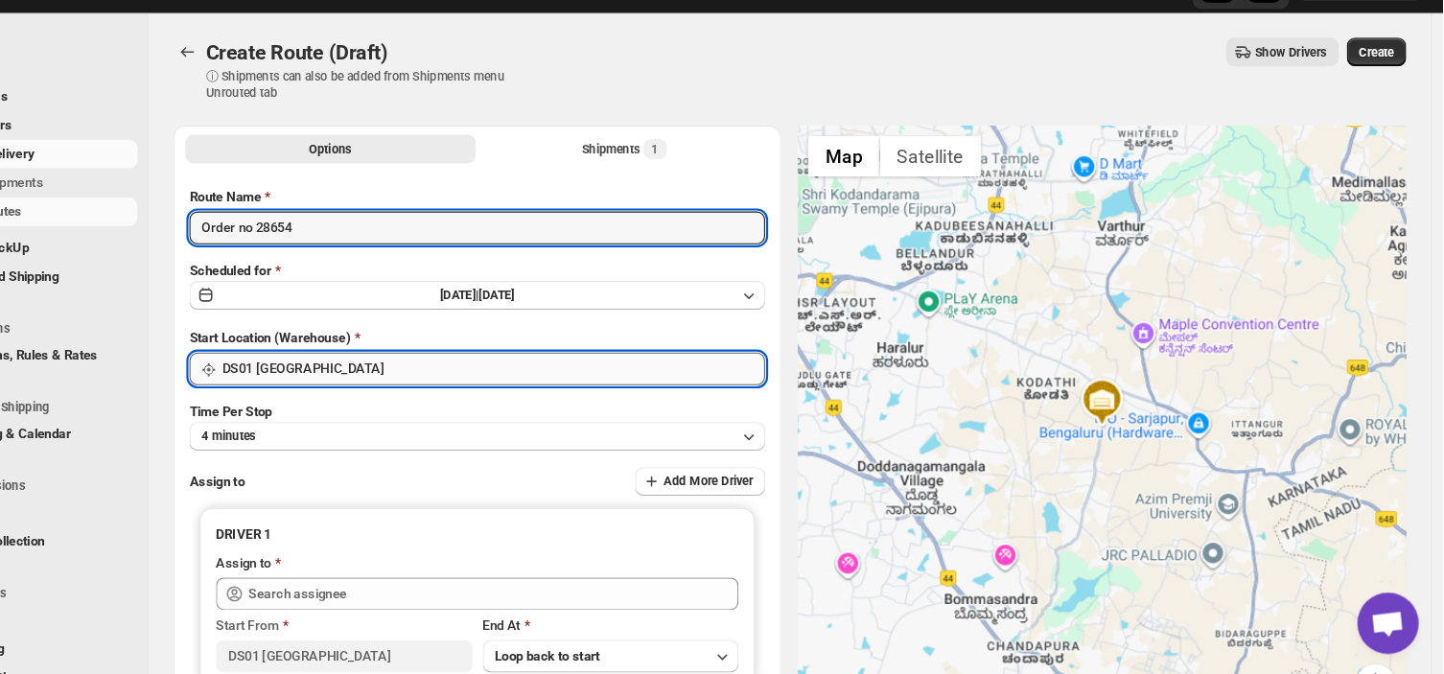
click at [523, 384] on input "DS01 [GEOGRAPHIC_DATA]" at bounding box center [553, 387] width 509 height 31
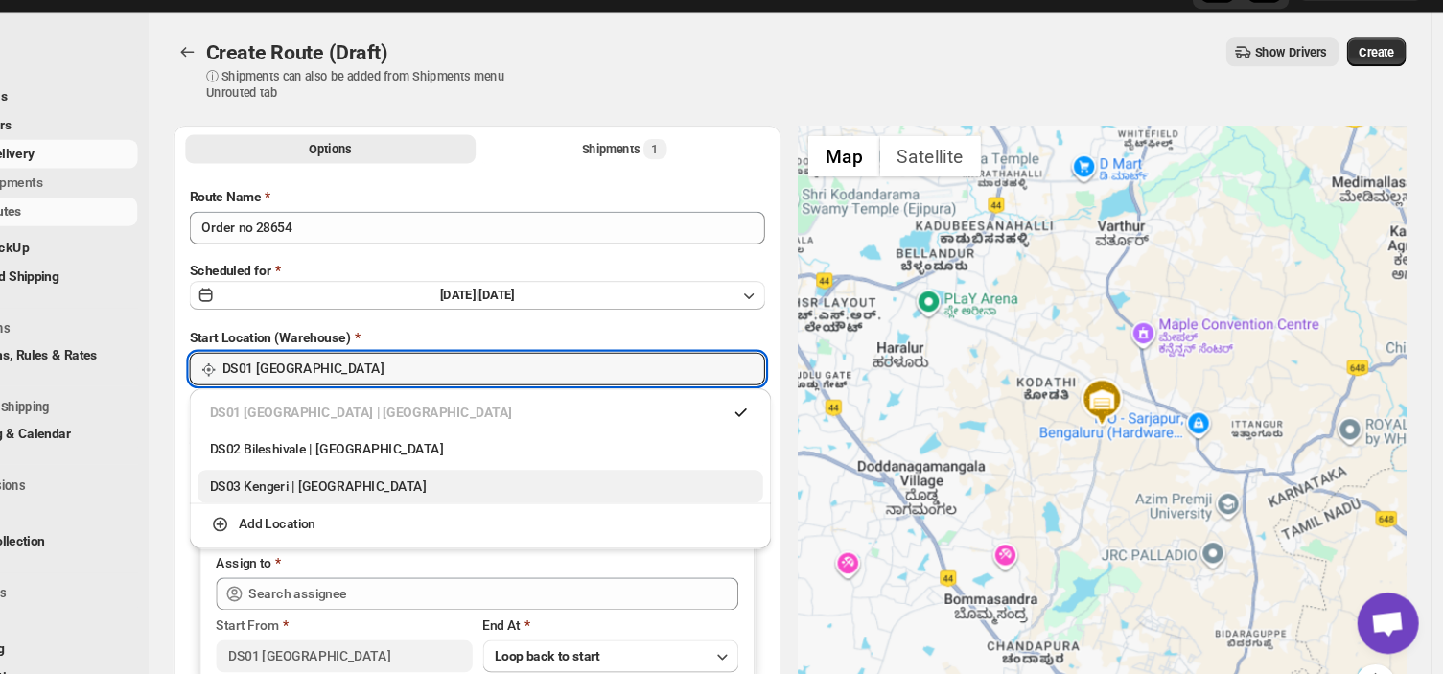
click at [358, 488] on div "DS03 Kengeri | Bengaluru" at bounding box center [541, 497] width 507 height 19
type input "DS03 Kengeri"
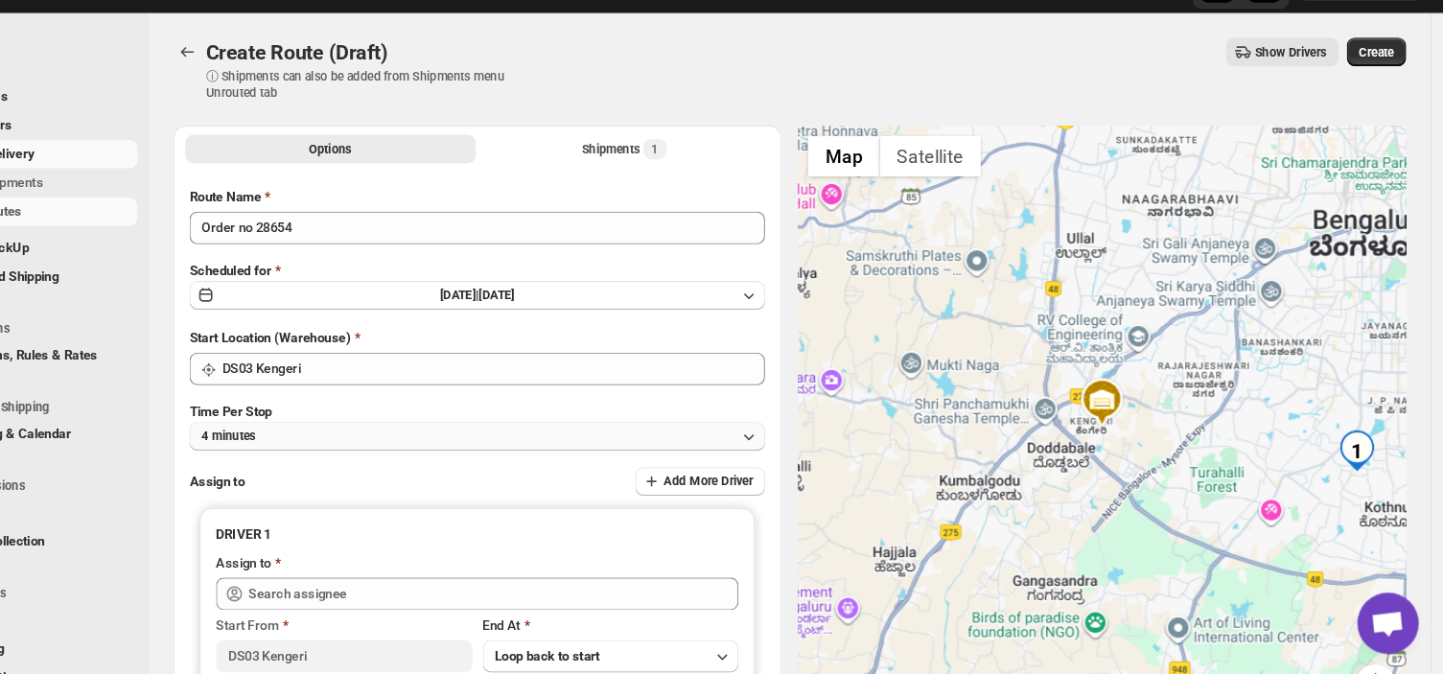
click at [367, 450] on button "4 minutes" at bounding box center [538, 450] width 540 height 27
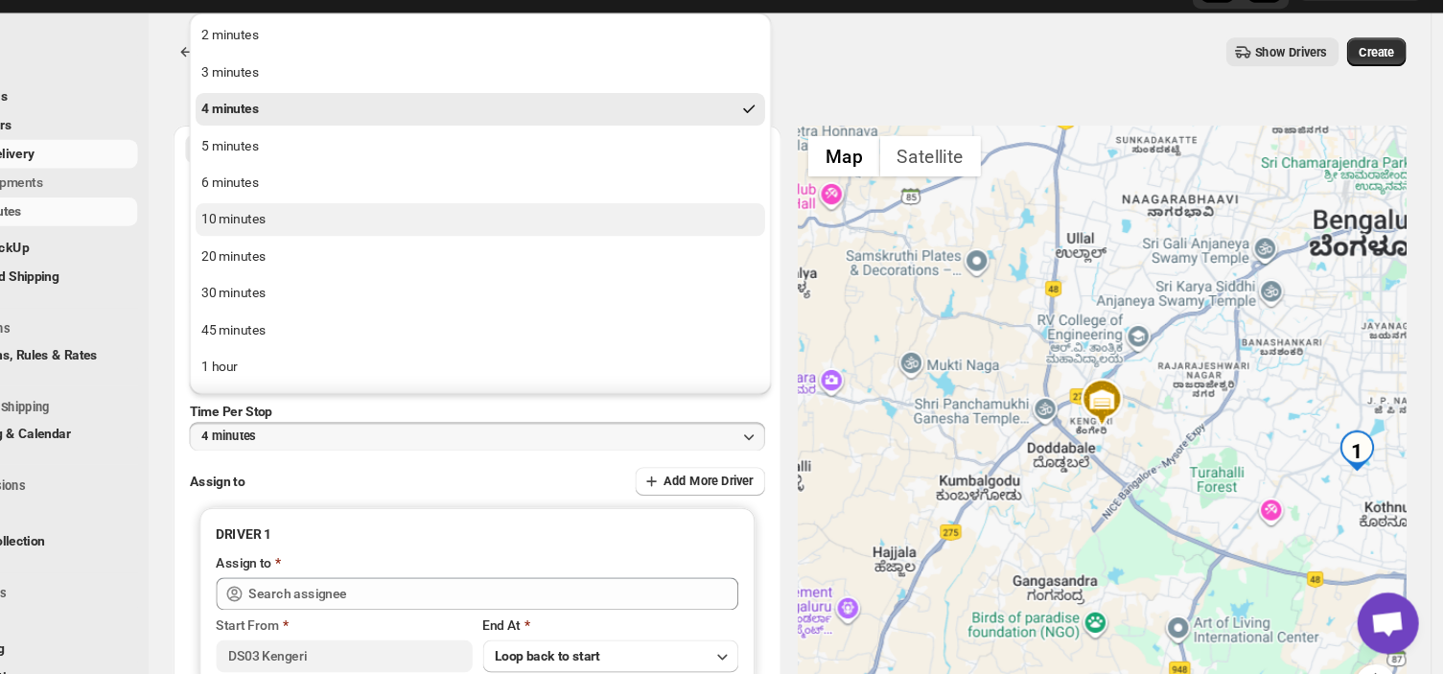
click at [340, 250] on button "10 minutes" at bounding box center [541, 247] width 534 height 31
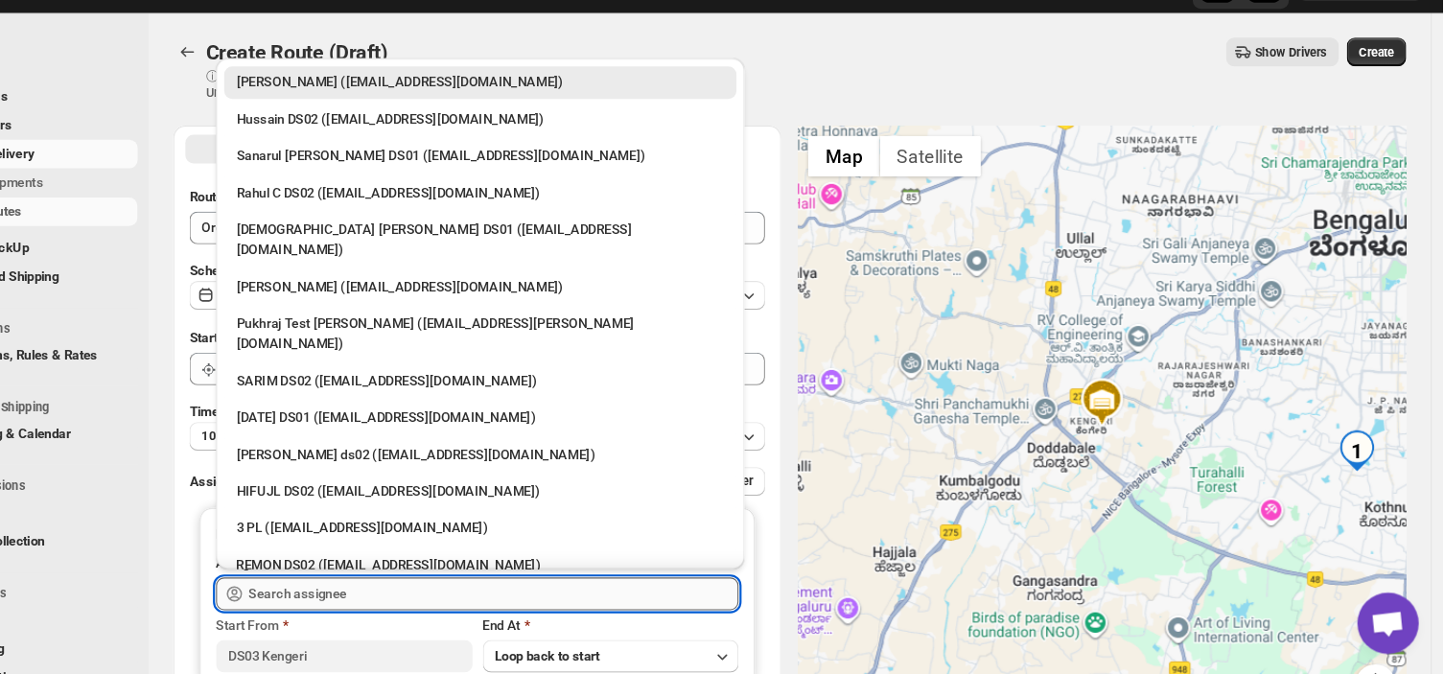
click at [453, 602] on input "text" at bounding box center [553, 598] width 459 height 31
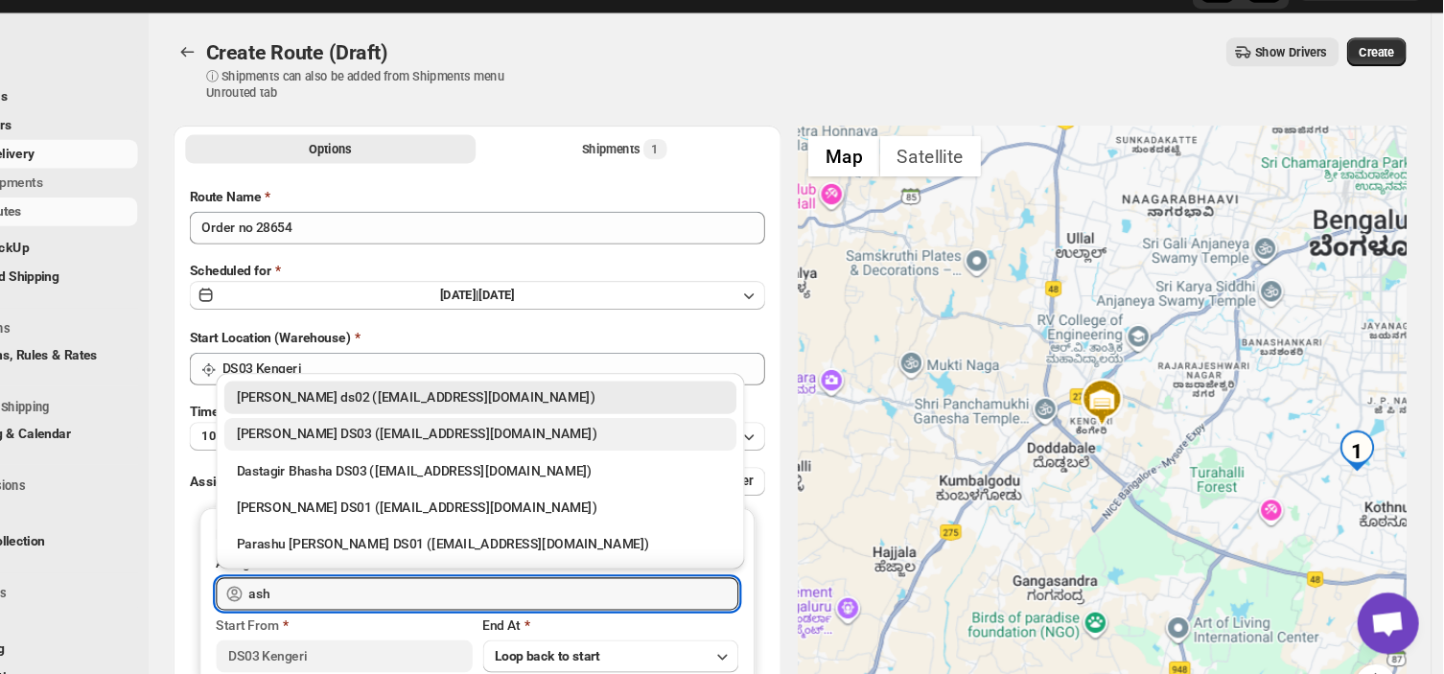
click at [493, 439] on div "ashik uddin DS03 (katiri8361@kimdyn.com)" at bounding box center [540, 448] width 457 height 19
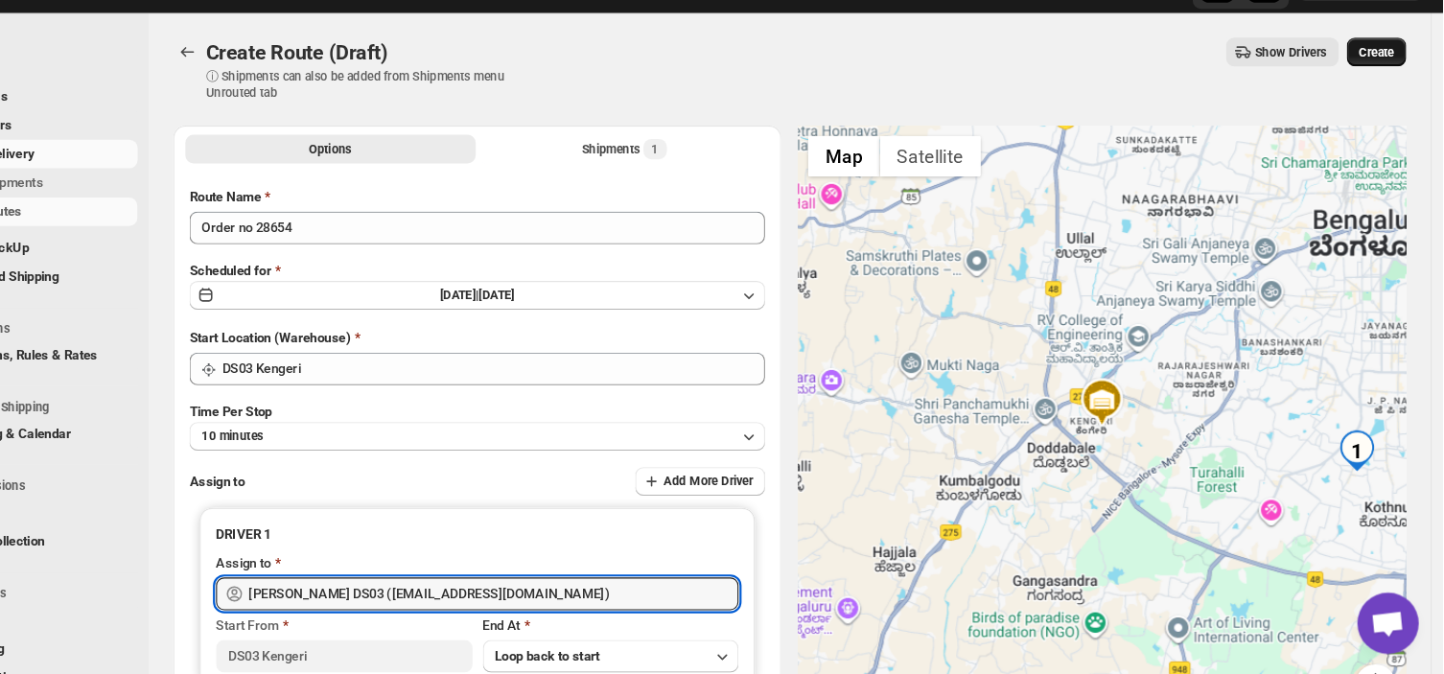
type input "ashik uddin DS03 (katiri8361@kimdyn.com)"
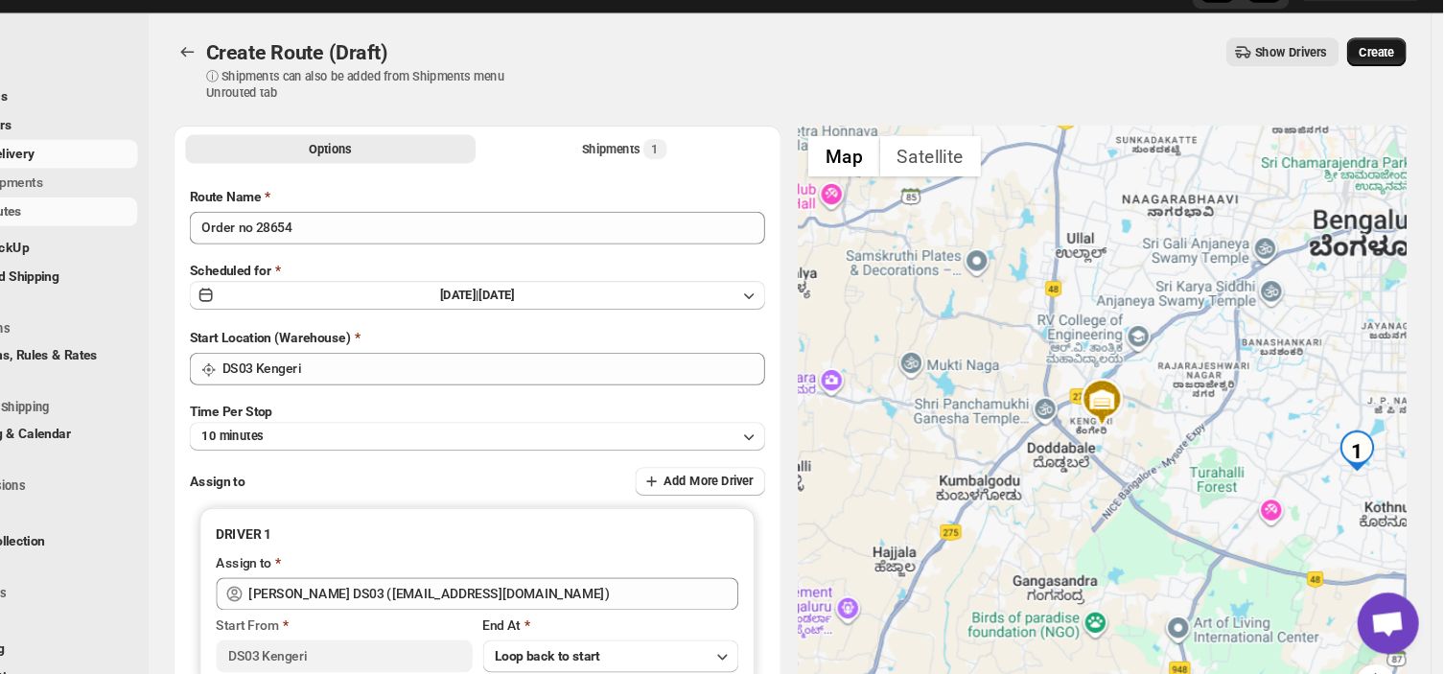
click at [1396, 80] on button "Create" at bounding box center [1381, 90] width 56 height 27
